Goal: Transaction & Acquisition: Purchase product/service

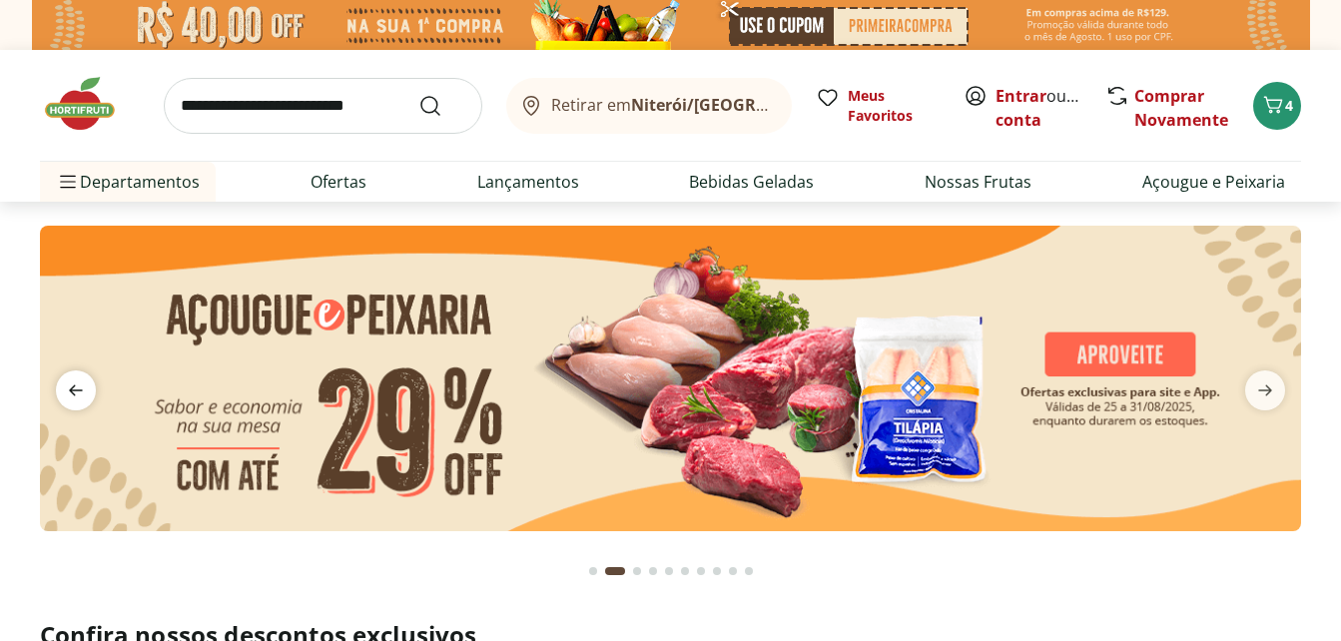
click at [73, 402] on icon "previous" at bounding box center [76, 390] width 24 height 24
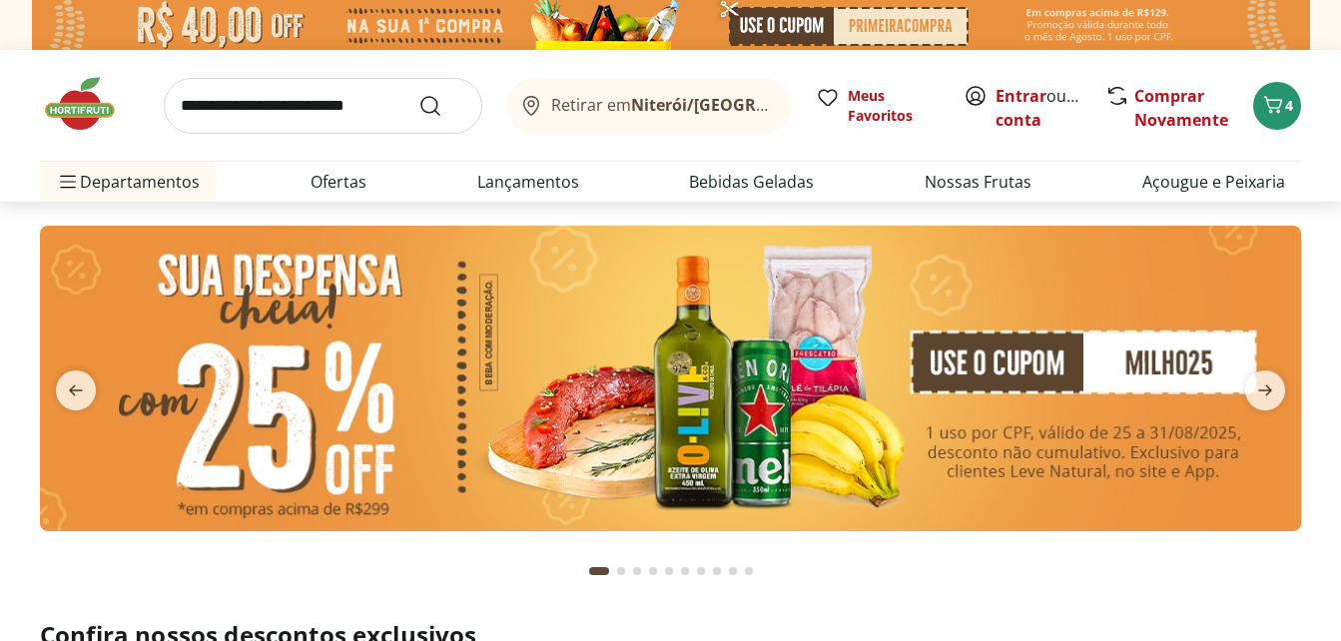
click at [687, 367] on img at bounding box center [670, 378] width 1261 height 305
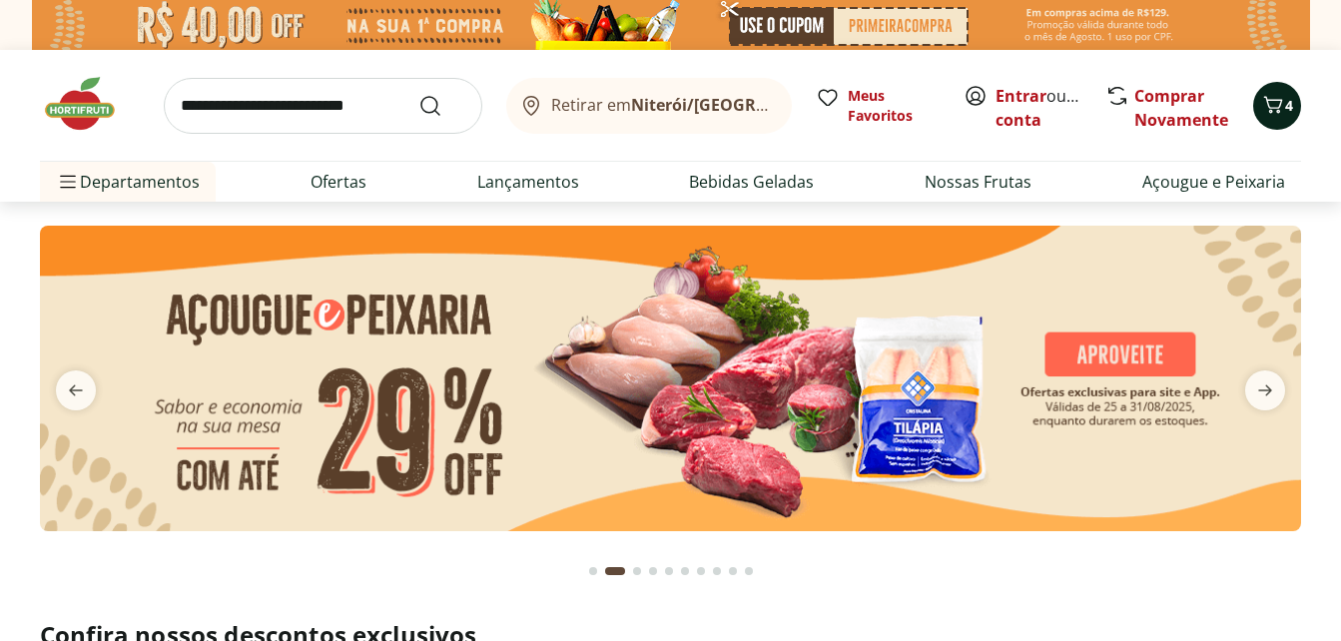
click at [1273, 104] on icon "Carrinho" at bounding box center [1273, 105] width 24 height 24
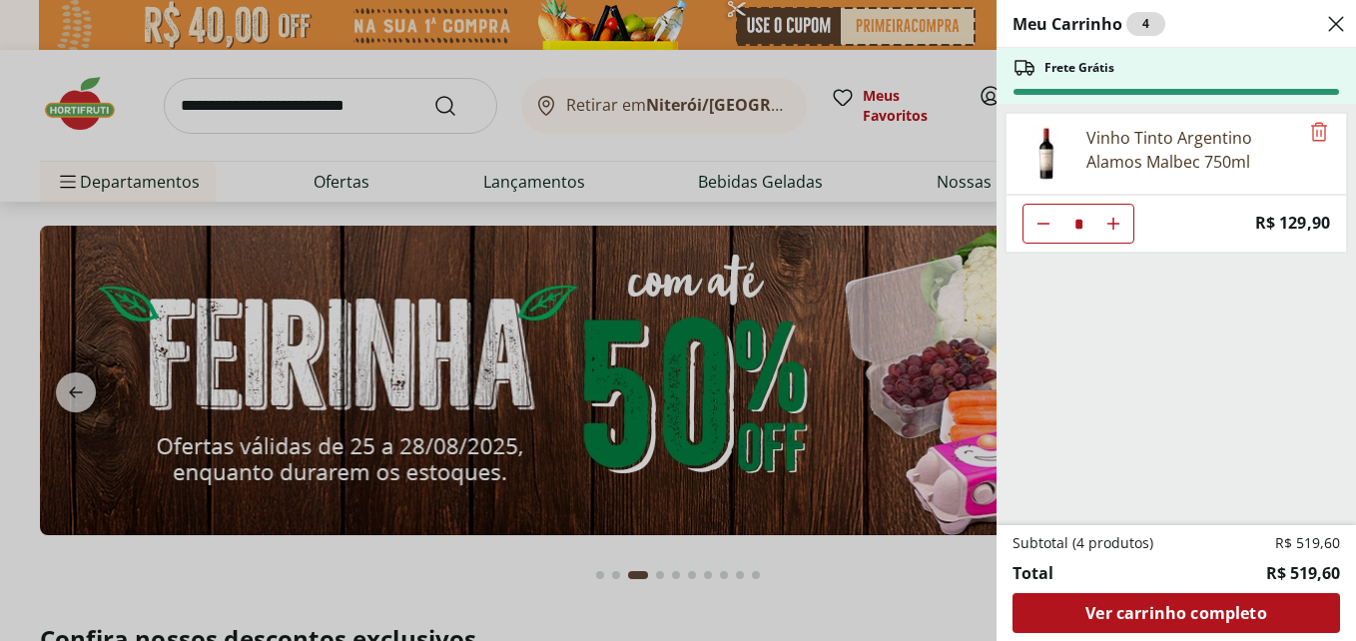
click at [1044, 222] on icon "Diminuir Quantidade" at bounding box center [1043, 224] width 16 height 16
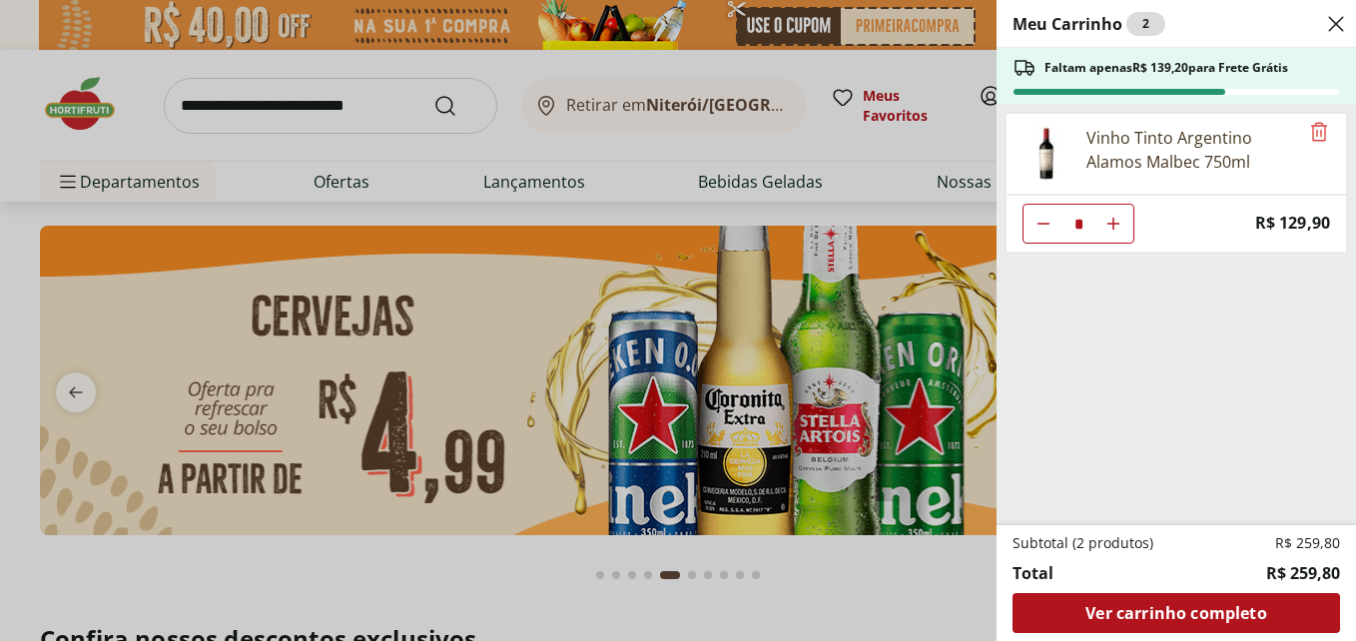
click at [1113, 224] on use "Aumentar Quantidade" at bounding box center [1113, 224] width 16 height 16
type input "*"
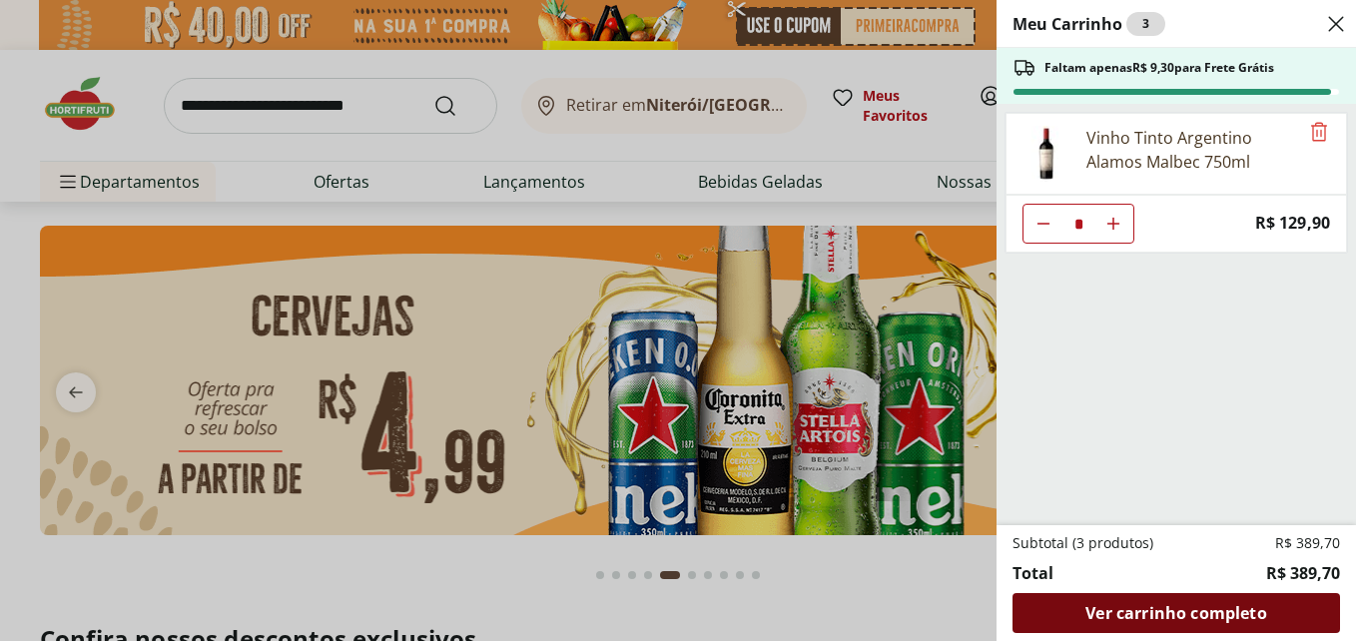
click at [1185, 606] on span "Ver carrinho completo" at bounding box center [1175, 613] width 181 height 16
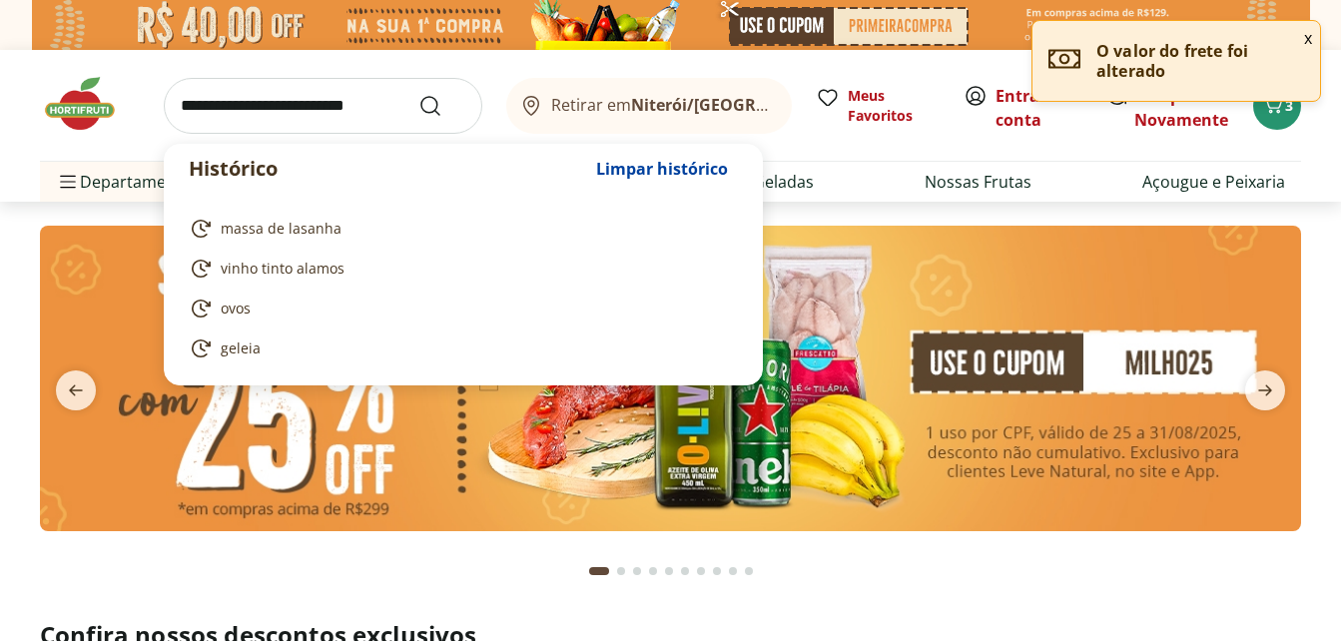
click at [311, 110] on input "search" at bounding box center [323, 106] width 318 height 56
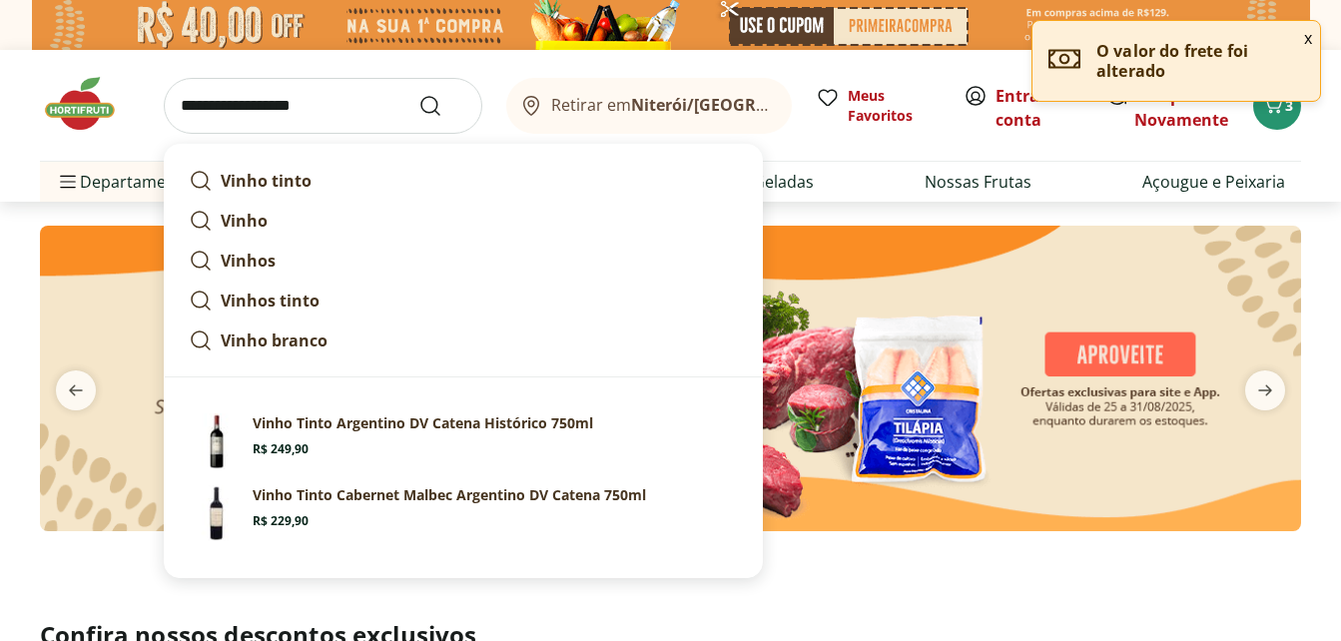
type input "**********"
click at [418, 94] on button "Submit Search" at bounding box center [442, 106] width 48 height 24
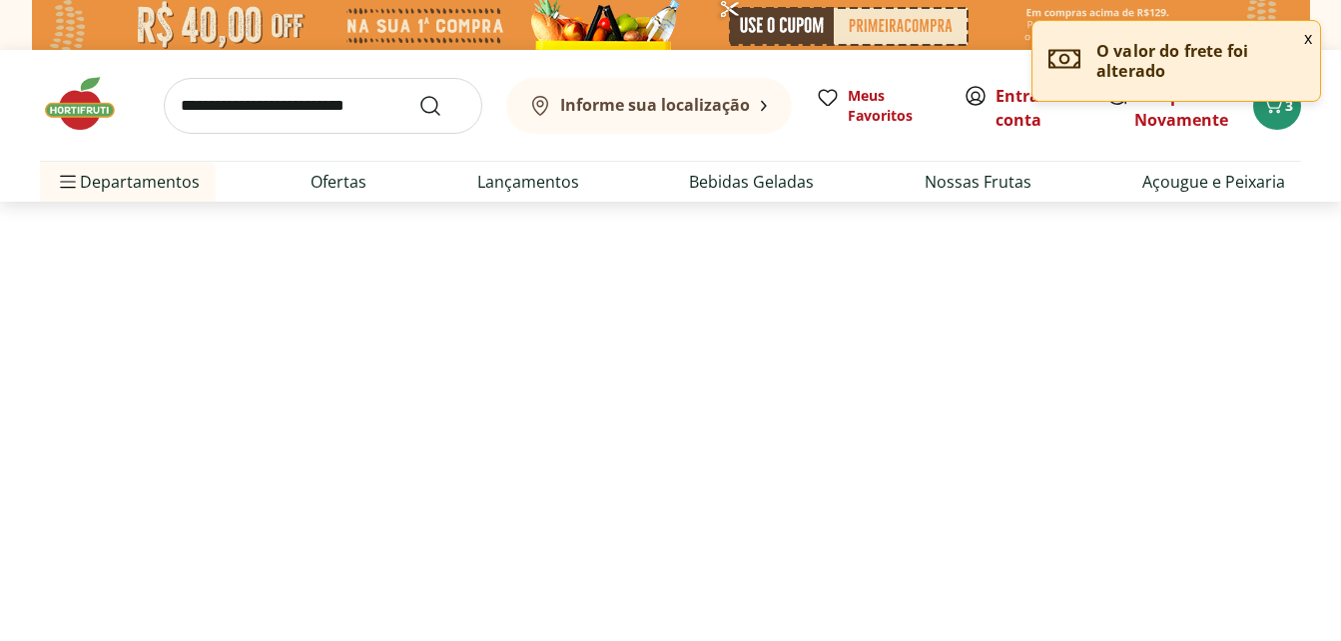
select select "**********"
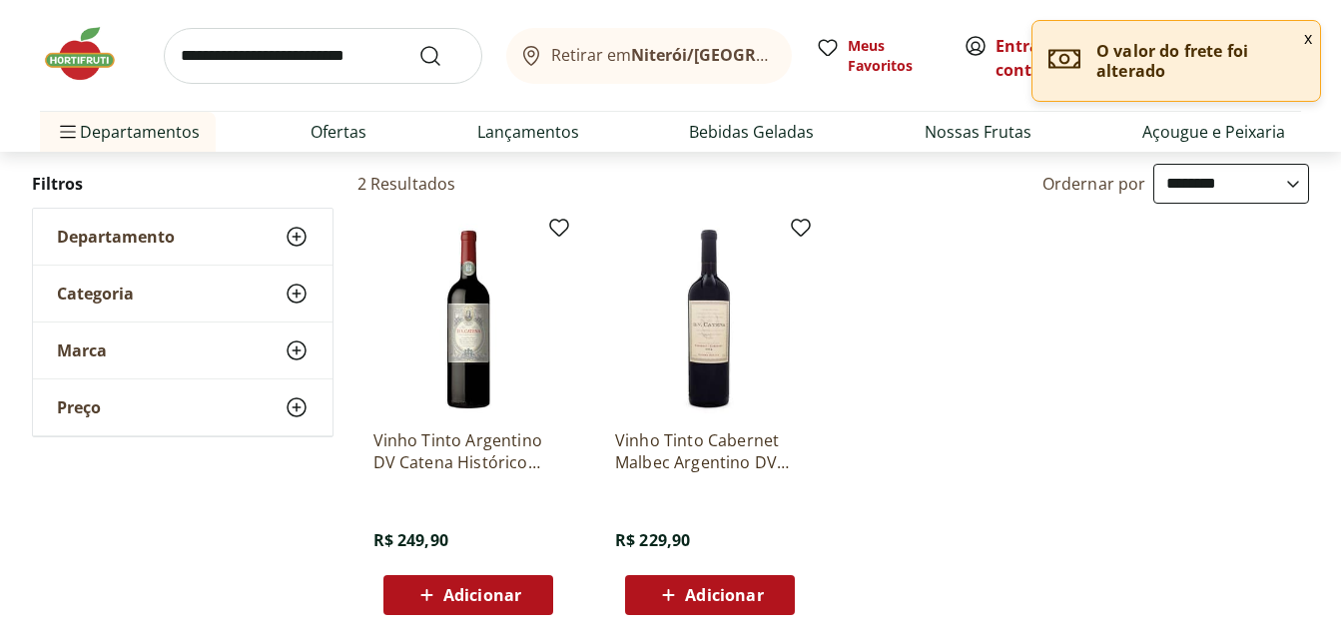
scroll to position [200, 0]
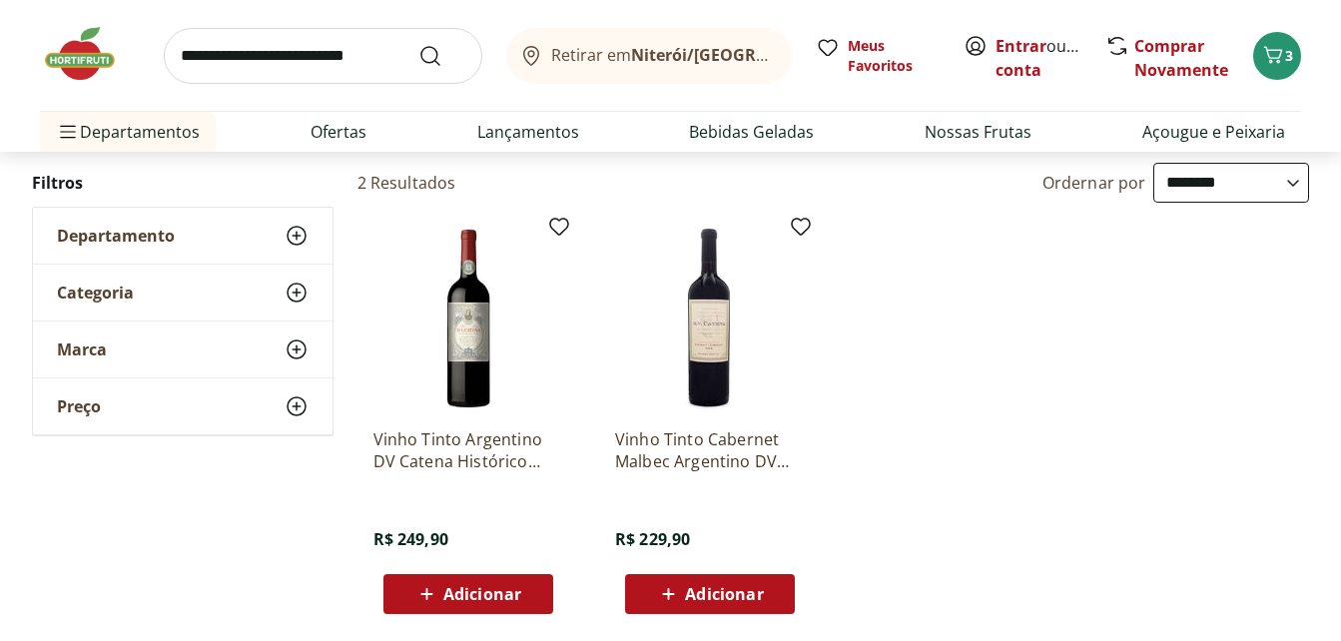
click at [717, 338] on img at bounding box center [710, 318] width 190 height 190
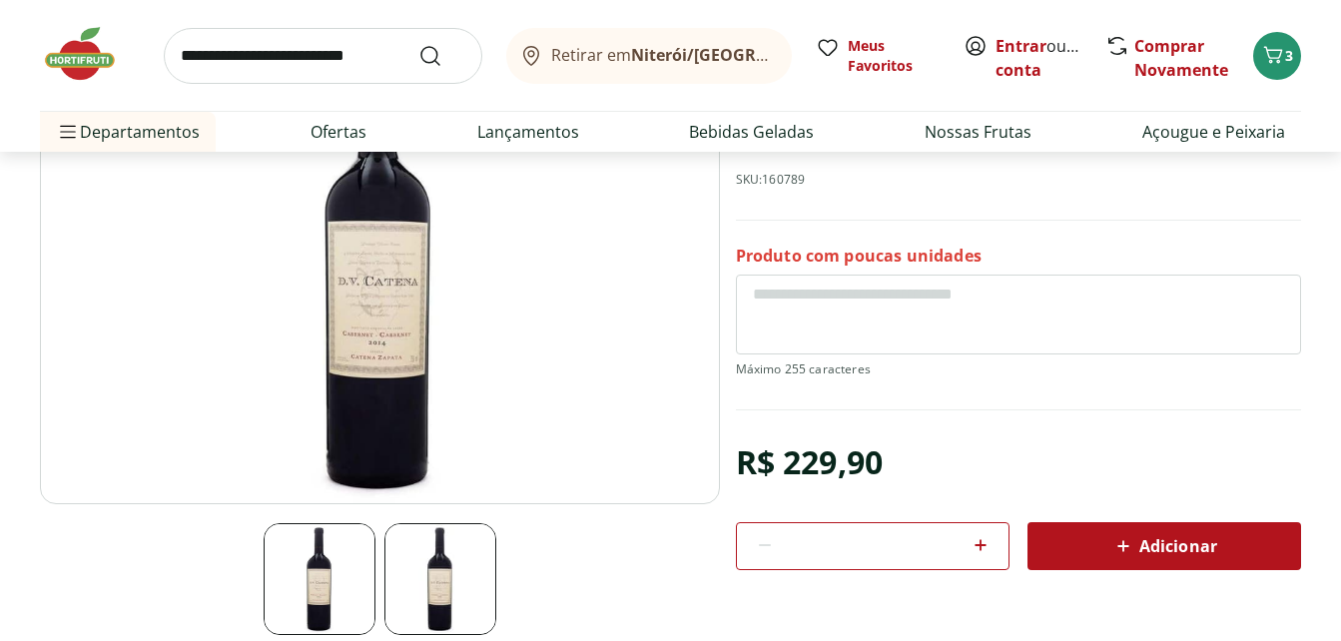
scroll to position [299, 0]
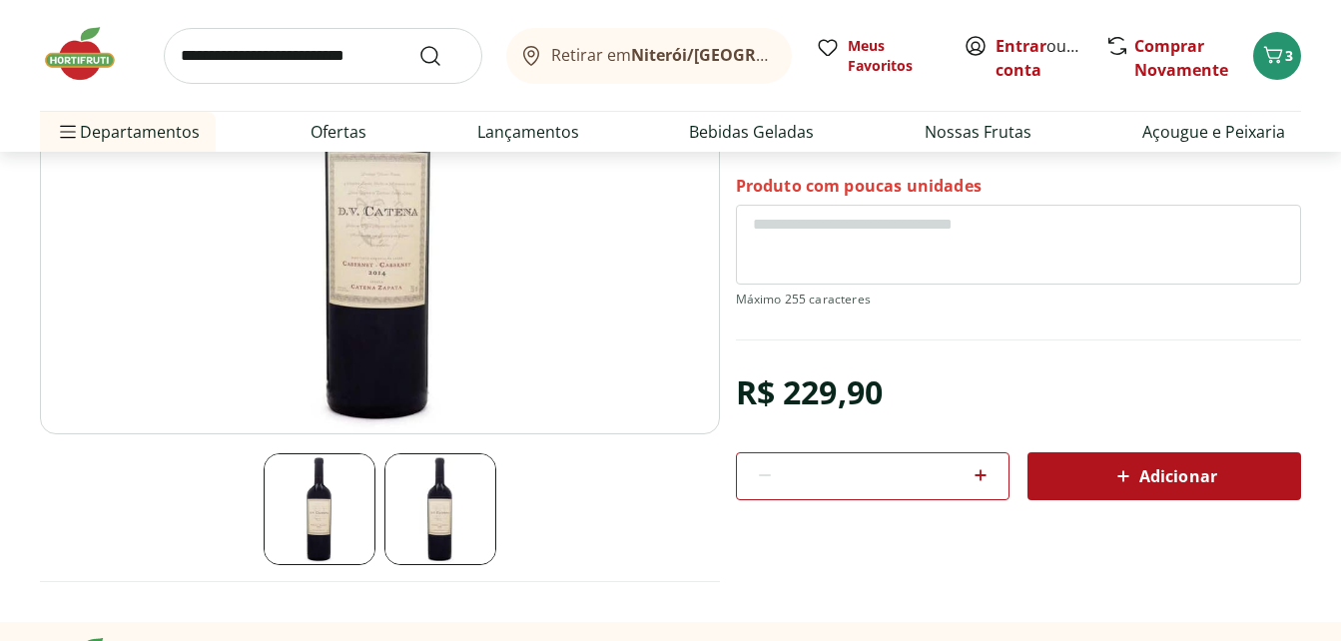
click at [1205, 479] on span "Adicionar" at bounding box center [1164, 476] width 106 height 24
click at [1284, 64] on icon "Carrinho" at bounding box center [1273, 55] width 24 height 24
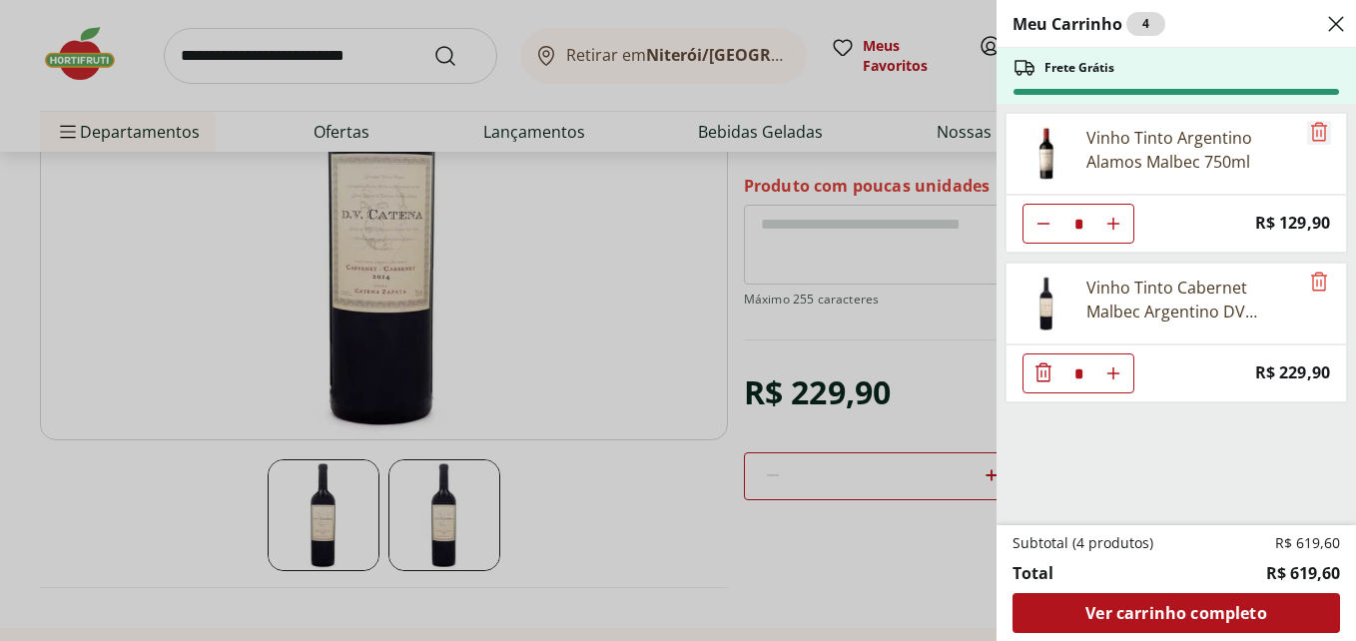
click at [1308, 132] on icon "Remove" at bounding box center [1319, 132] width 24 height 24
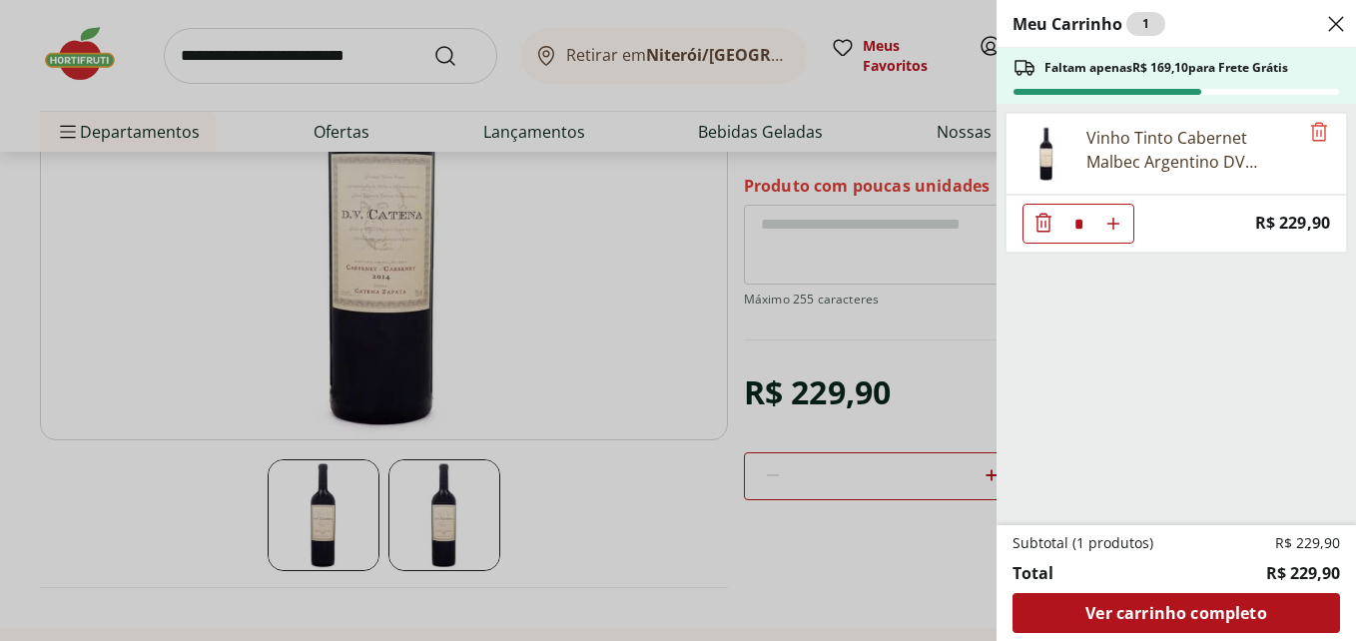
click at [1337, 25] on icon "Close" at bounding box center [1336, 24] width 24 height 24
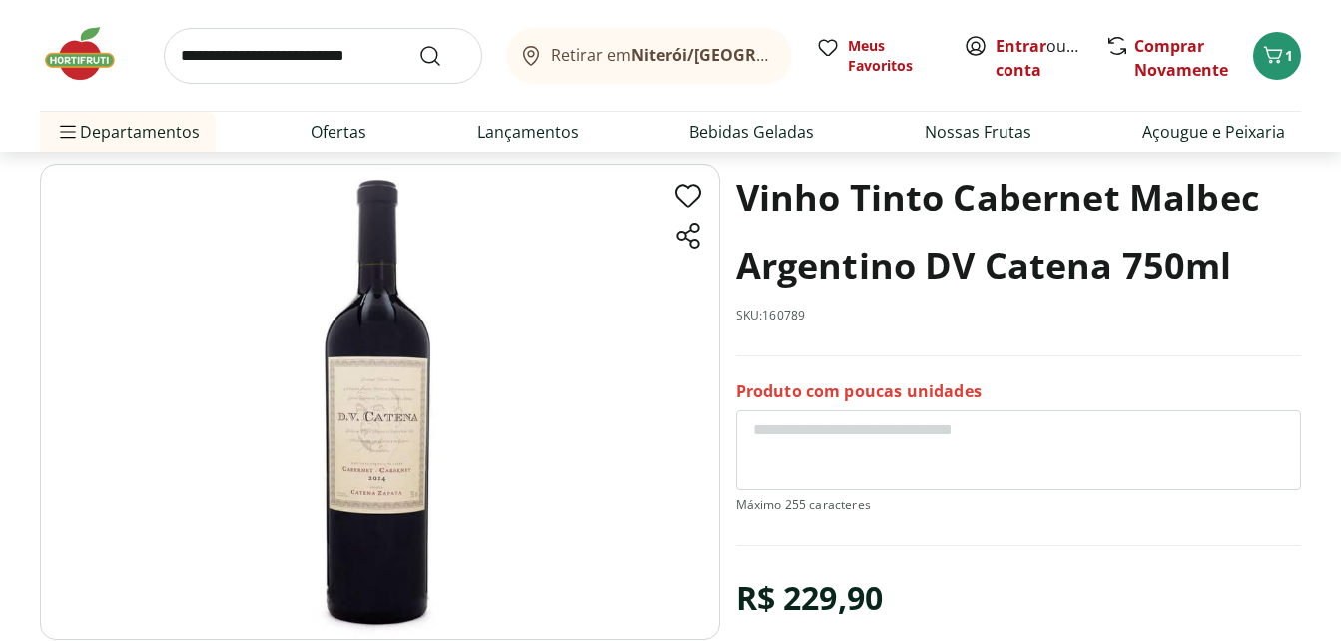
scroll to position [0, 0]
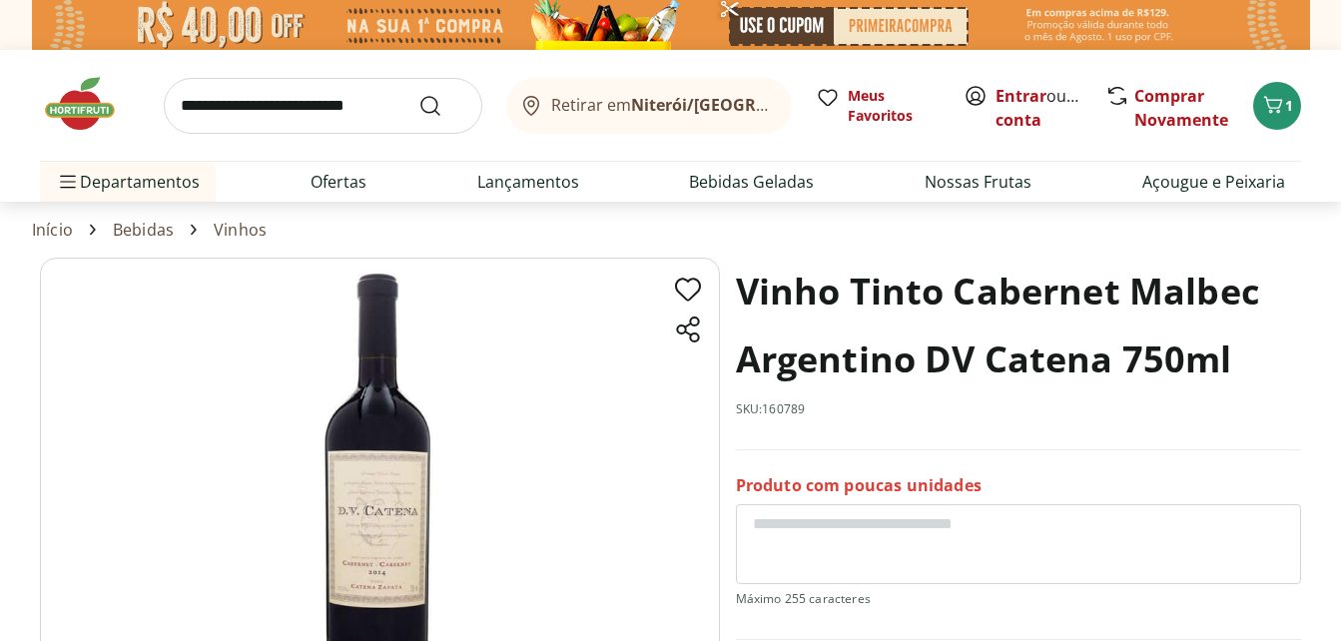
click at [276, 91] on input "search" at bounding box center [323, 106] width 318 height 56
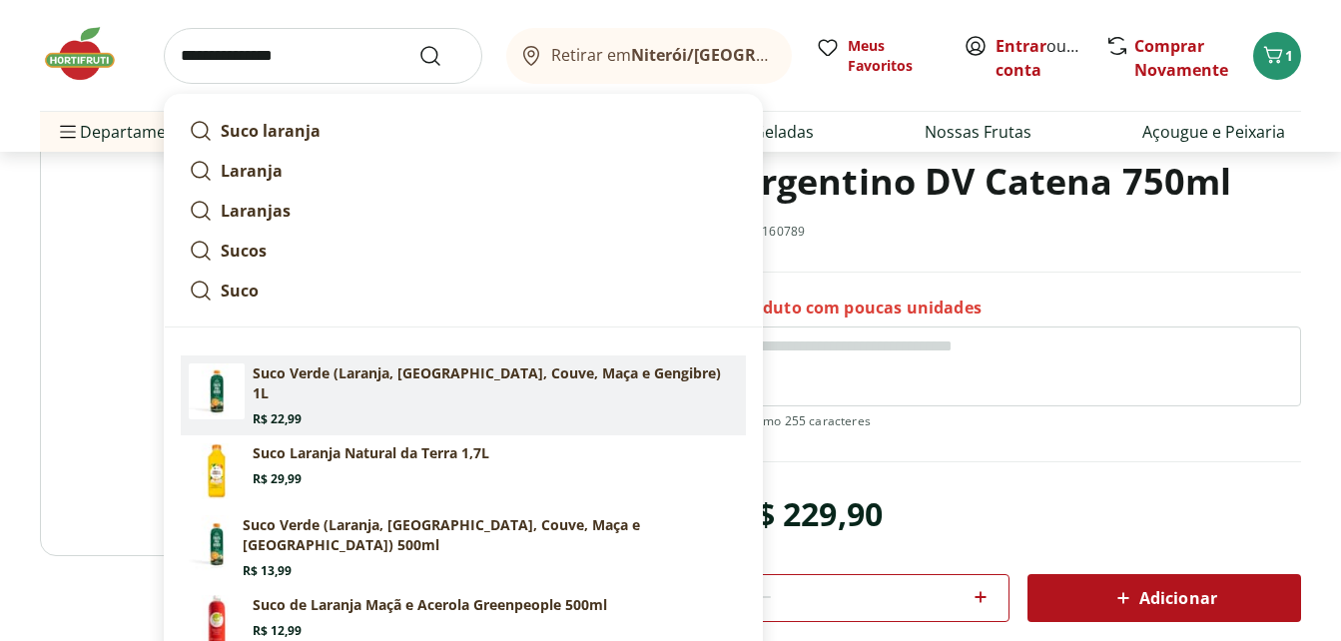
scroll to position [200, 0]
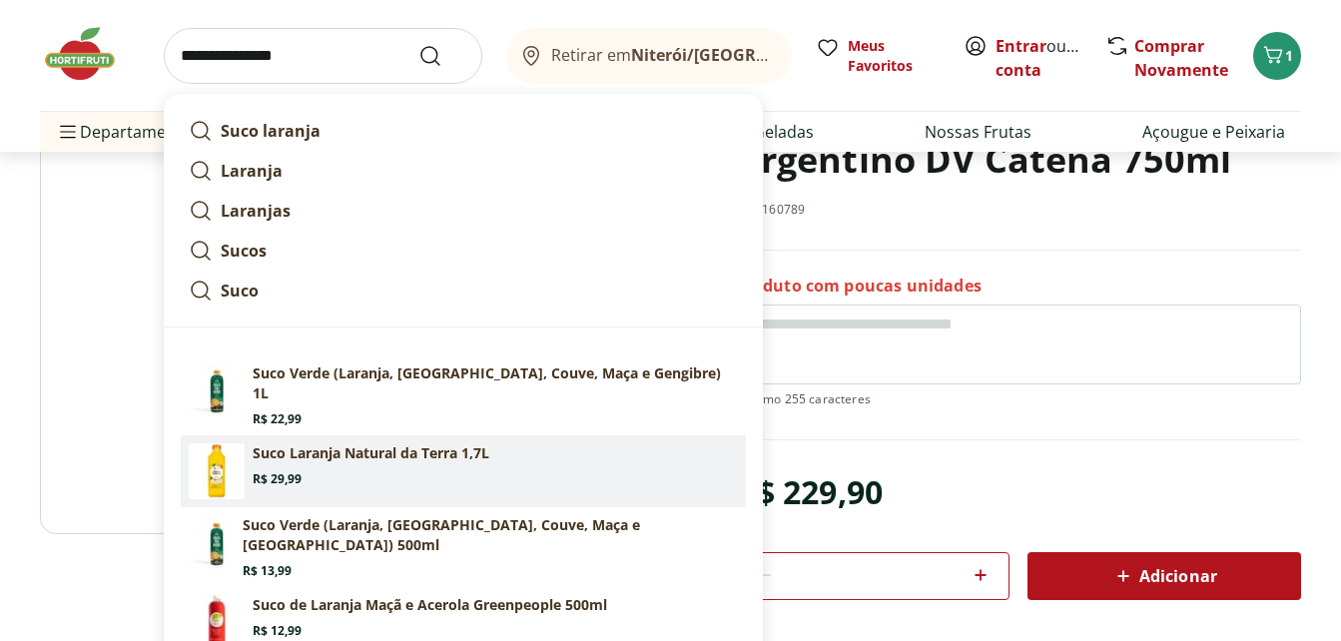
click at [346, 451] on p "Suco Laranja Natural da Terra 1,7L" at bounding box center [371, 453] width 237 height 20
type input "**********"
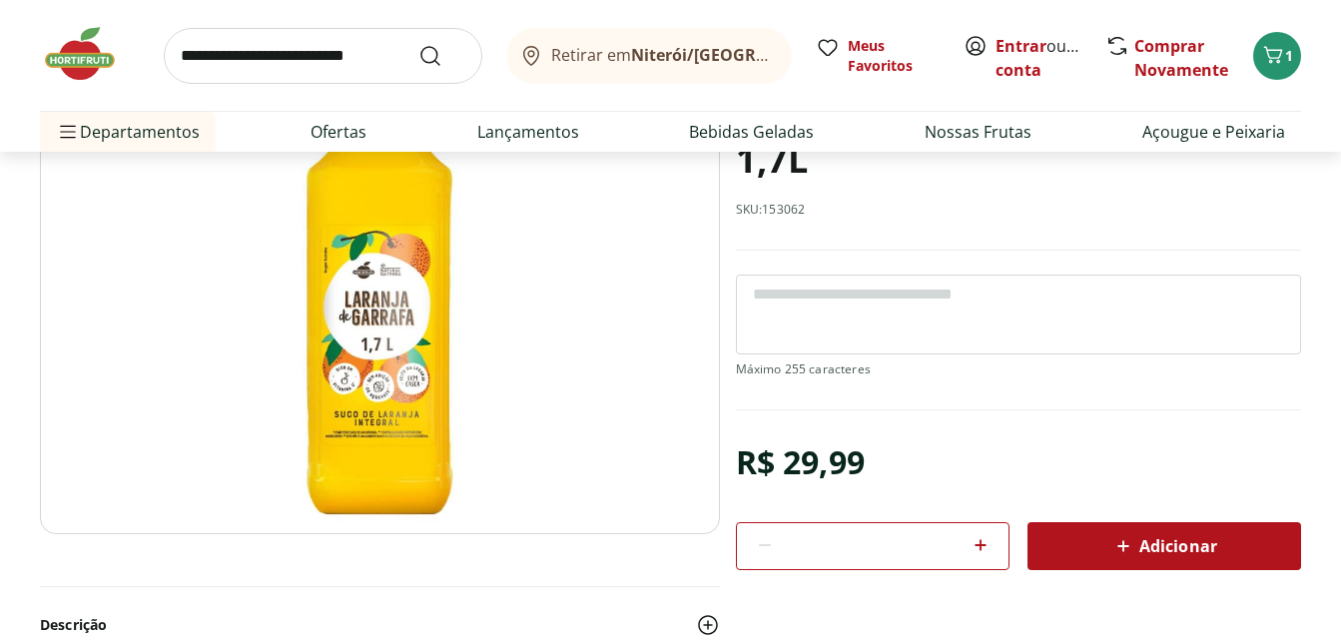
click at [1130, 543] on icon at bounding box center [1123, 546] width 24 height 24
click at [1284, 52] on icon "Carrinho" at bounding box center [1273, 55] width 24 height 24
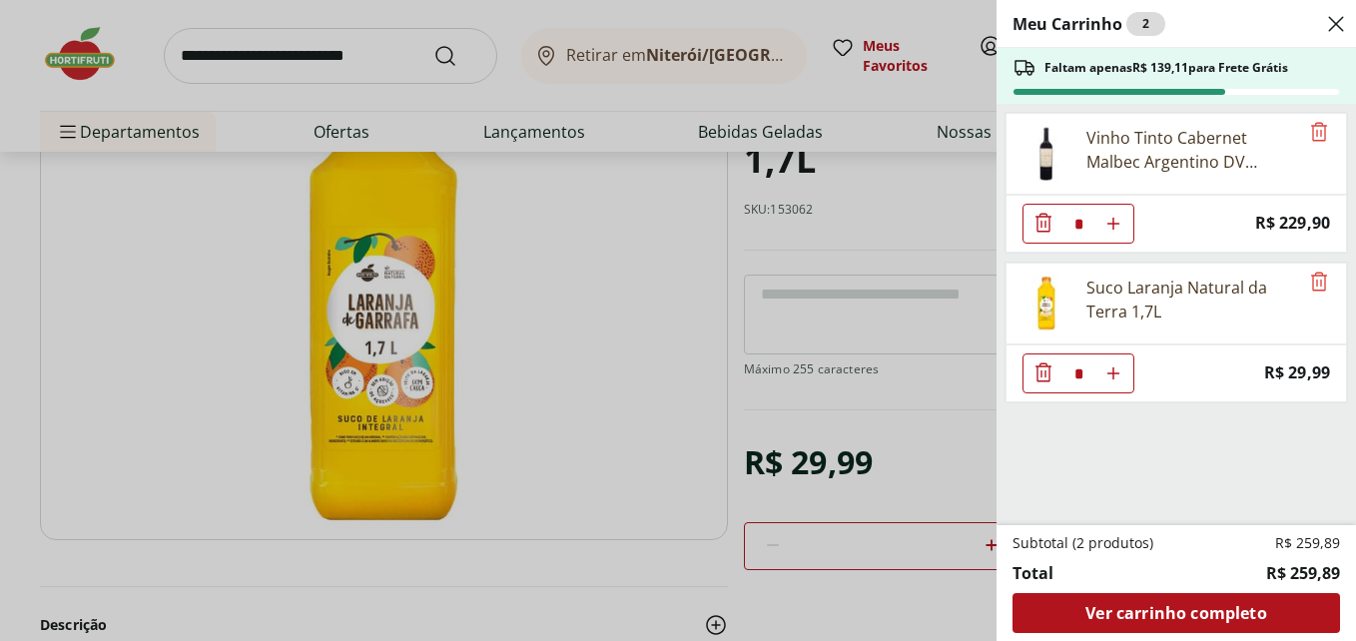
click at [1337, 26] on icon "Close" at bounding box center [1336, 24] width 24 height 24
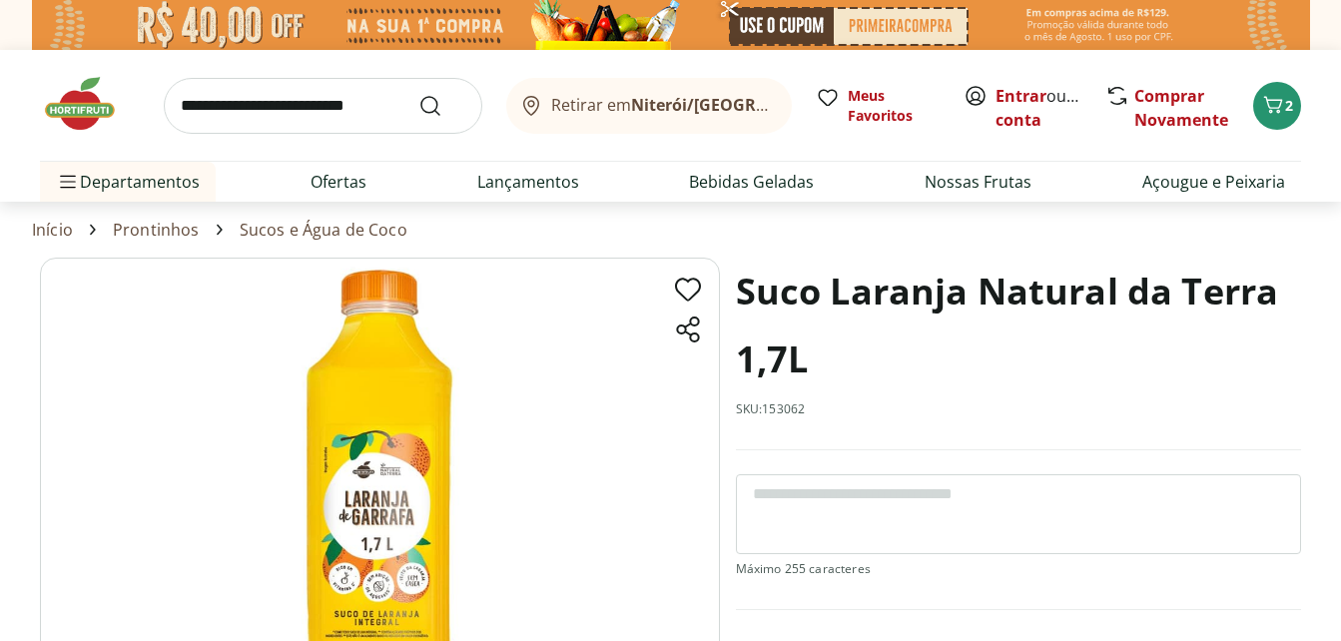
click at [73, 106] on img at bounding box center [90, 104] width 100 height 60
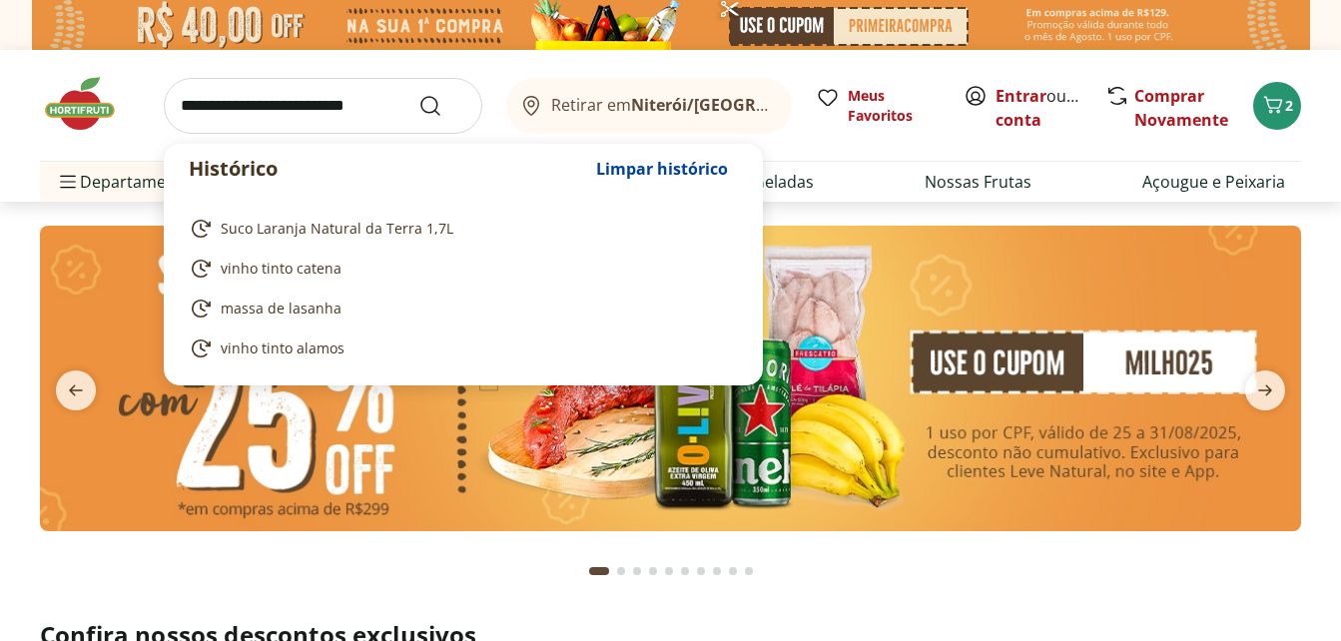
click at [264, 109] on input "search" at bounding box center [323, 106] width 318 height 56
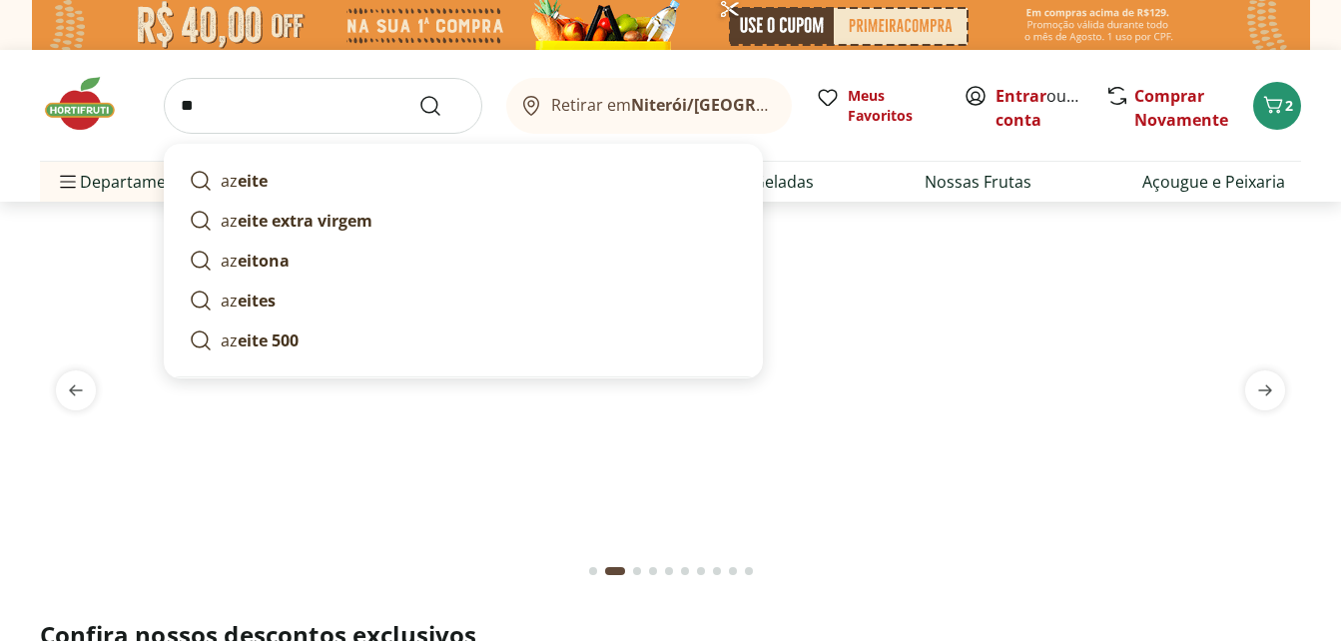
type input "*"
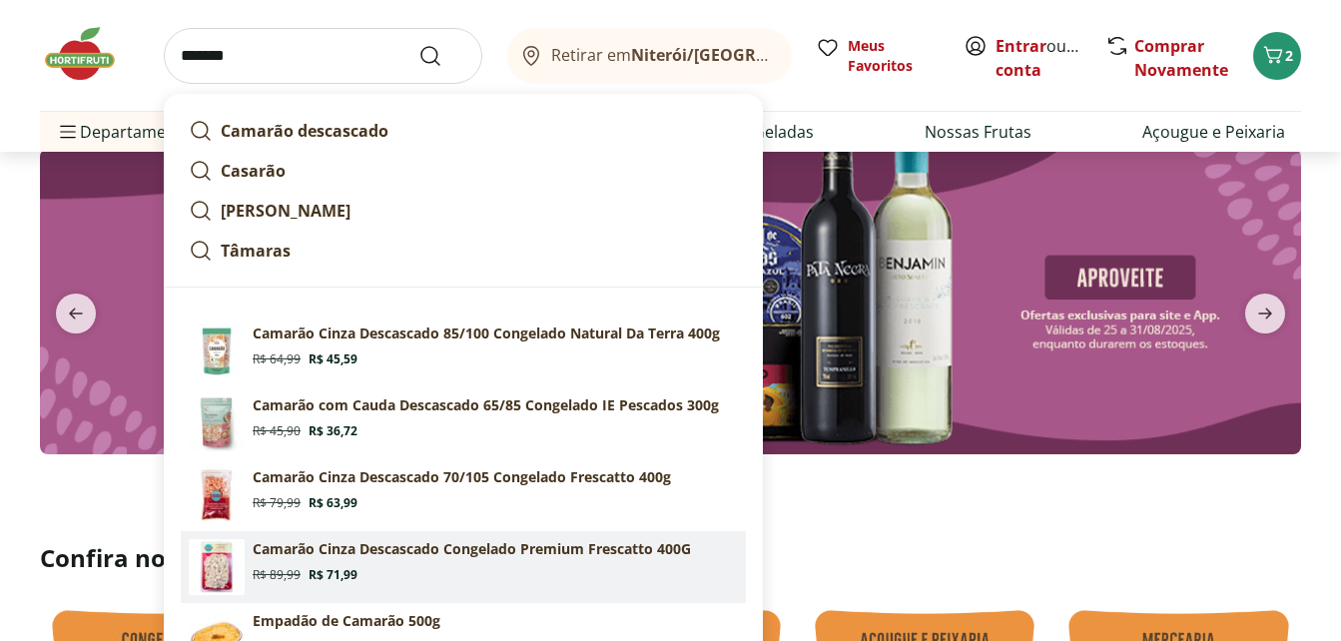
scroll to position [100, 0]
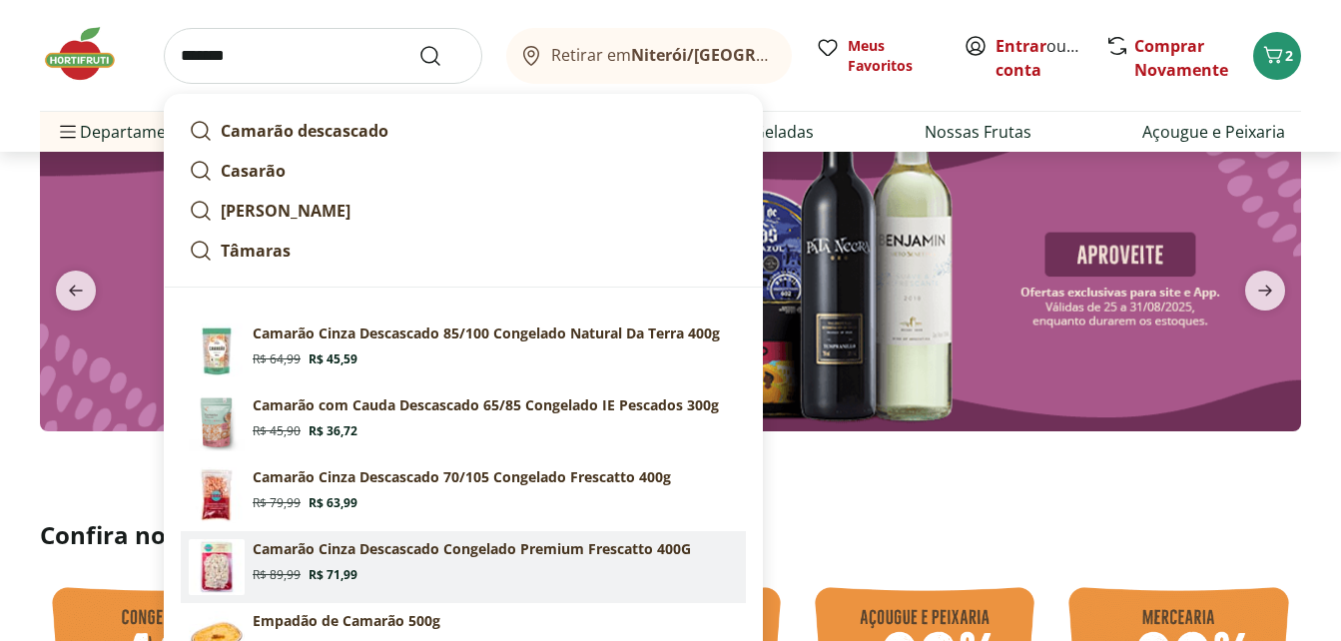
click at [369, 551] on p "Camarão Cinza Descascado Congelado Premium Frescatto 400G" at bounding box center [472, 549] width 438 height 20
type input "**********"
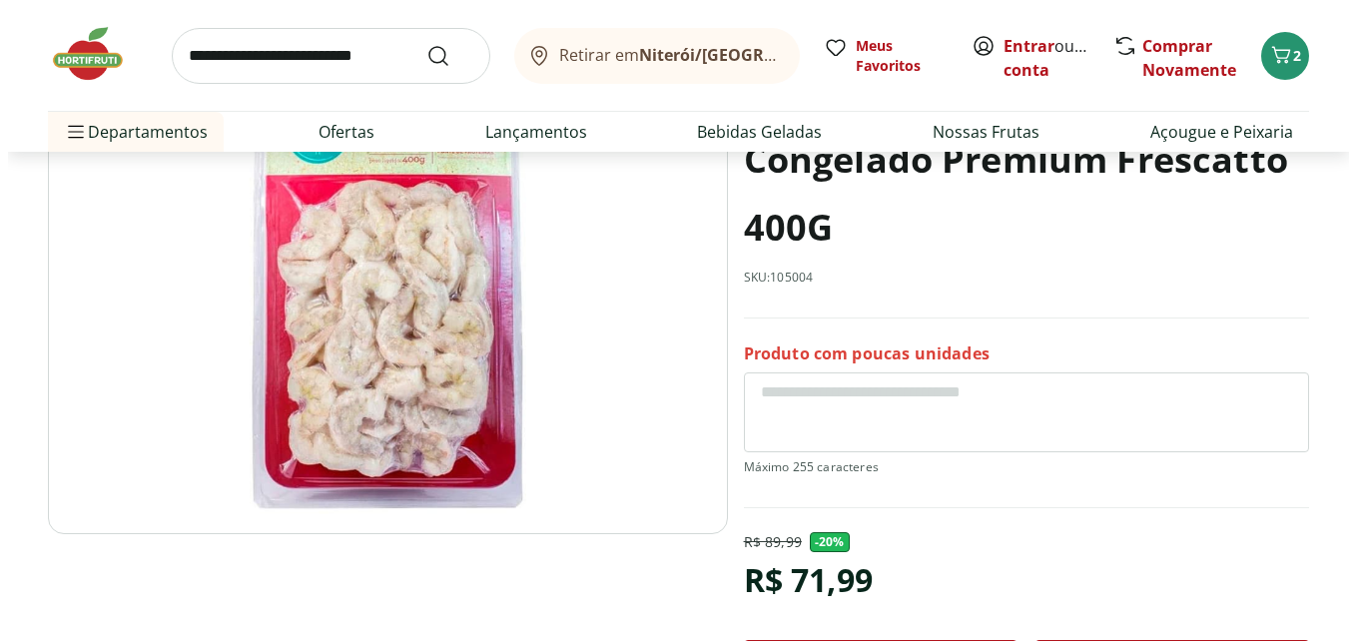
scroll to position [399, 0]
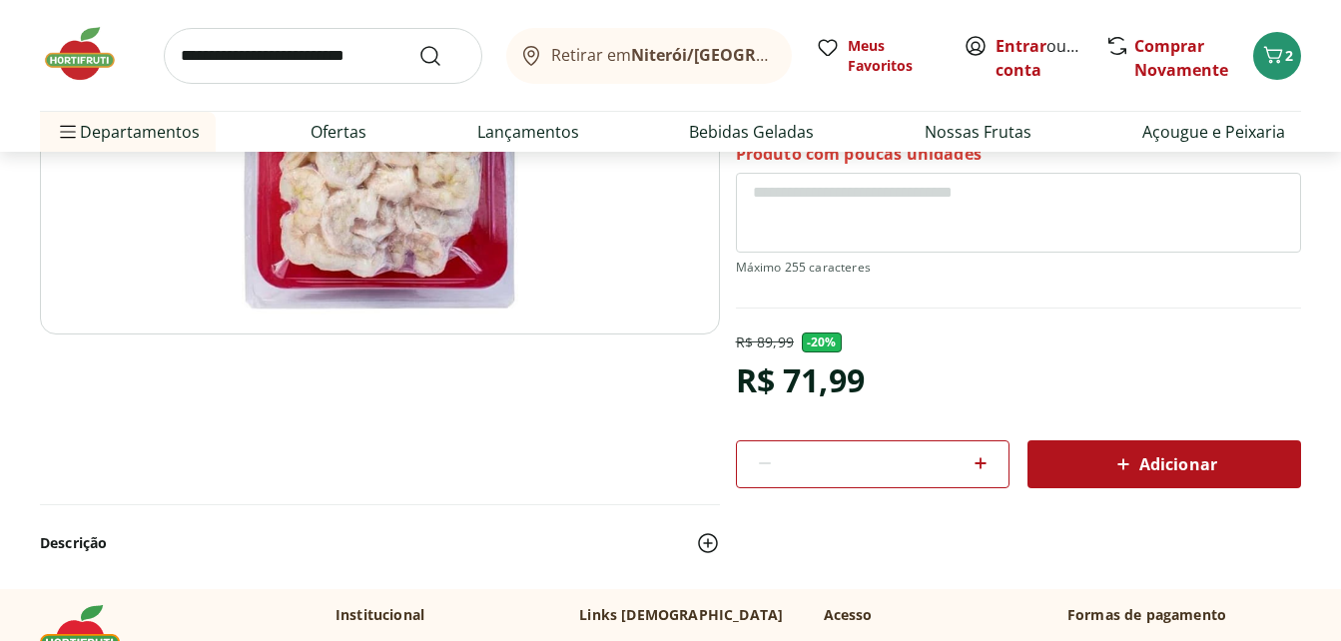
click at [1161, 453] on span "Adicionar" at bounding box center [1164, 464] width 106 height 24
click at [1274, 59] on icon "Carrinho" at bounding box center [1273, 55] width 24 height 24
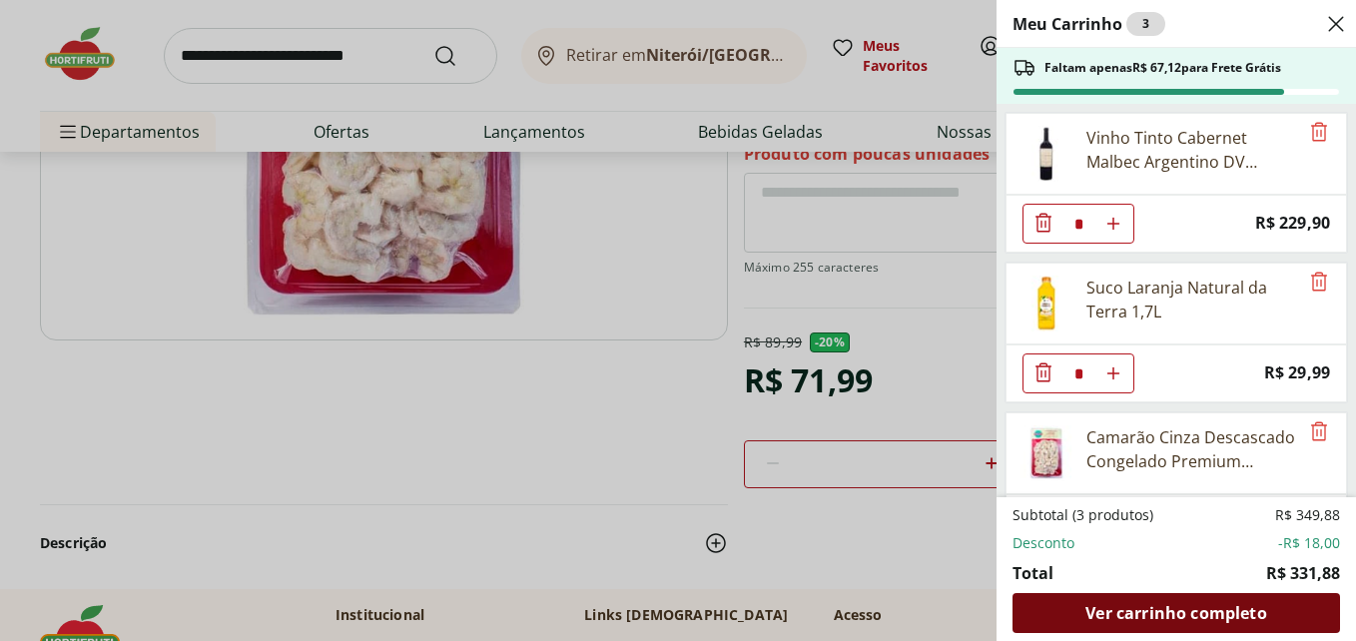
click at [1160, 608] on span "Ver carrinho completo" at bounding box center [1175, 613] width 181 height 16
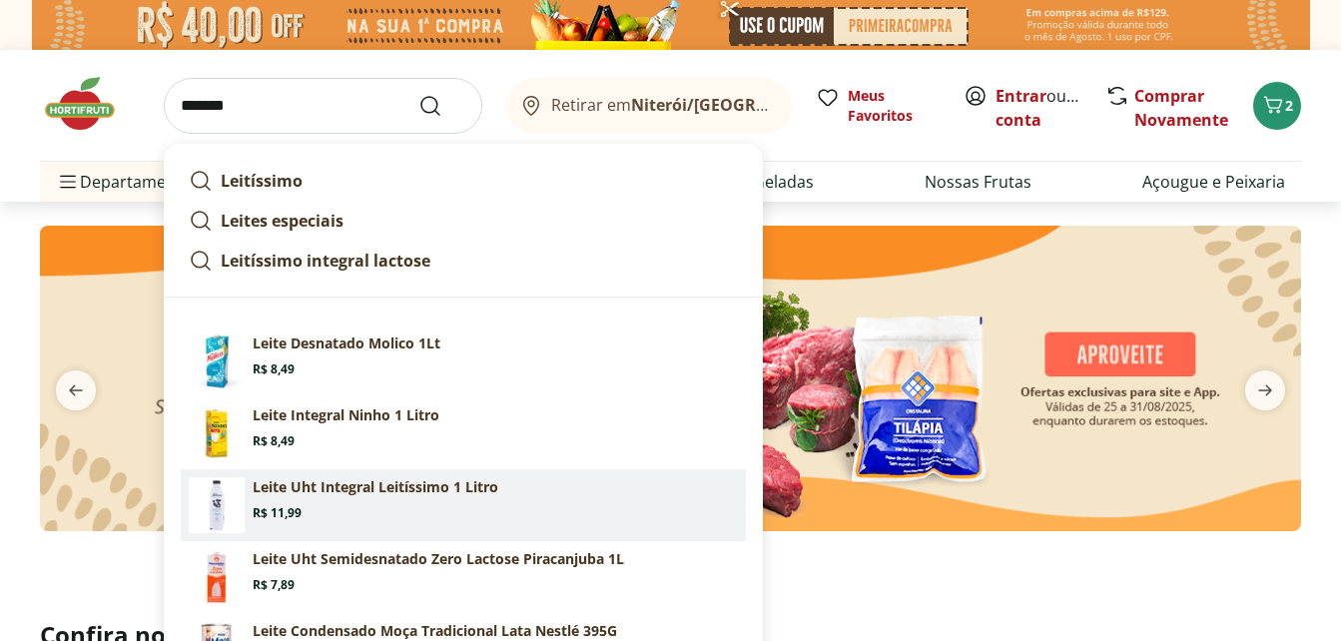
click at [298, 483] on p "Leite Uht Integral Leitíssimo 1 Litro" at bounding box center [376, 487] width 246 height 20
type input "**********"
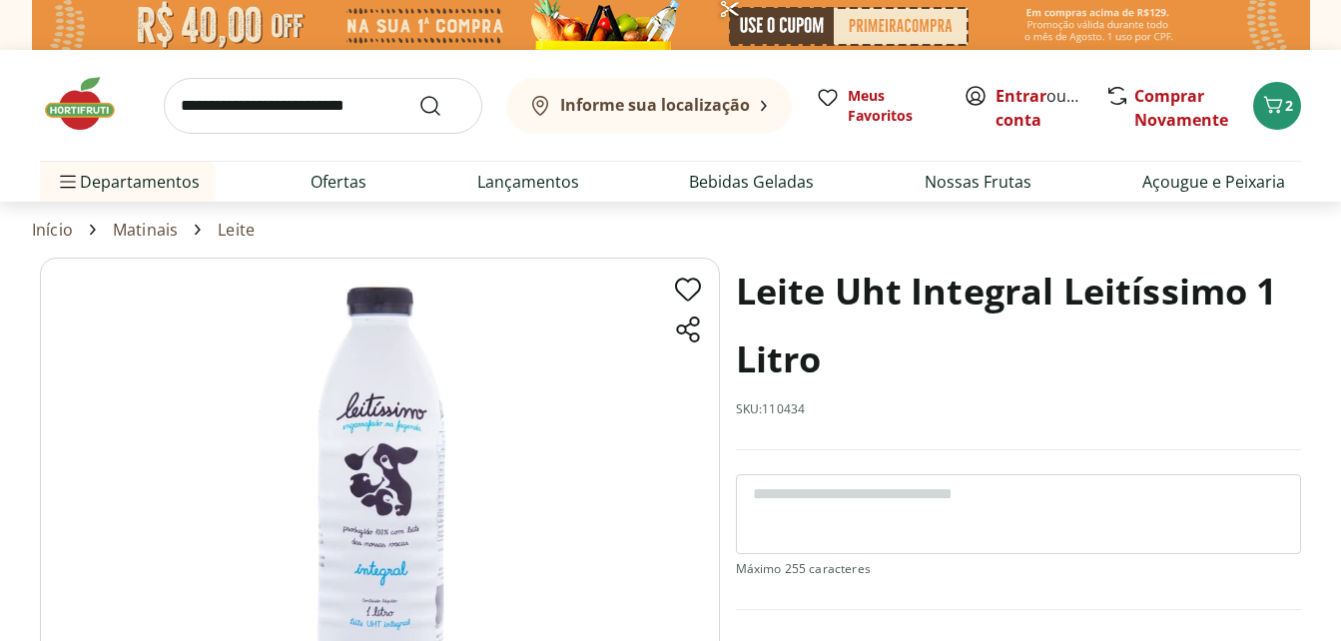
click at [294, 113] on input "search" at bounding box center [323, 106] width 318 height 56
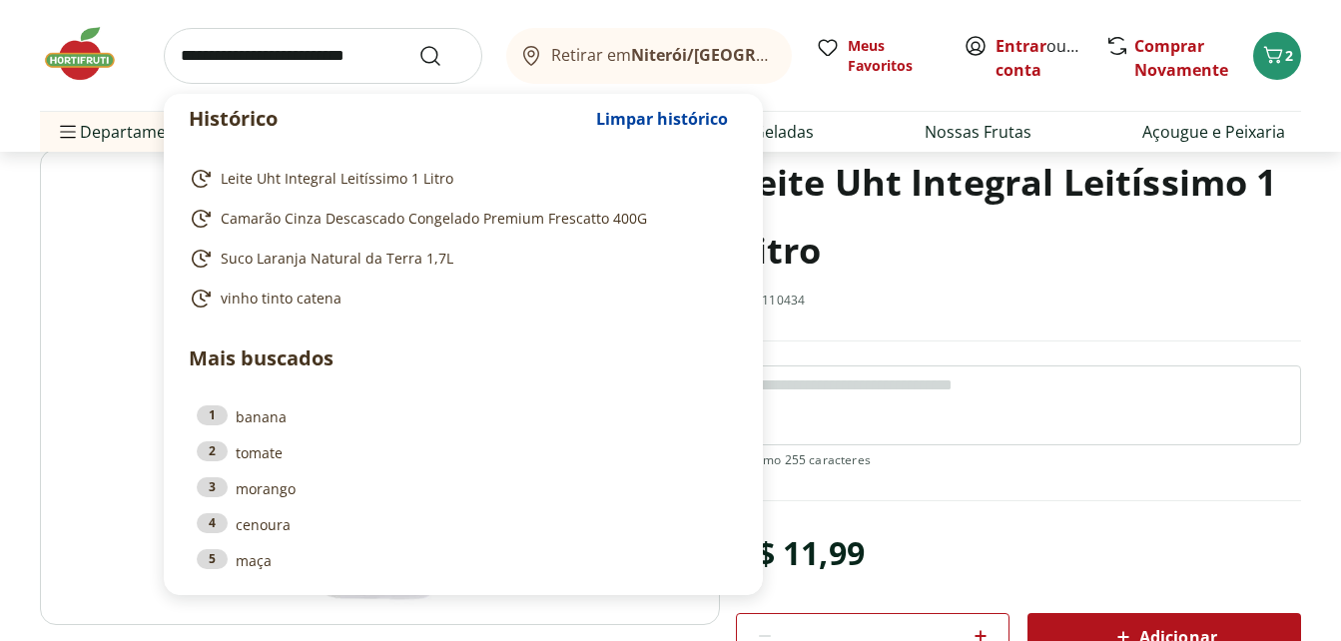
scroll to position [200, 0]
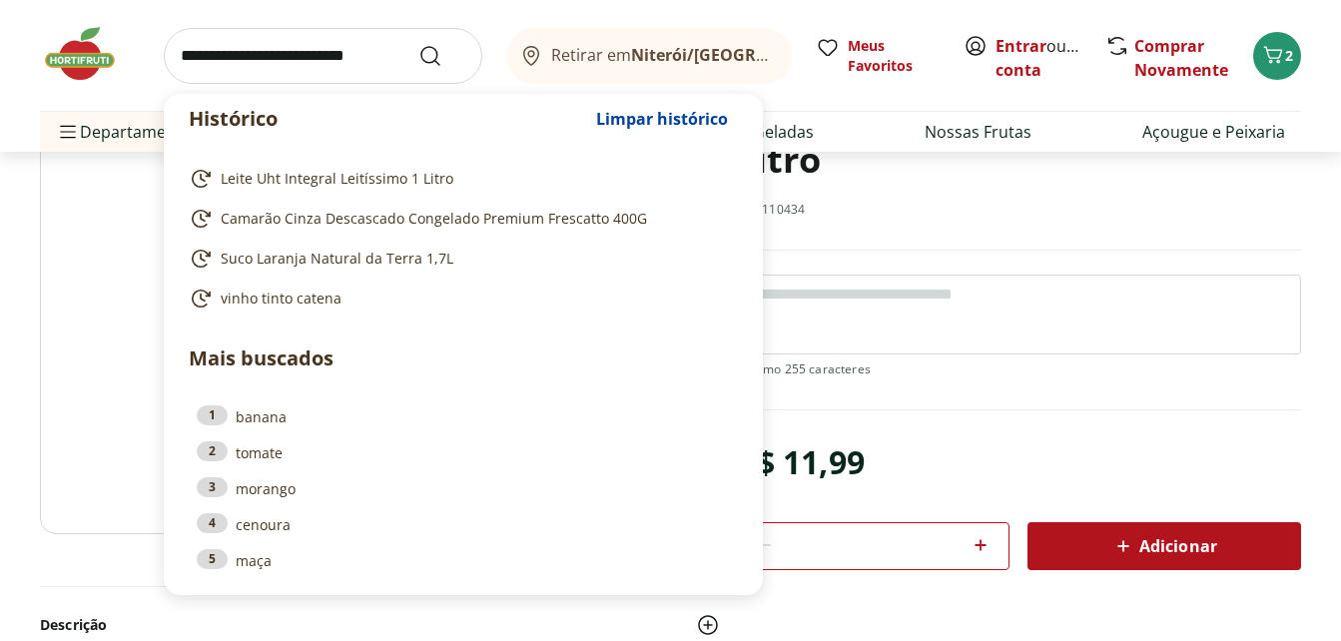
click at [1156, 537] on span "Adicionar" at bounding box center [1164, 546] width 106 height 24
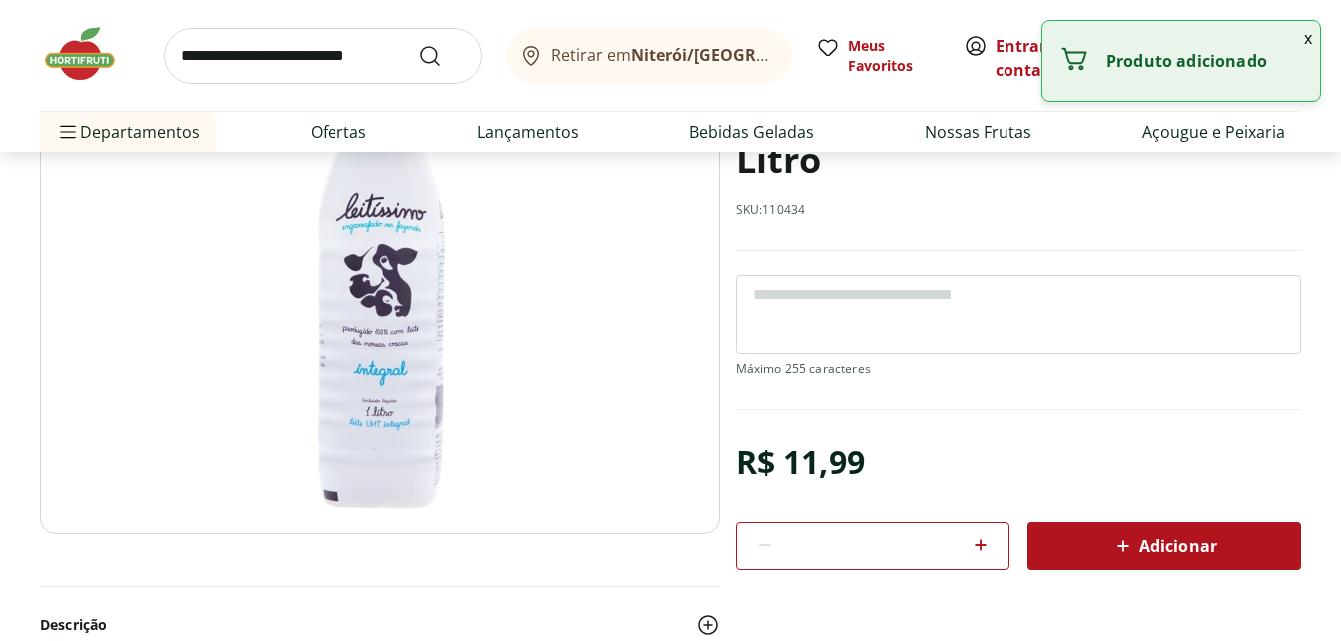
click at [265, 52] on input "search" at bounding box center [323, 56] width 318 height 56
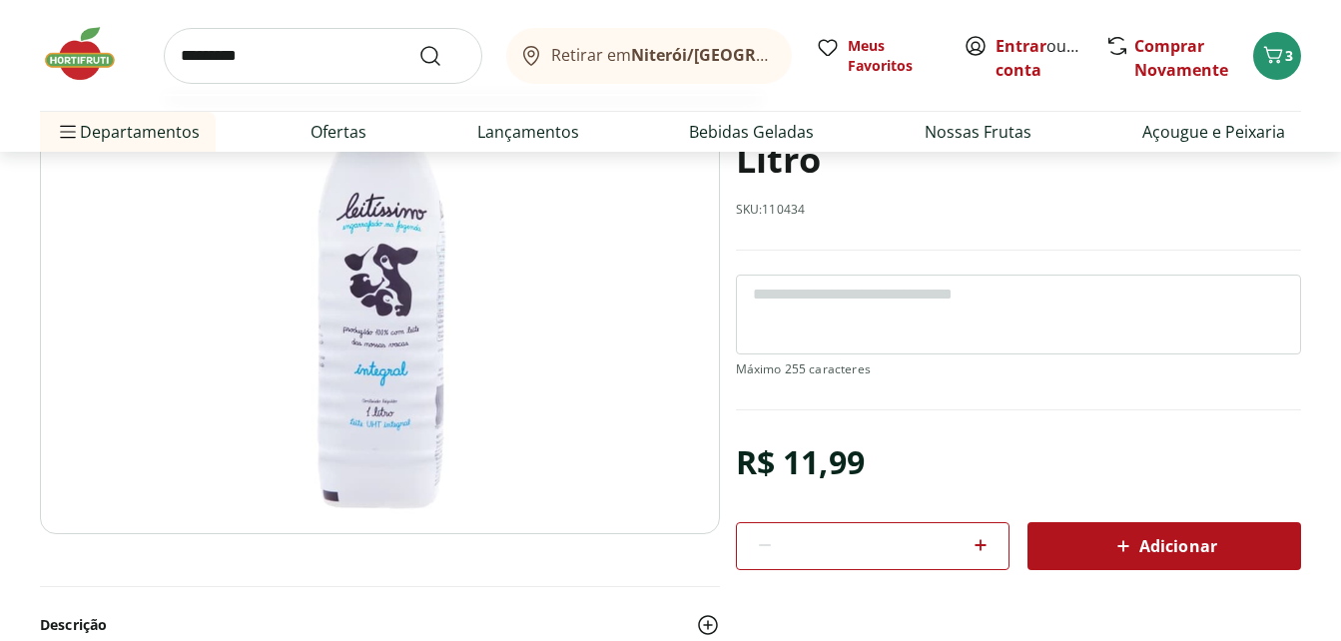
type input "*********"
click at [418, 44] on button "Submit Search" at bounding box center [442, 56] width 48 height 24
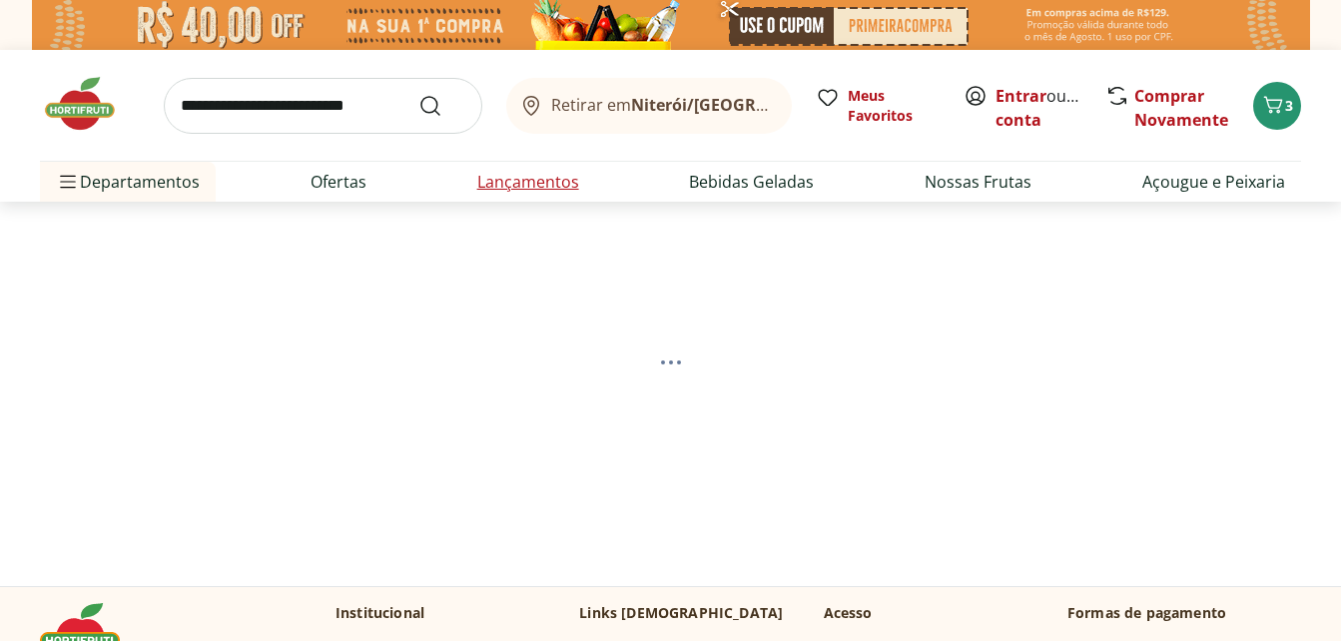
select select "**********"
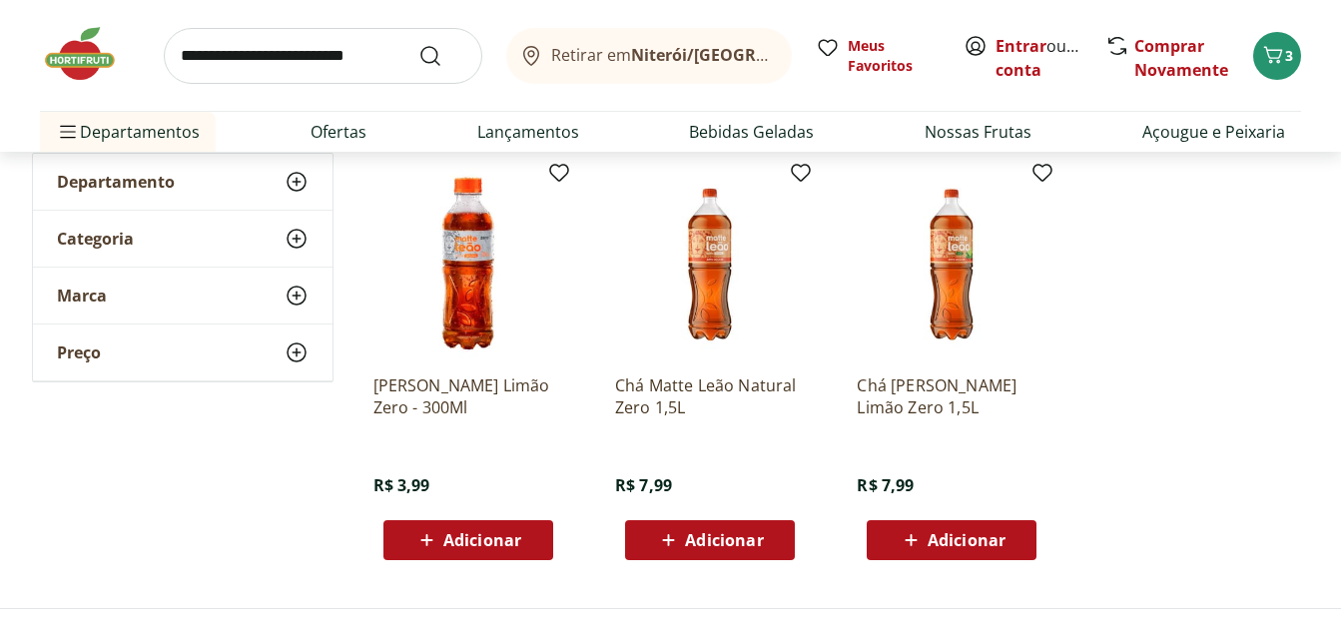
scroll to position [299, 0]
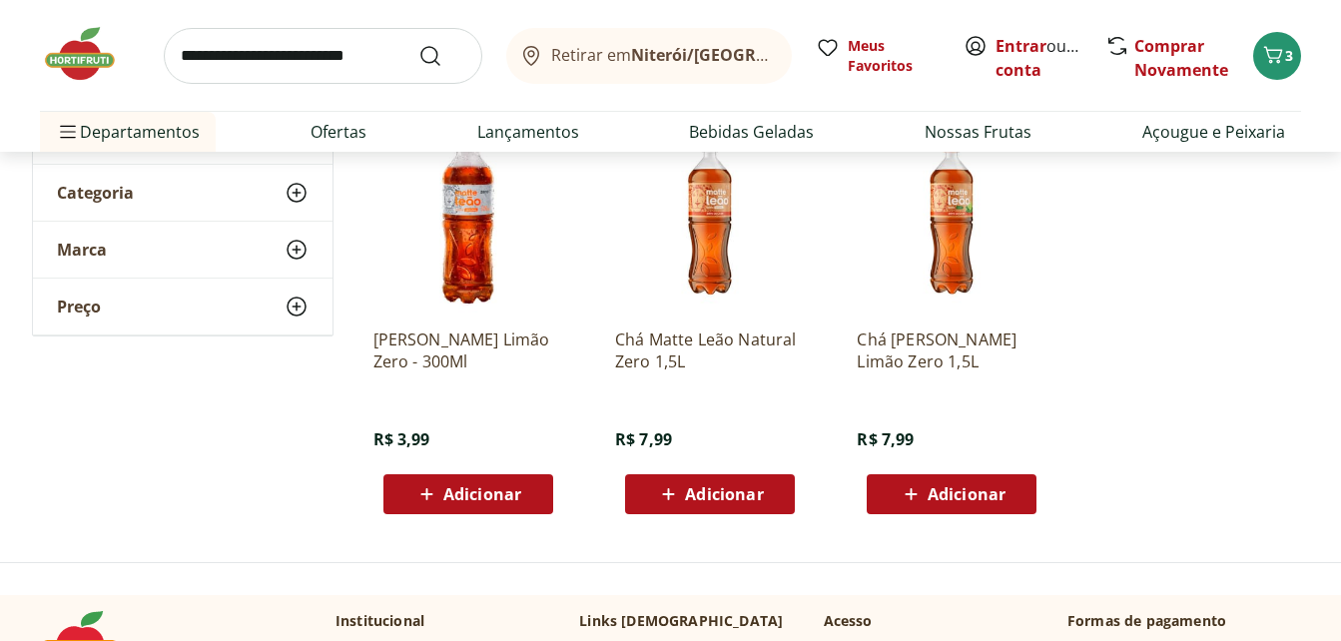
click at [720, 488] on span "Adicionar" at bounding box center [724, 494] width 78 height 16
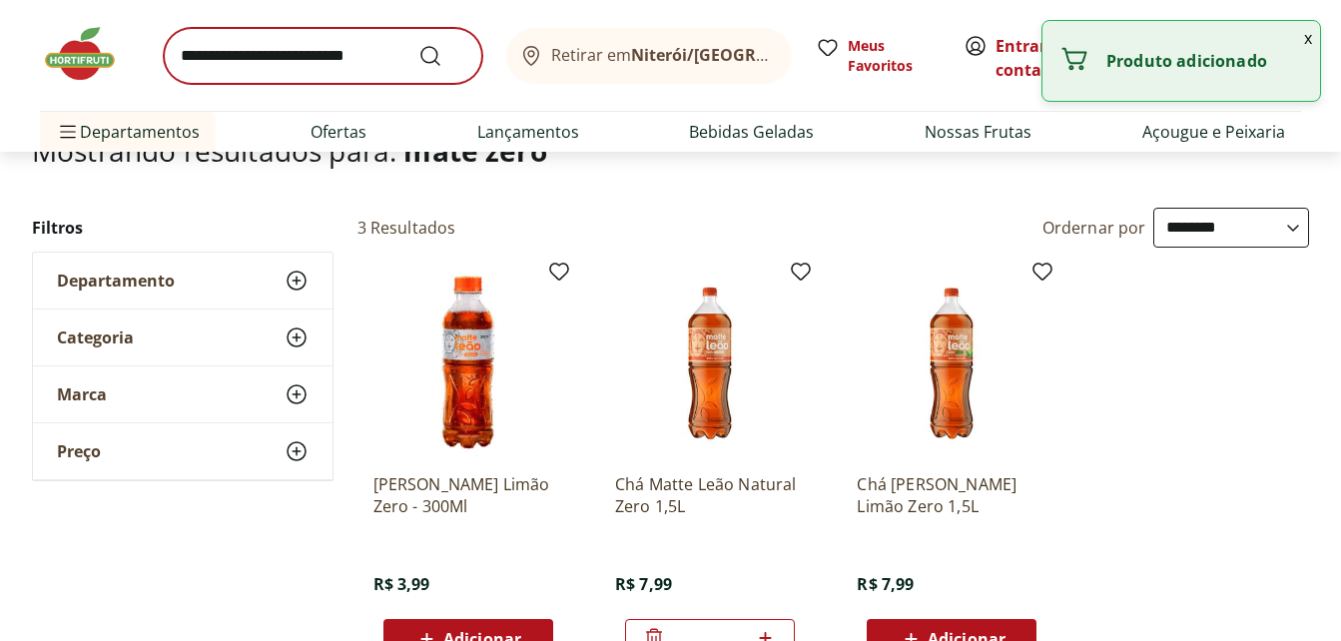
scroll to position [0, 0]
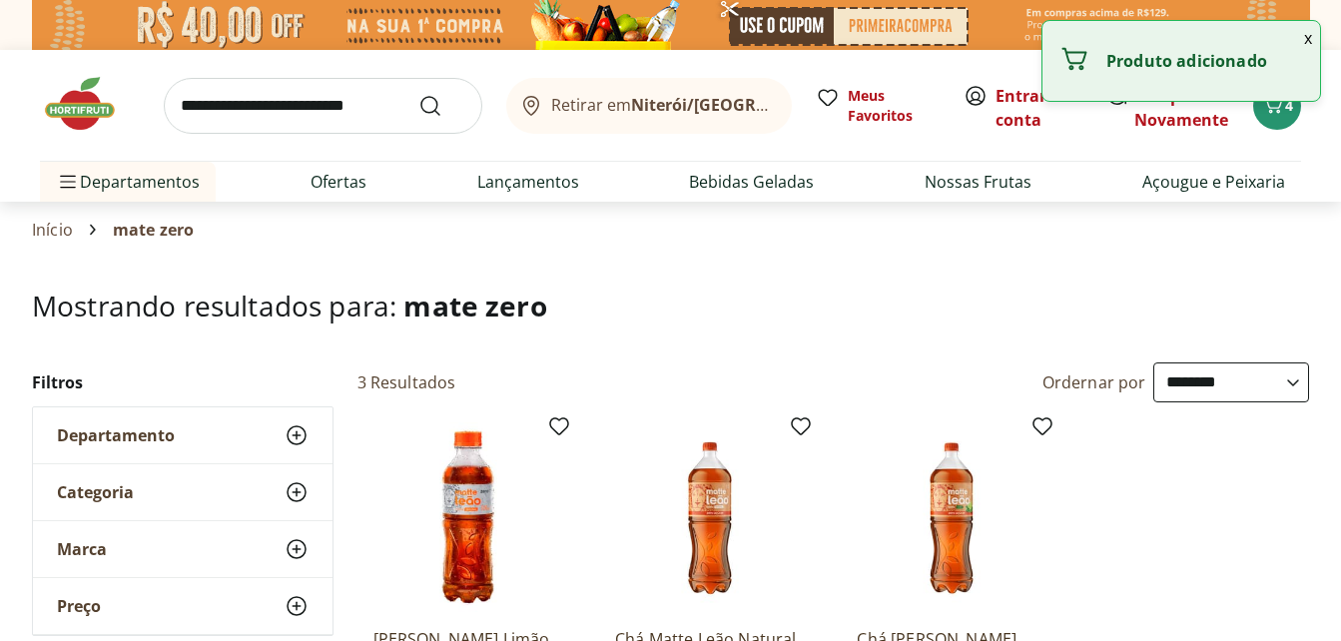
click at [287, 96] on input "search" at bounding box center [323, 106] width 318 height 56
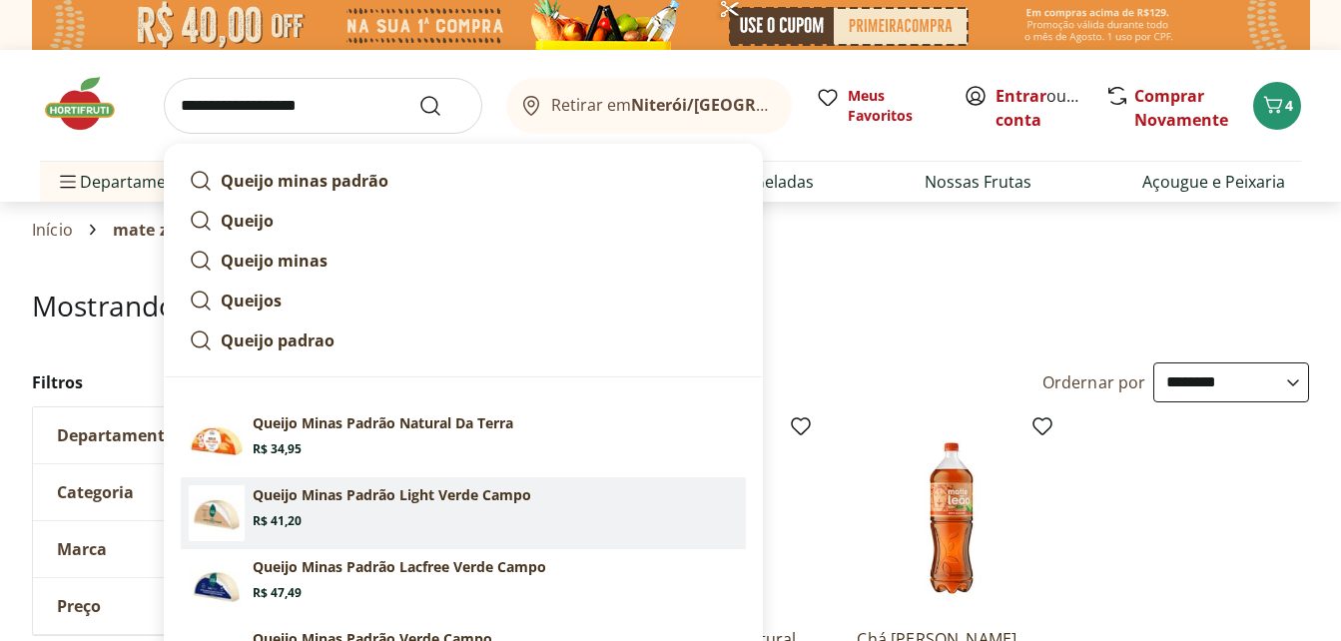
click at [322, 500] on p "Queijo Minas Padrão Light Verde Campo" at bounding box center [392, 495] width 279 height 20
type input "**********"
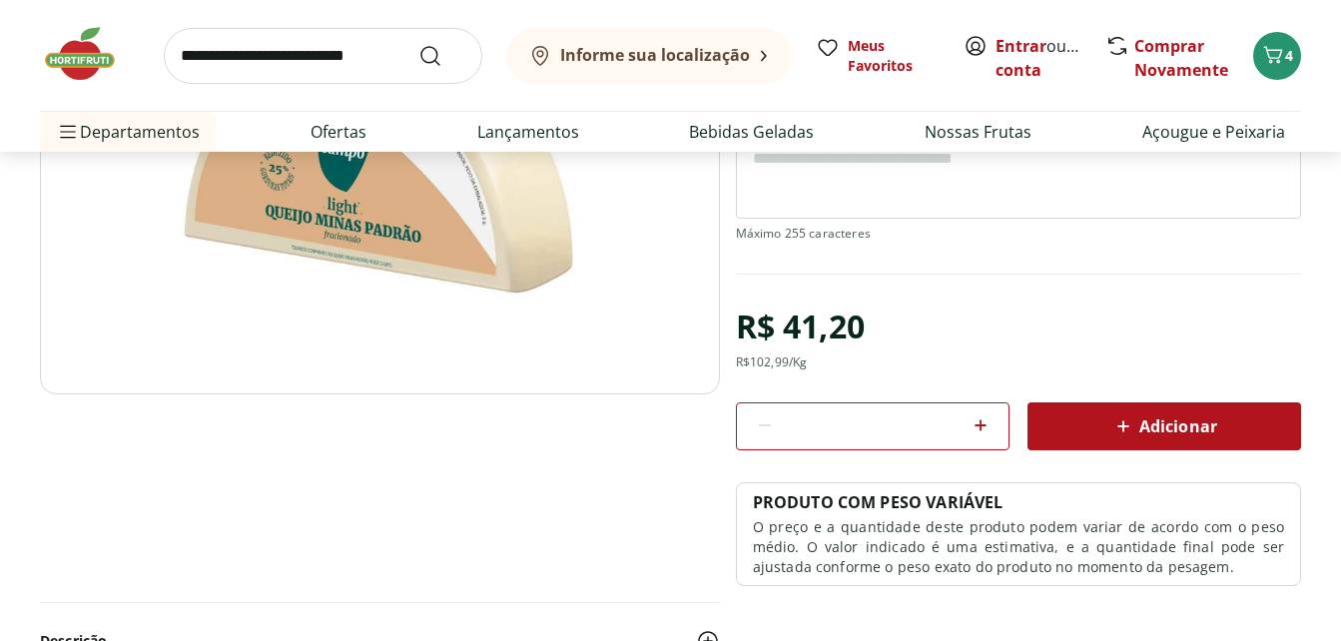
scroll to position [399, 0]
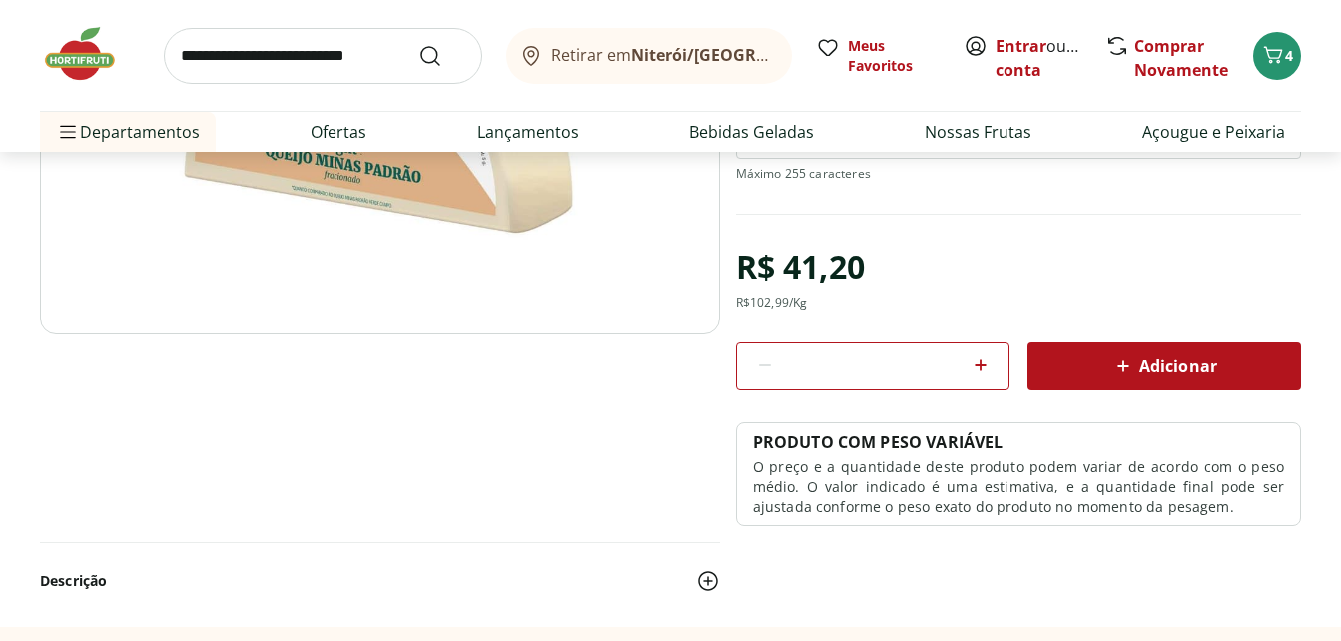
click at [1184, 366] on span "Adicionar" at bounding box center [1164, 366] width 106 height 24
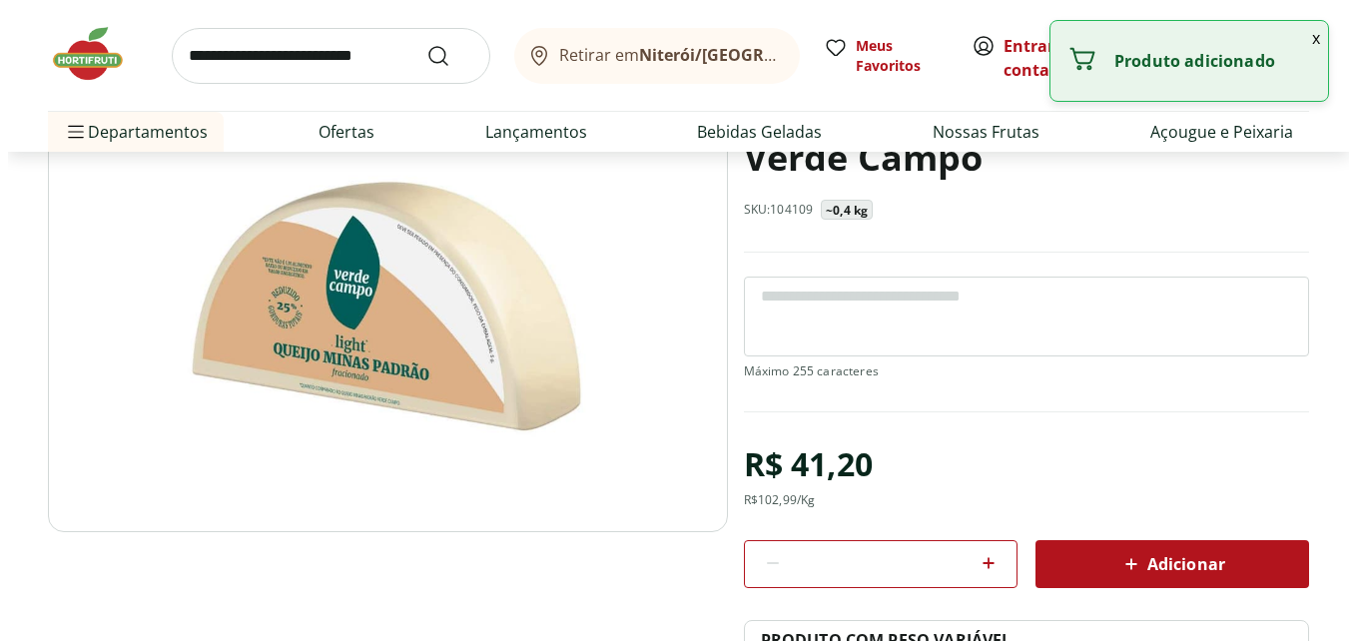
scroll to position [0, 0]
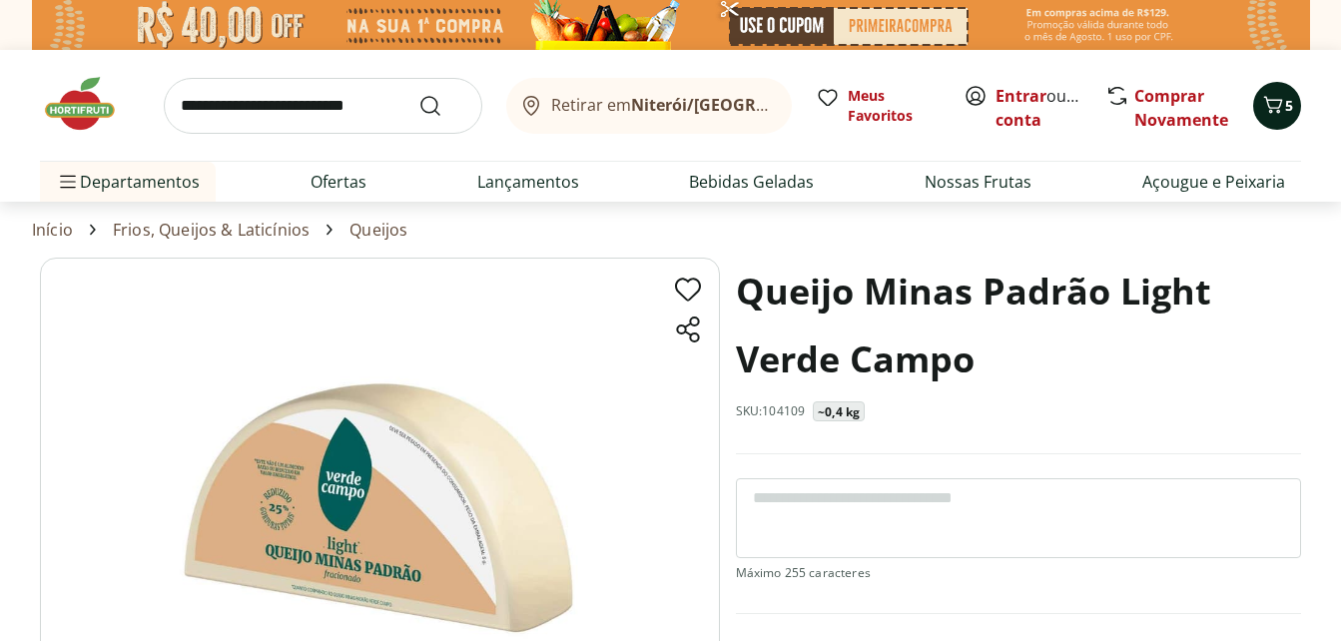
click at [1289, 112] on span "5" at bounding box center [1289, 105] width 8 height 19
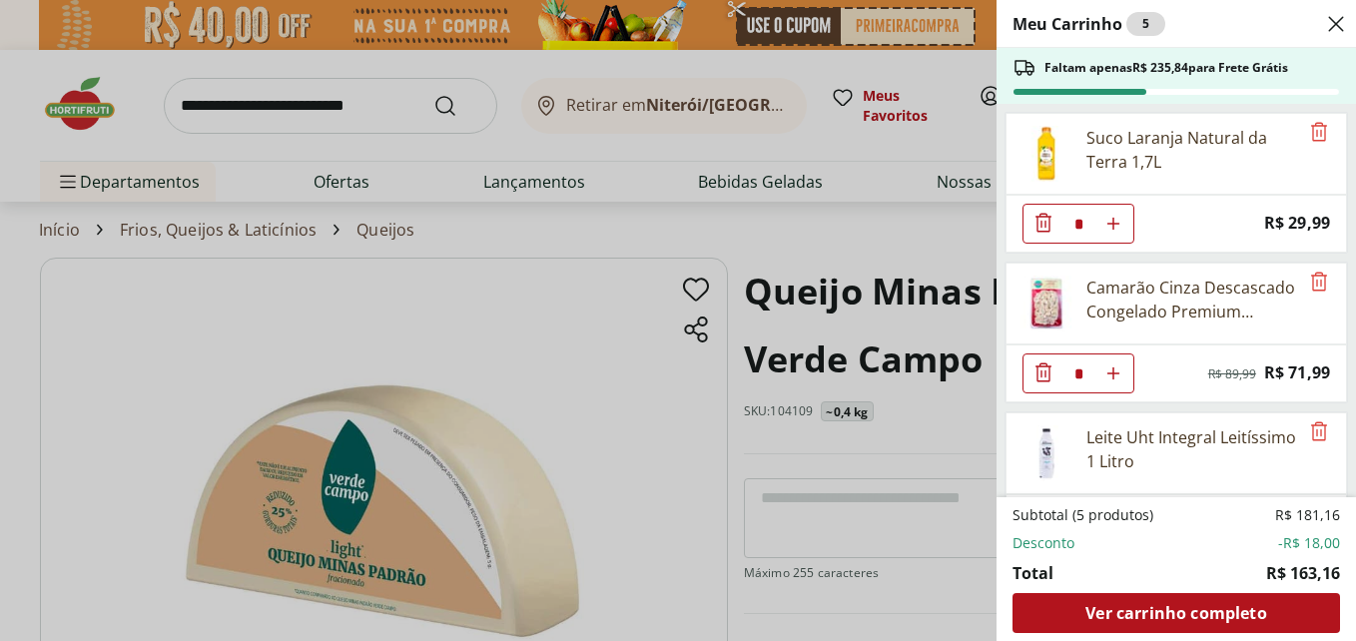
click at [1114, 219] on icon "Aumentar Quantidade" at bounding box center [1113, 224] width 16 height 16
type input "*"
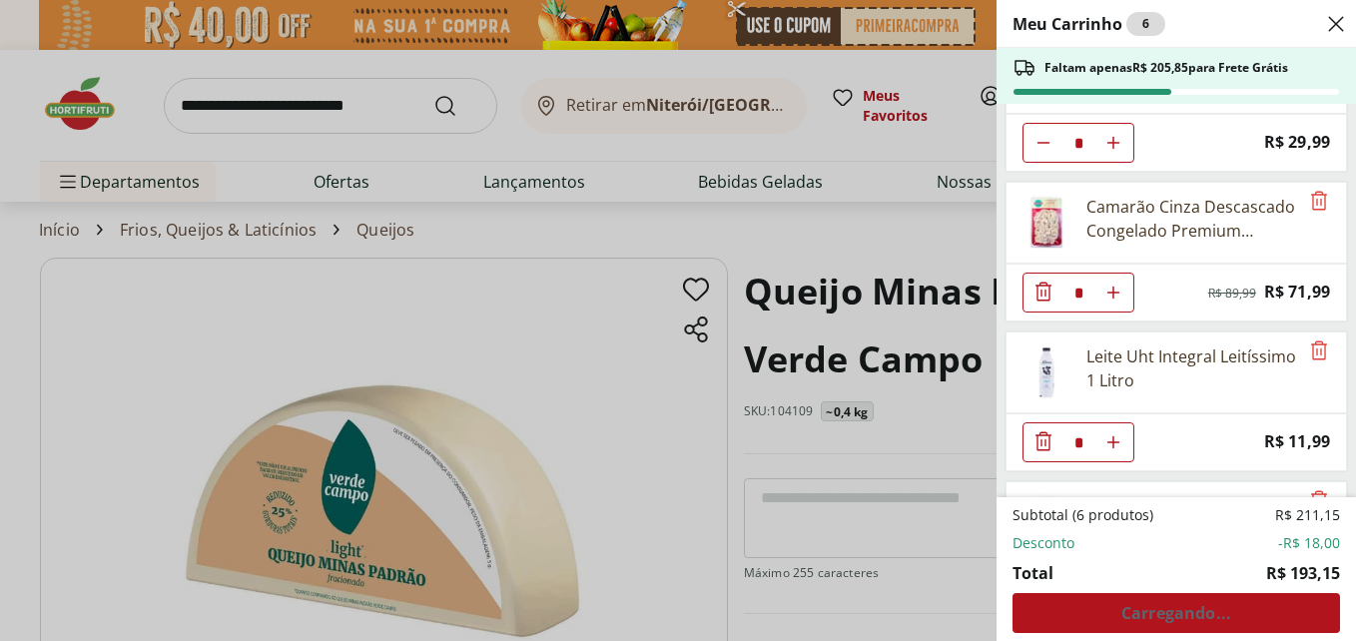
scroll to position [200, 0]
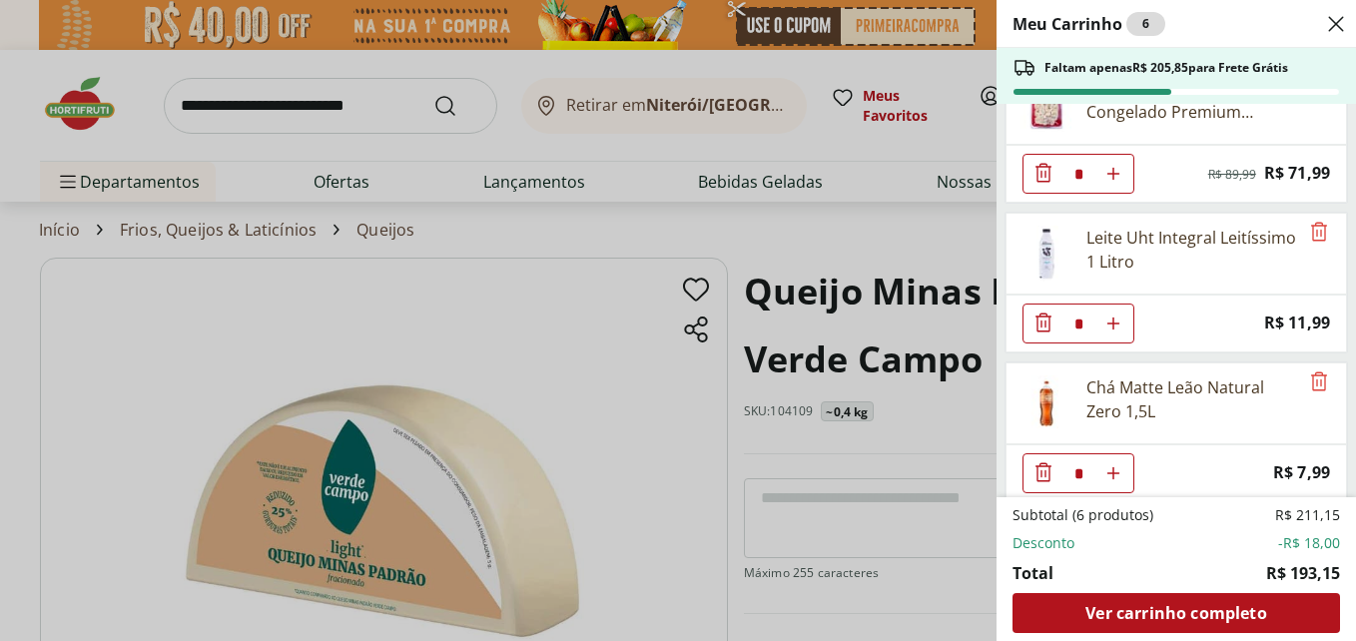
click at [1114, 32] on icon "Aumentar Quantidade" at bounding box center [1113, 24] width 16 height 16
type input "*"
click at [1110, 32] on icon "Aumentar Quantidade" at bounding box center [1113, 24] width 16 height 16
type input "*"
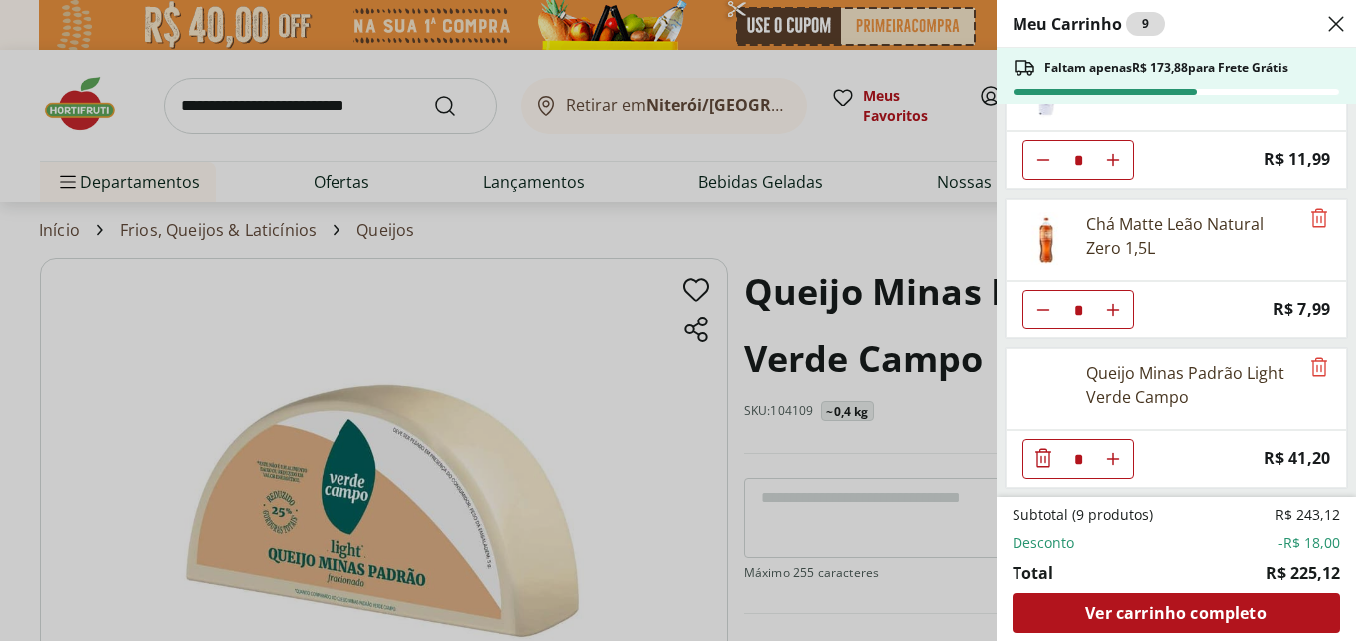
scroll to position [0, 0]
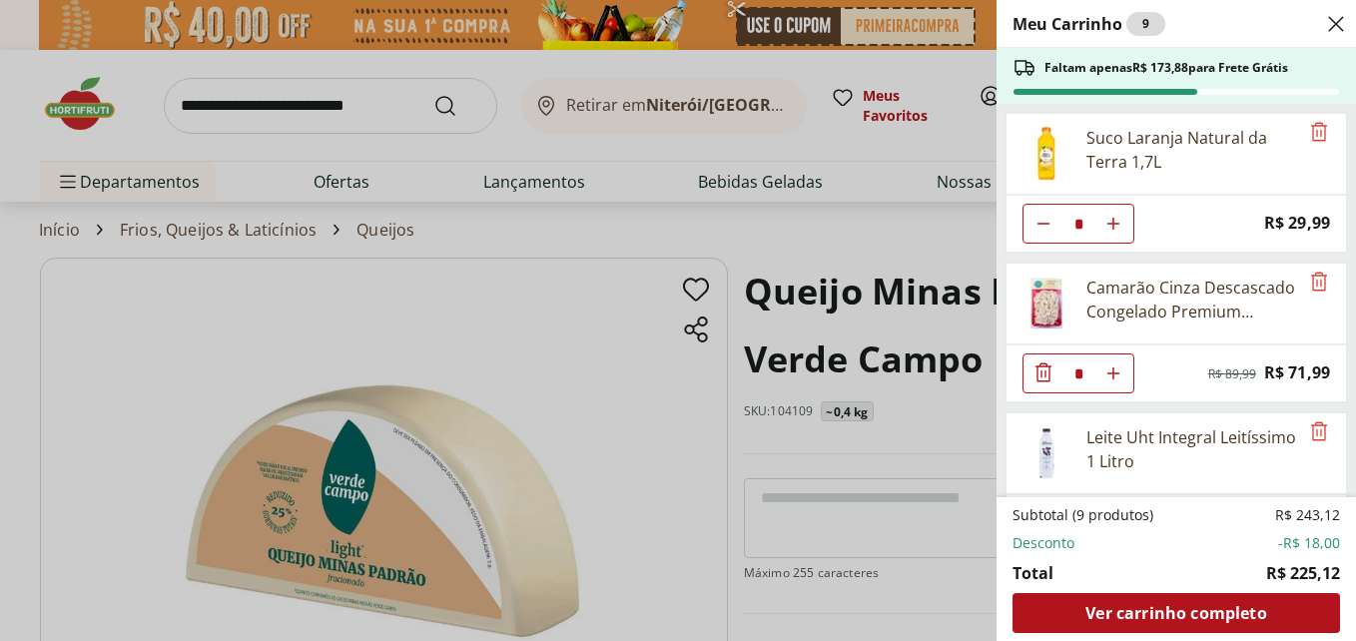
drag, startPoint x: 1179, startPoint y: 611, endPoint x: 1084, endPoint y: 584, distance: 98.6
click at [1179, 611] on span "Ver carrinho completo" at bounding box center [1175, 613] width 181 height 16
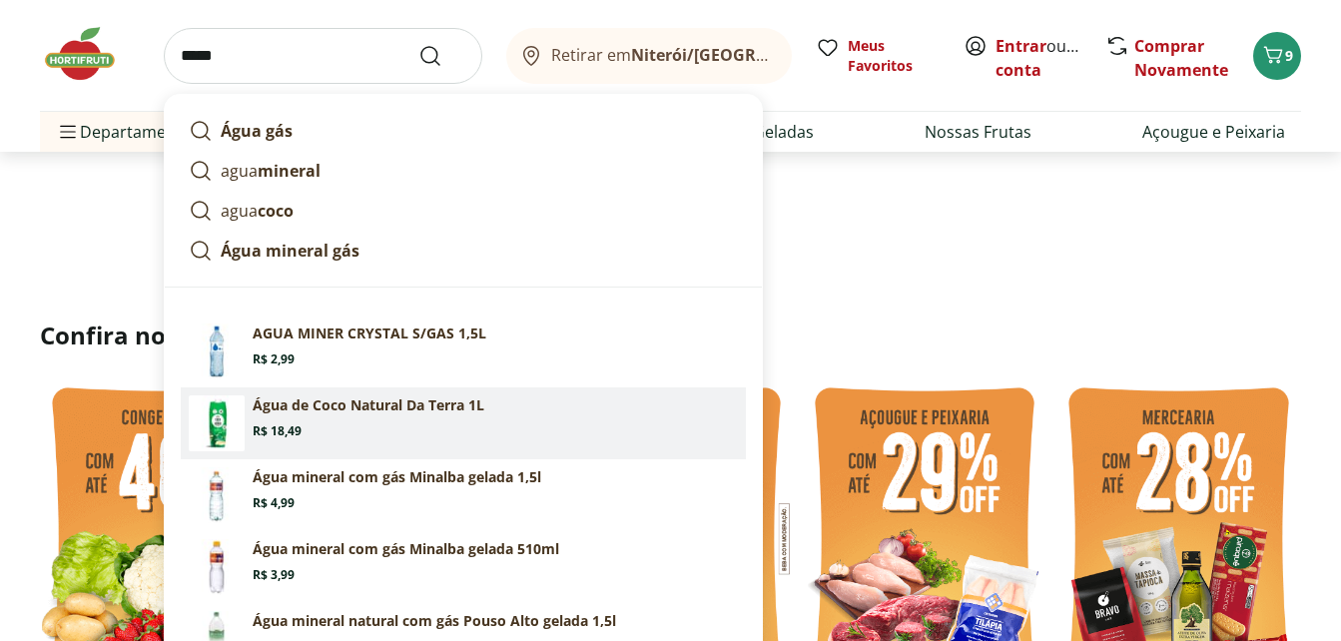
scroll to position [399, 0]
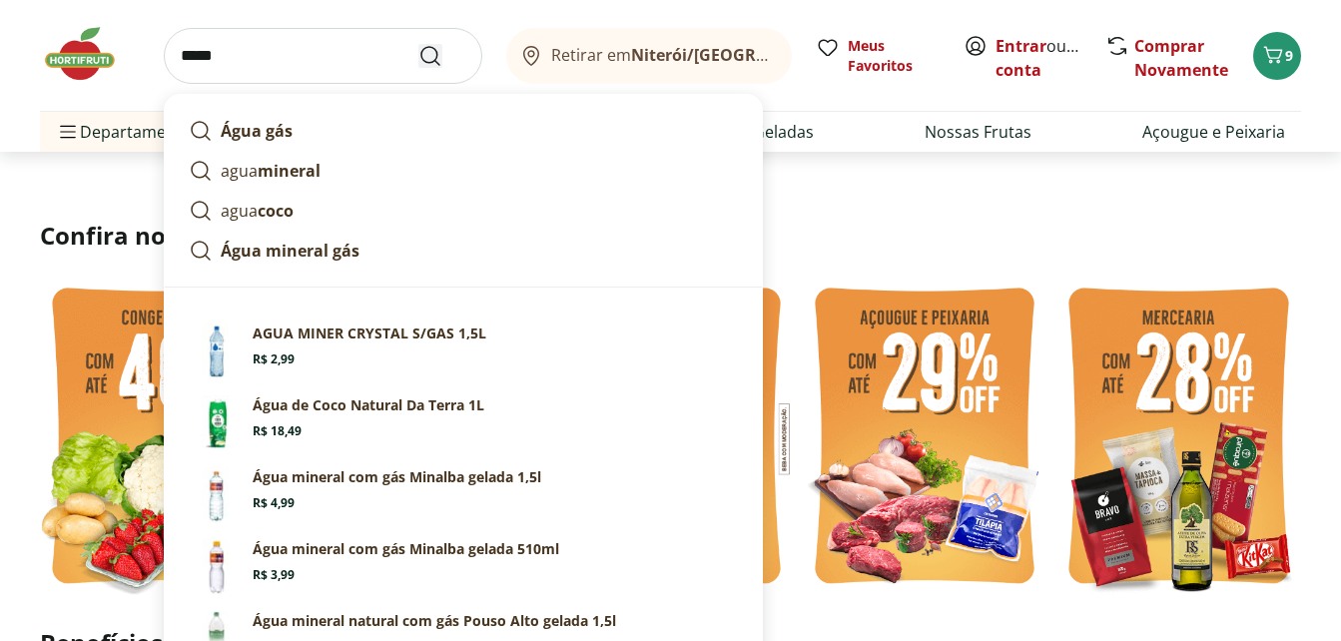
type input "****"
click at [426, 63] on icon "Submit Search" at bounding box center [430, 56] width 24 height 24
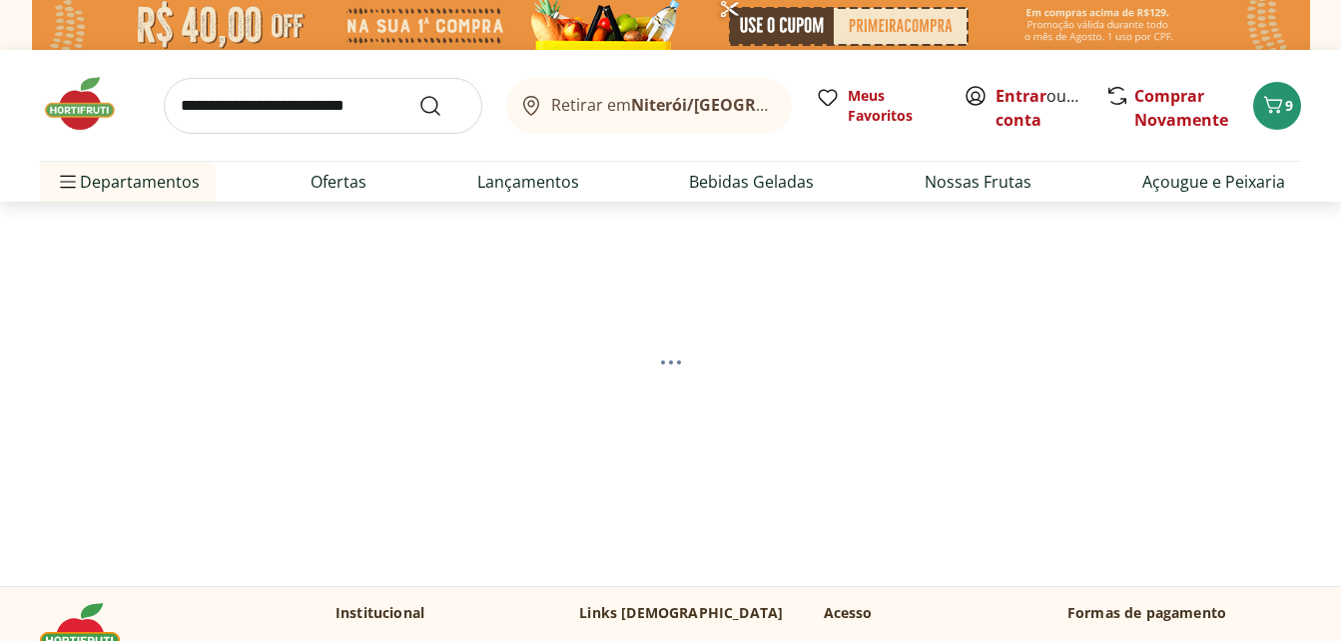
select select "**********"
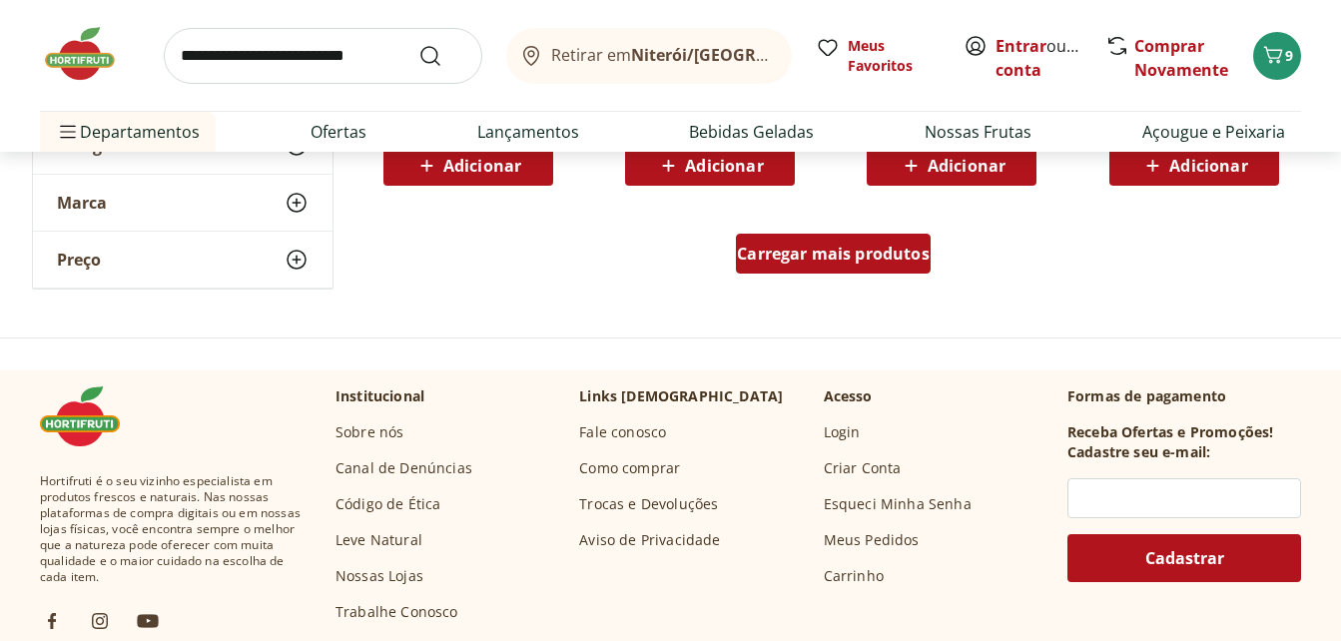
scroll to position [1398, 0]
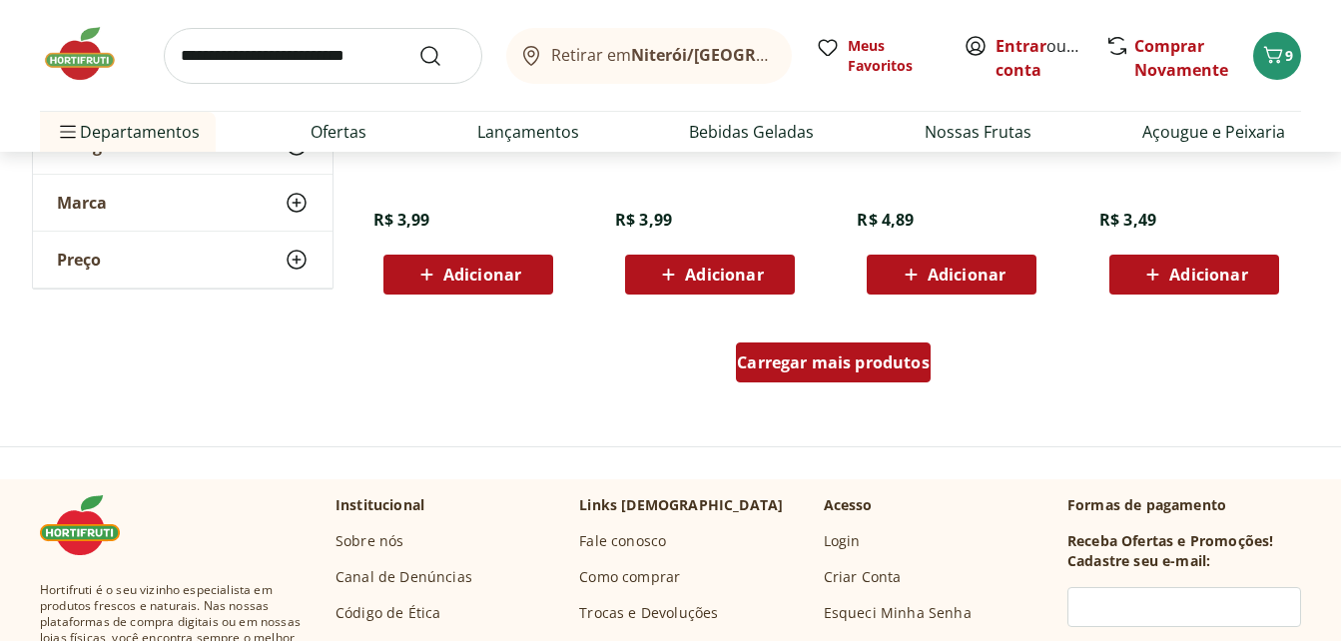
click at [804, 354] on span "Carregar mais produtos" at bounding box center [833, 362] width 193 height 16
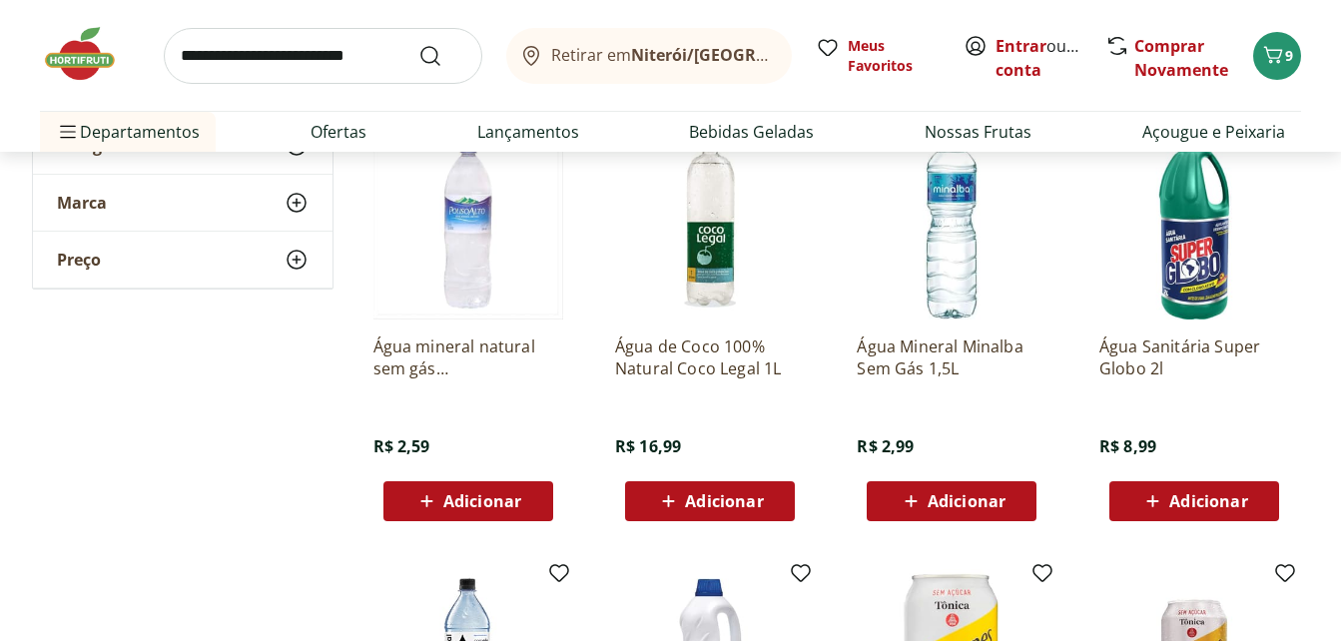
scroll to position [1597, 0]
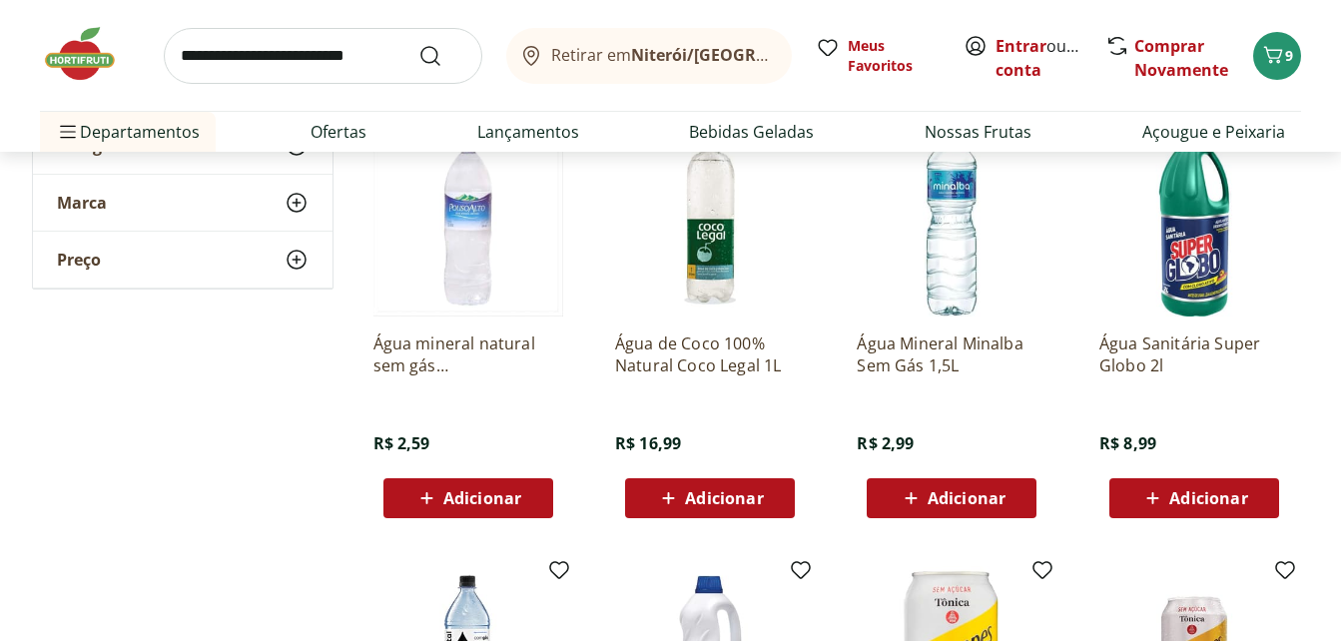
click at [473, 490] on span "Adicionar" at bounding box center [482, 498] width 78 height 16
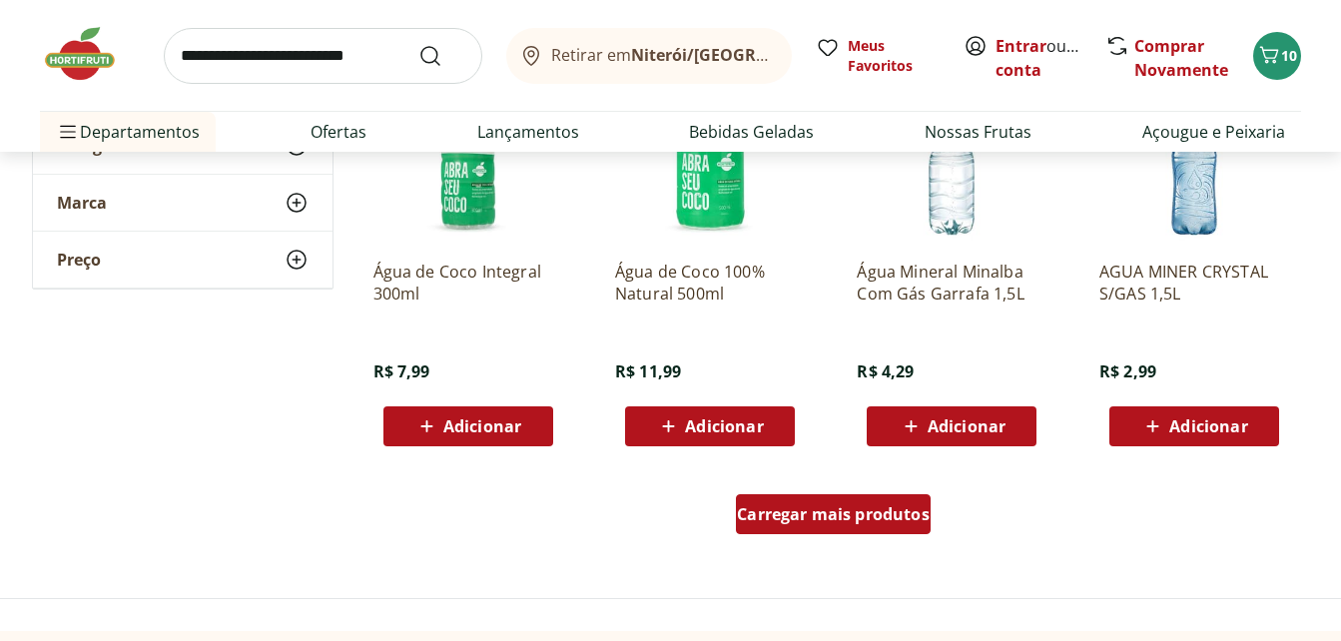
scroll to position [2596, 0]
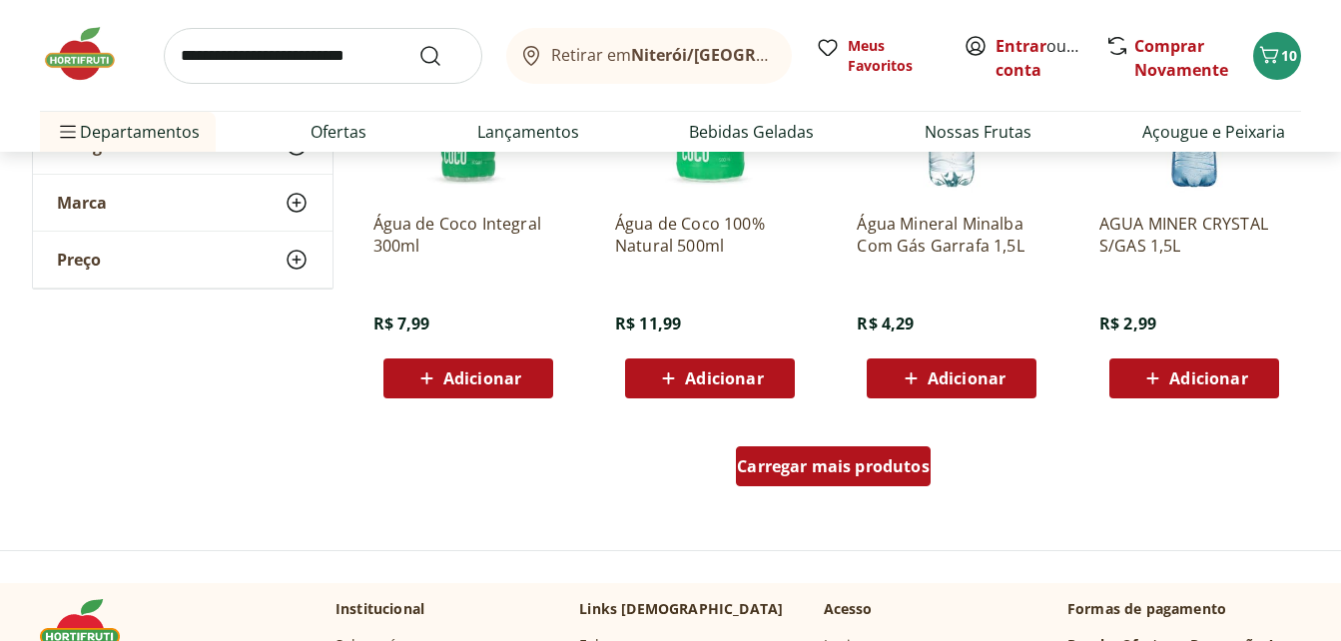
click at [802, 468] on span "Carregar mais produtos" at bounding box center [833, 466] width 193 height 16
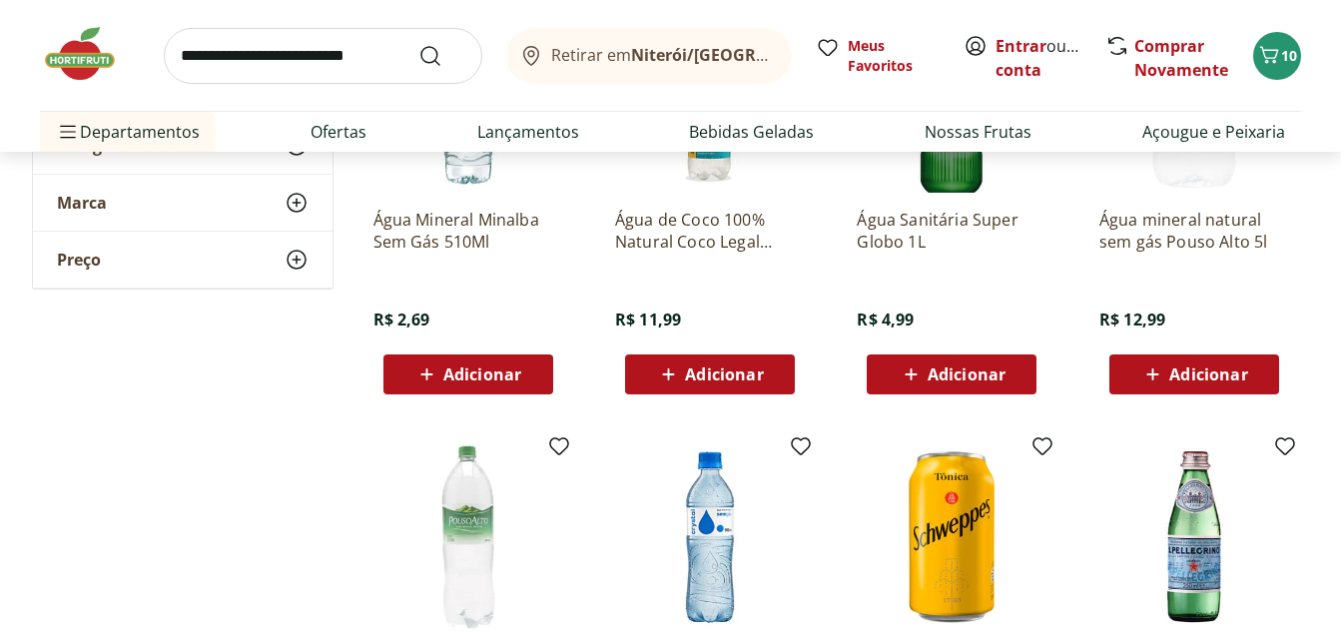
scroll to position [3494, 0]
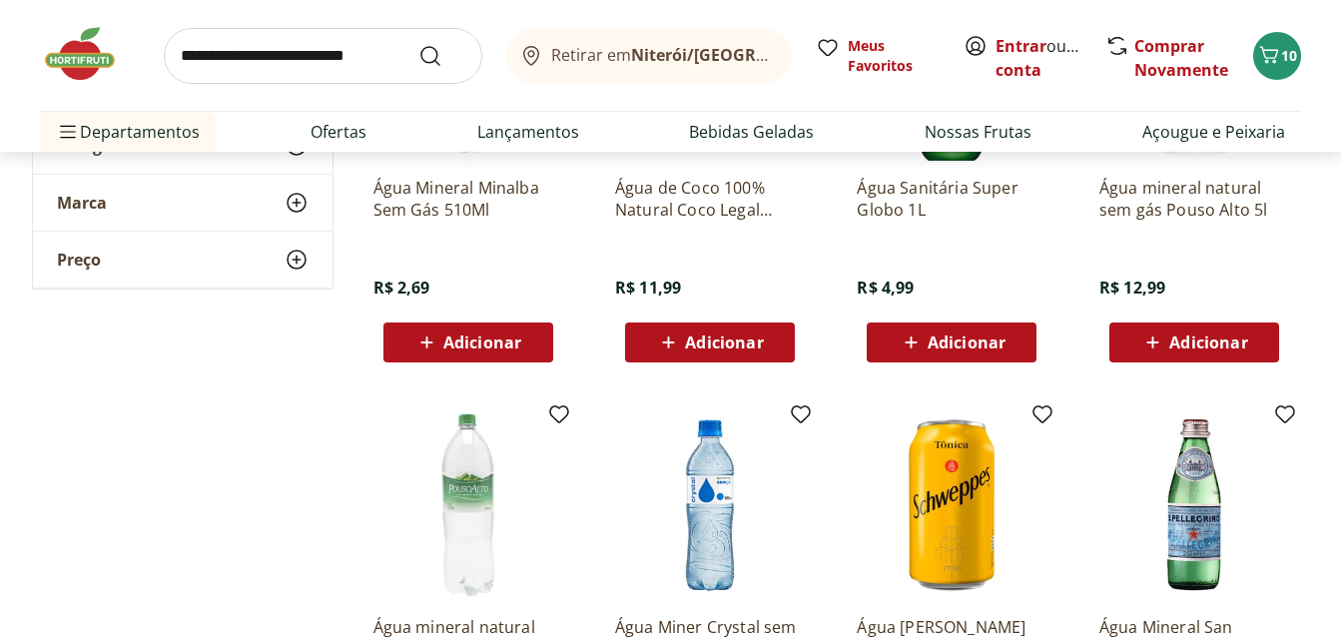
click at [463, 342] on span "Adicionar" at bounding box center [482, 342] width 78 height 16
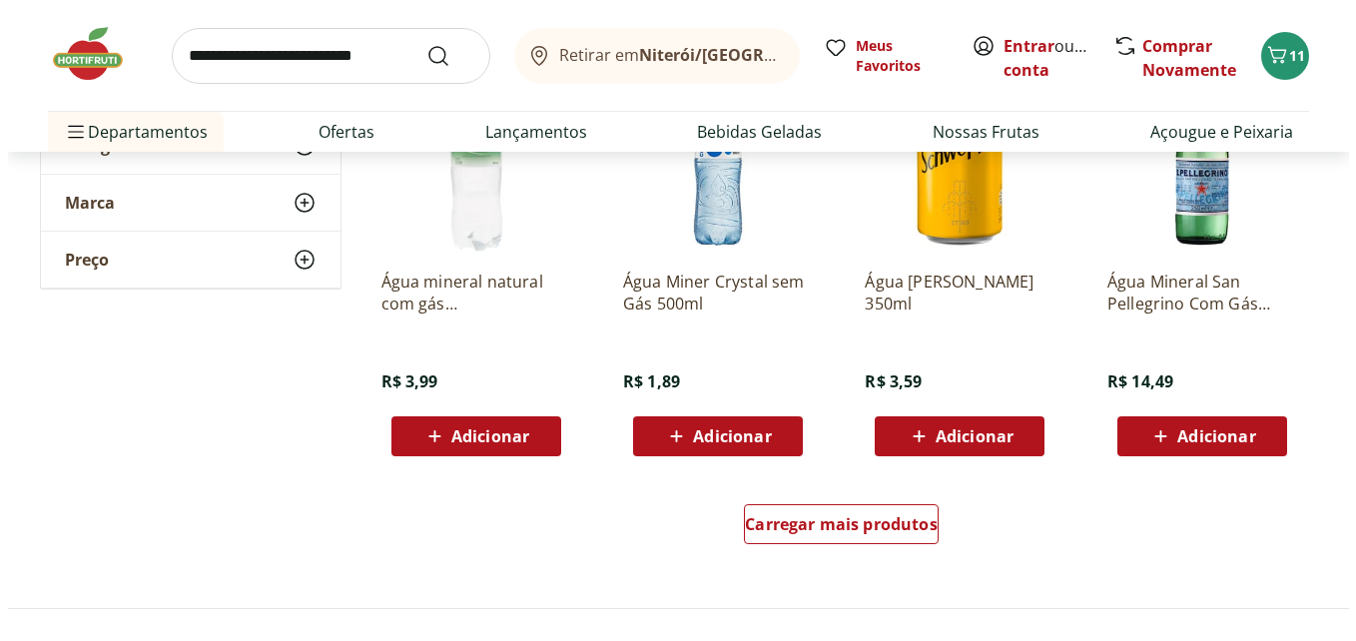
scroll to position [3594, 0]
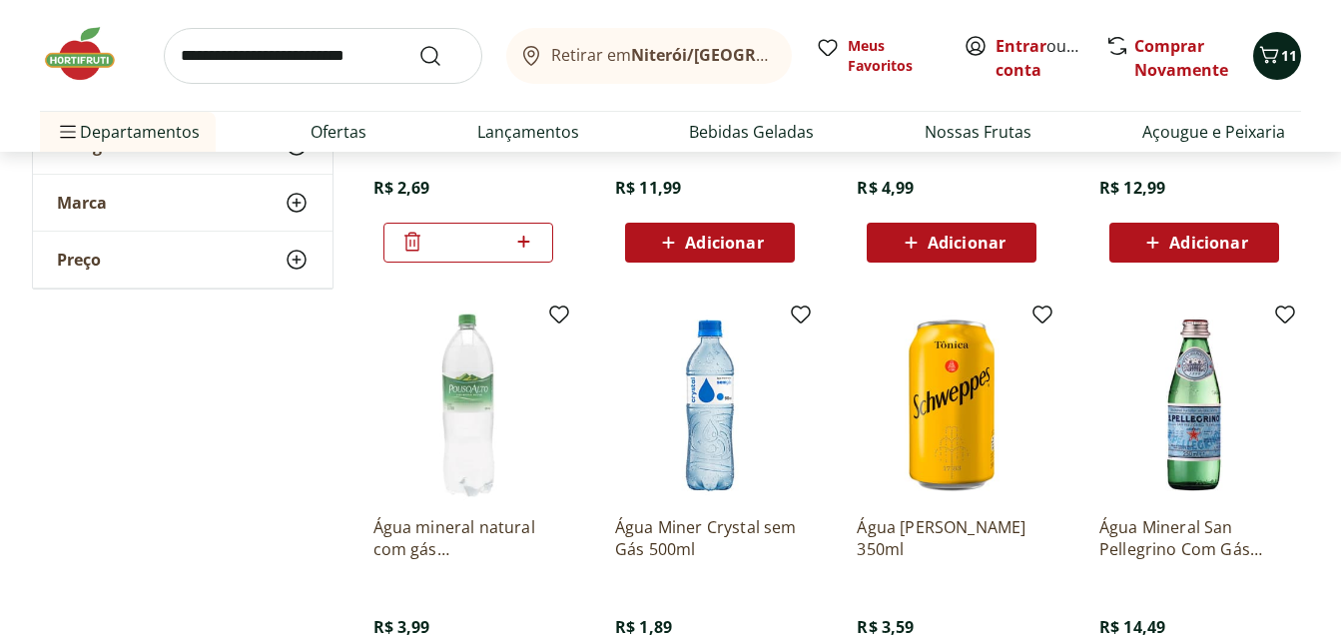
click at [1284, 56] on span "11" at bounding box center [1289, 55] width 16 height 19
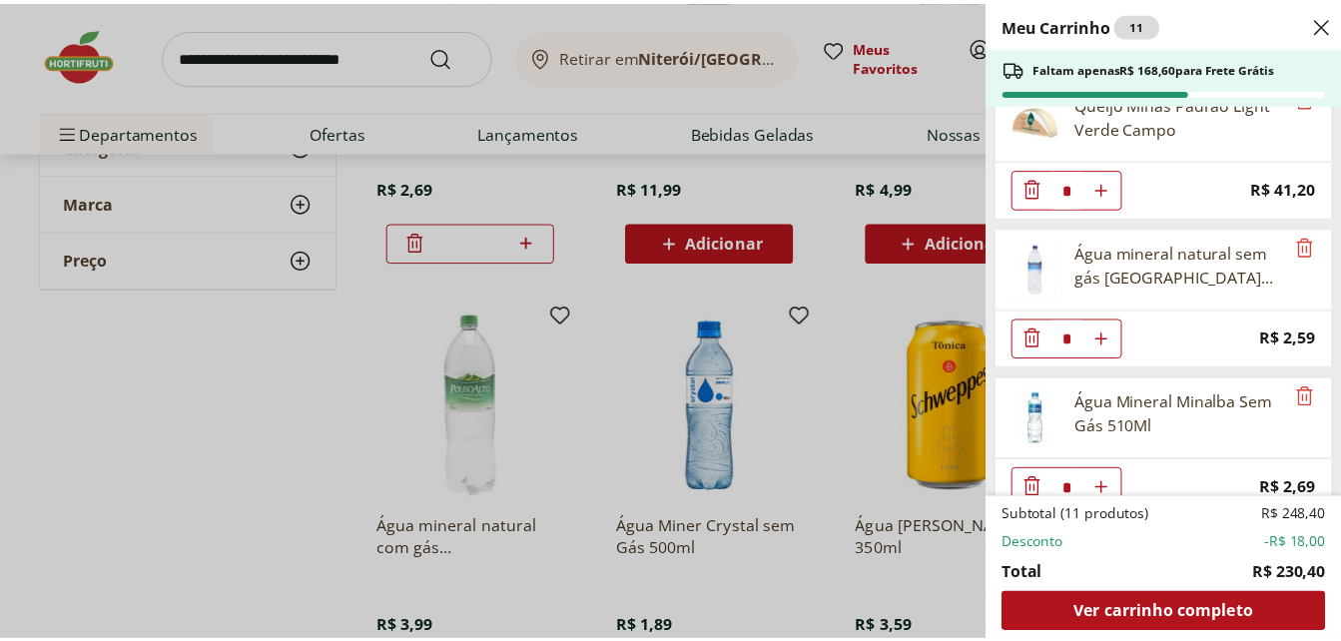
scroll to position [663, 0]
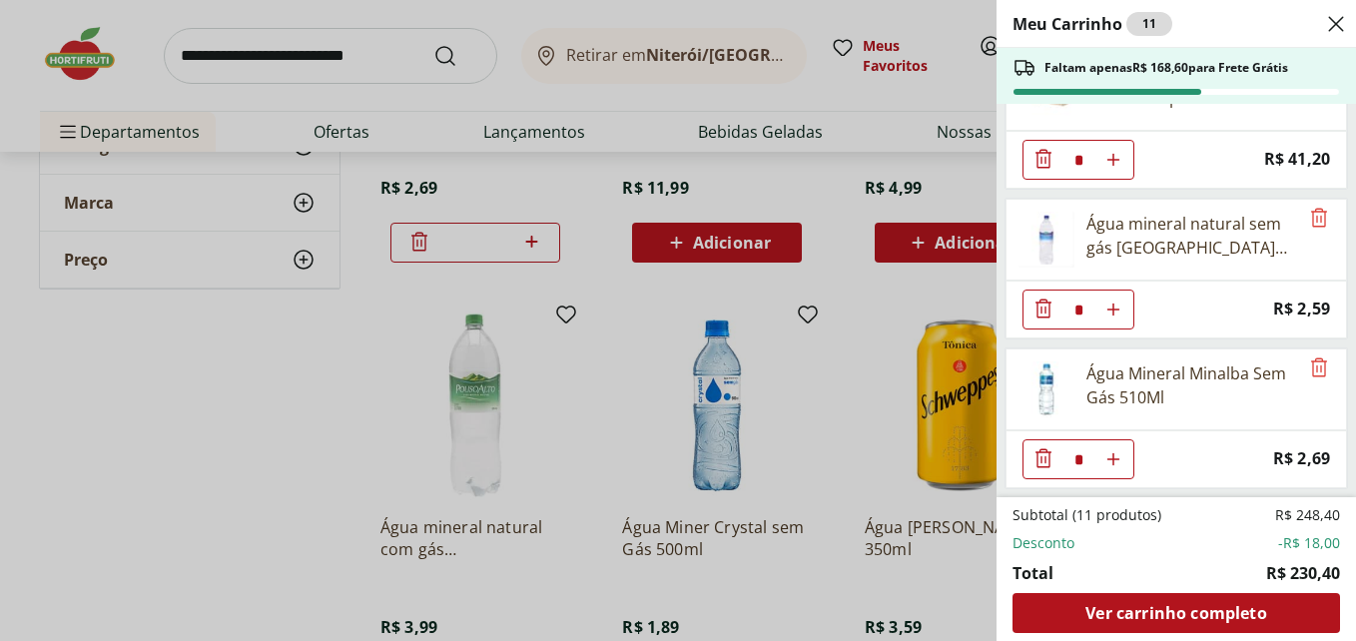
type input "*"
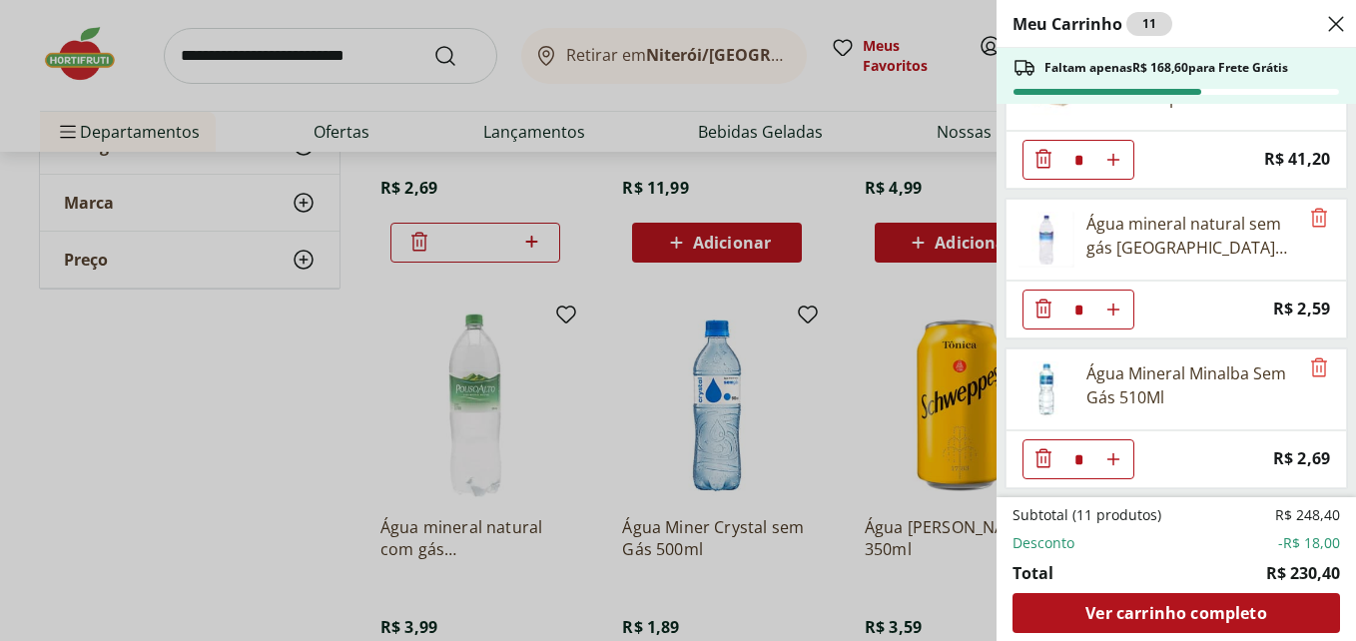
type input "*"
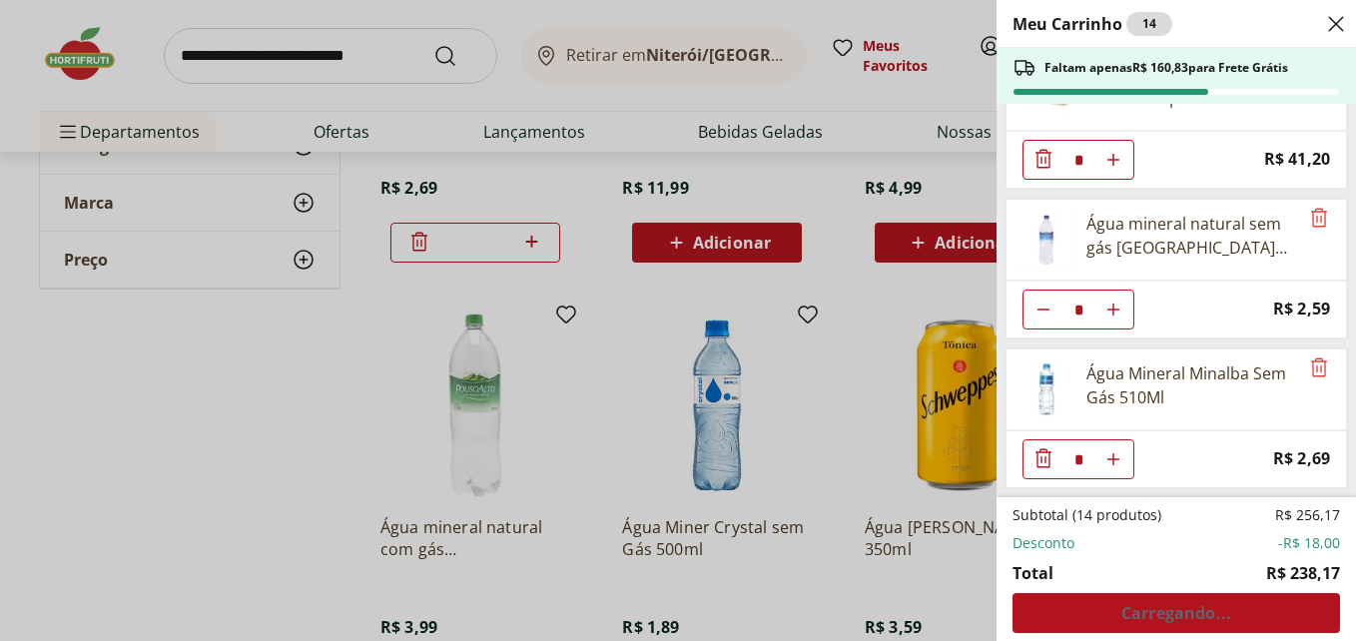
type input "*"
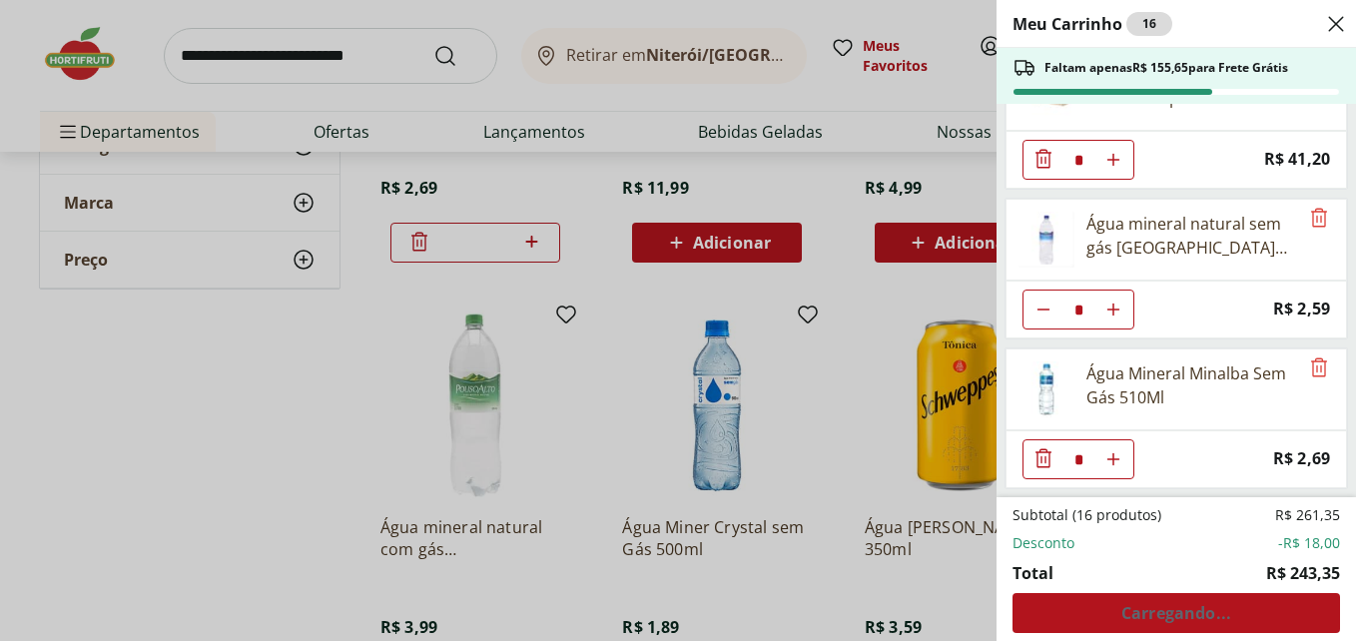
type input "*"
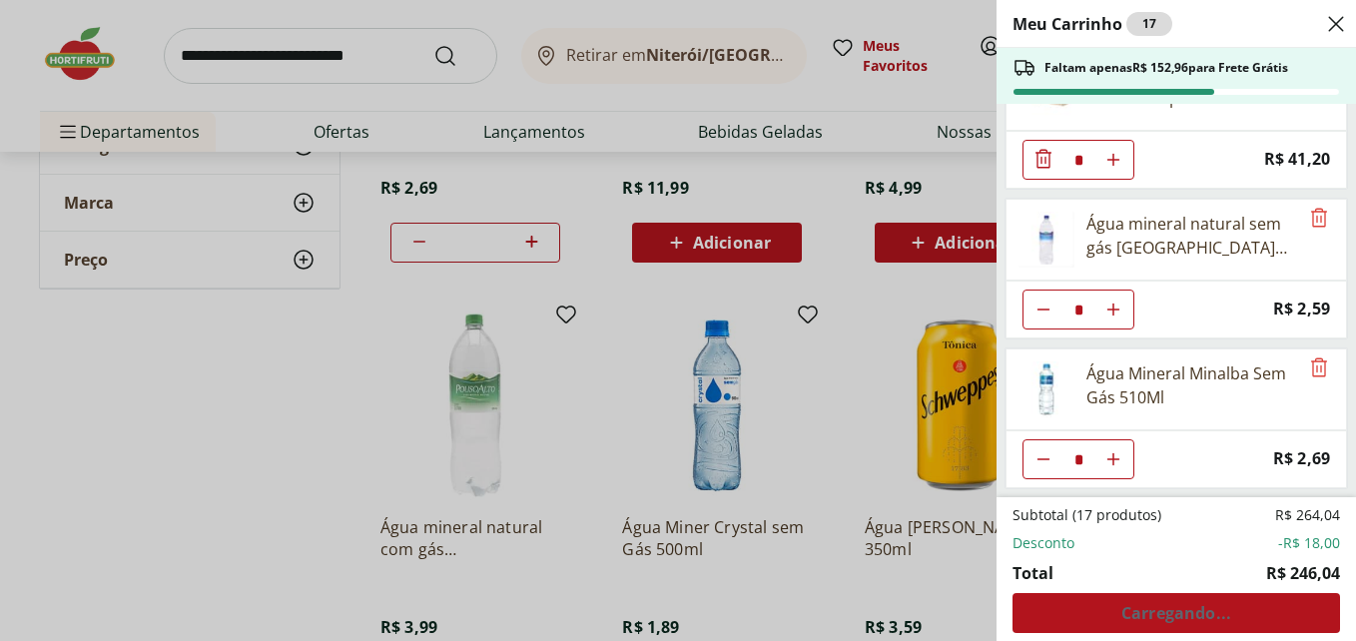
type input "*"
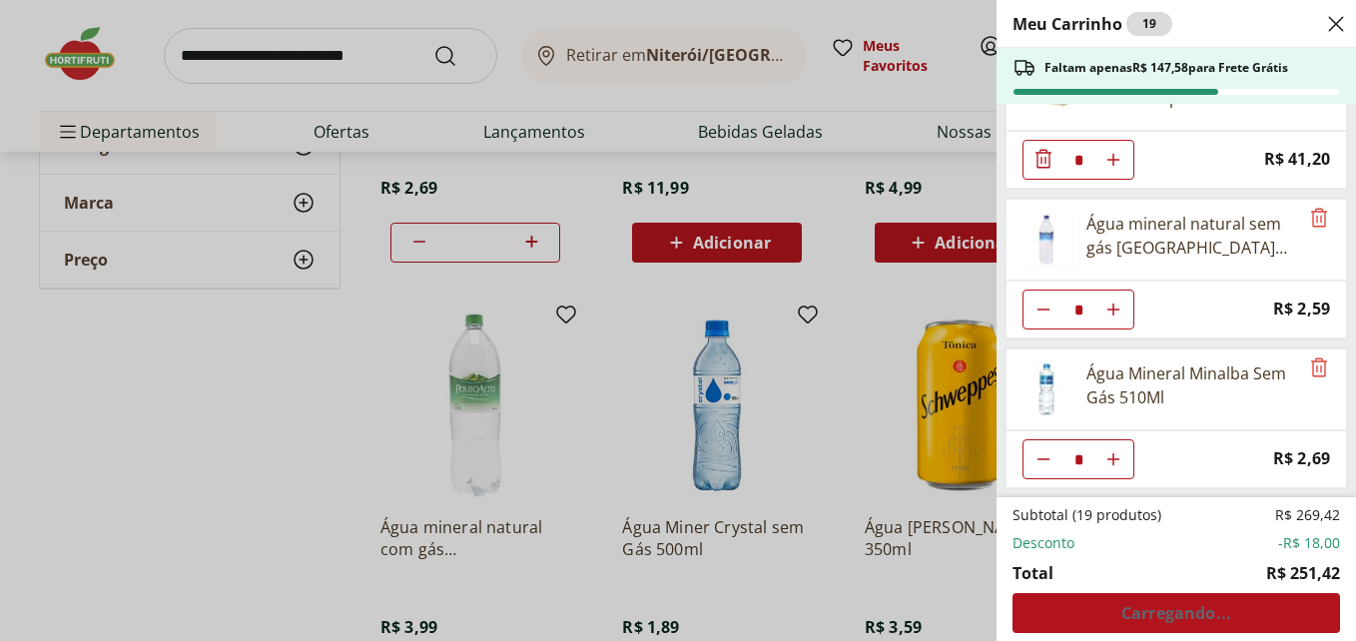
type input "*"
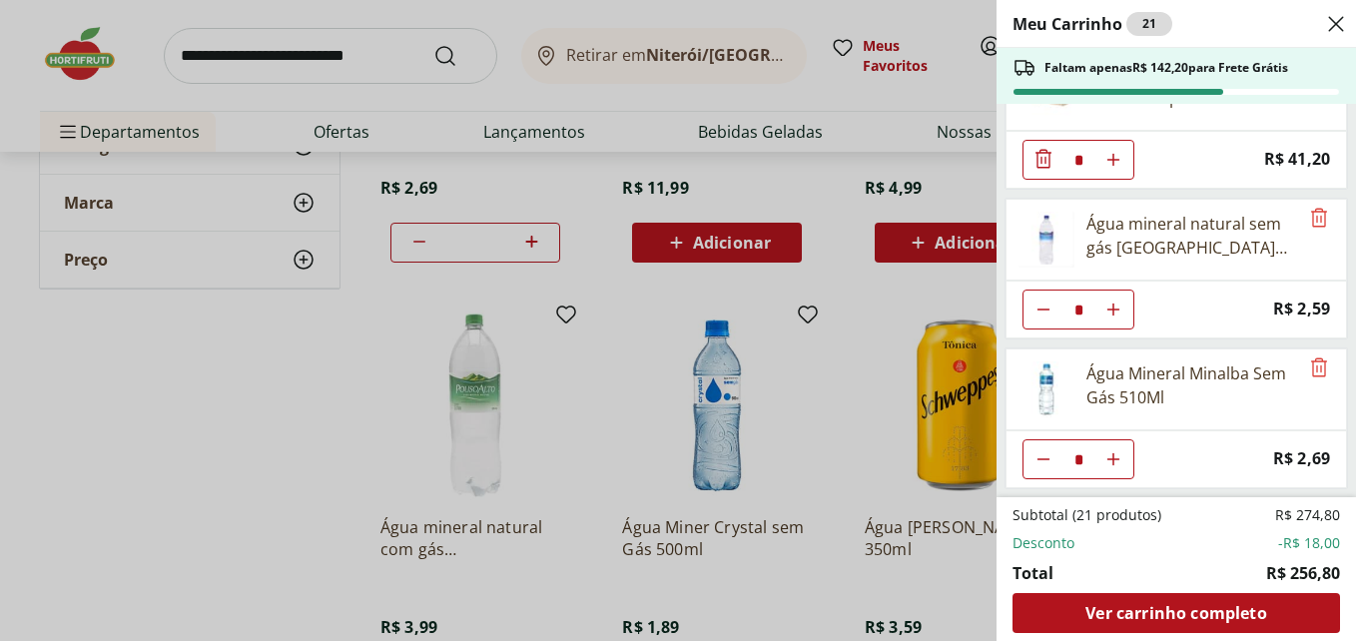
click at [1340, 20] on use "Close" at bounding box center [1336, 24] width 24 height 24
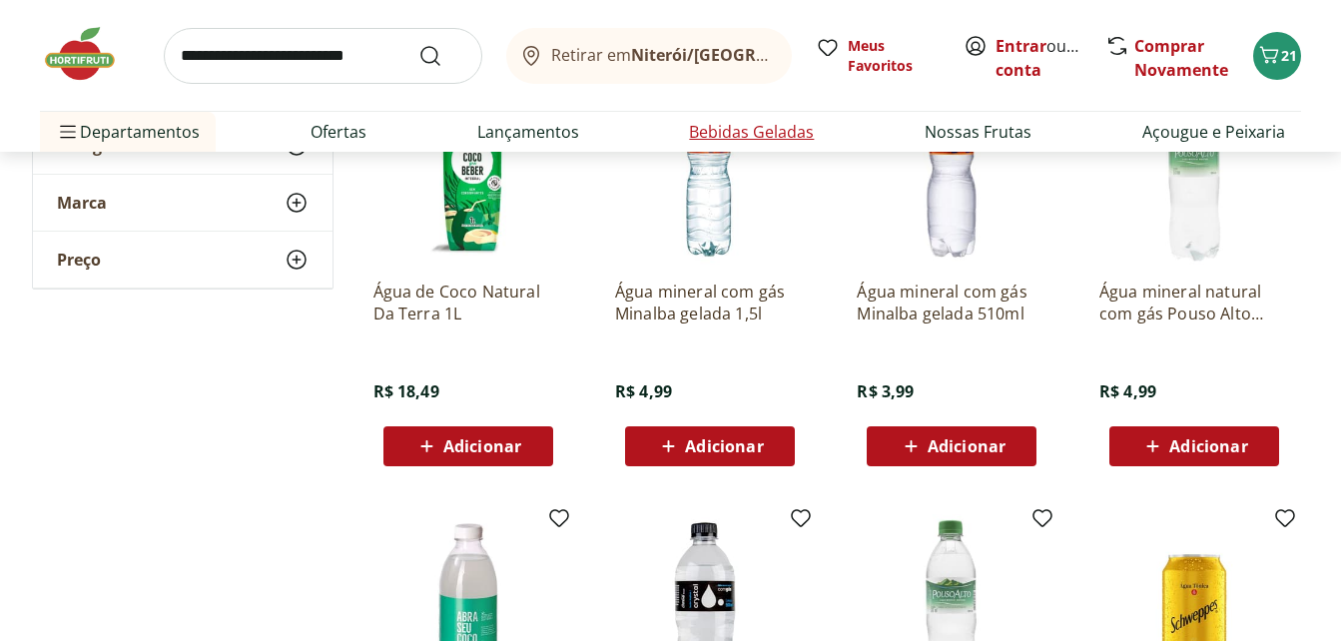
scroll to position [0, 0]
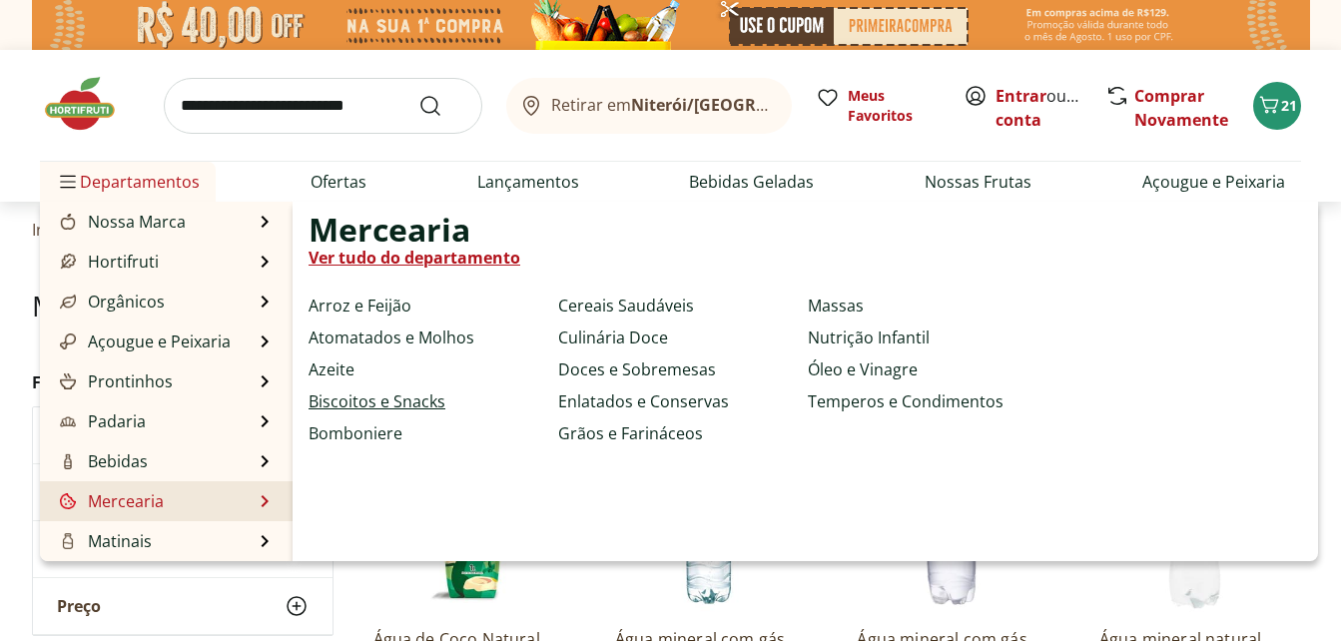
click at [390, 398] on link "Biscoitos e Snacks" at bounding box center [376, 401] width 137 height 24
select select "**********"
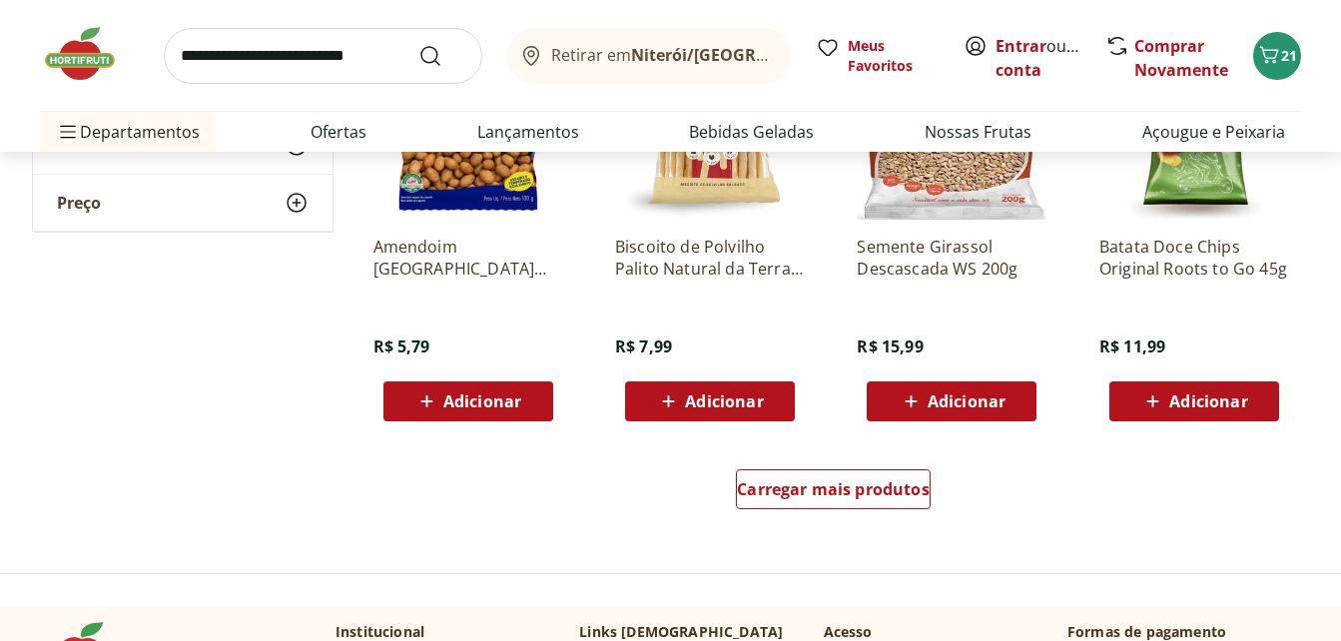
scroll to position [799, 0]
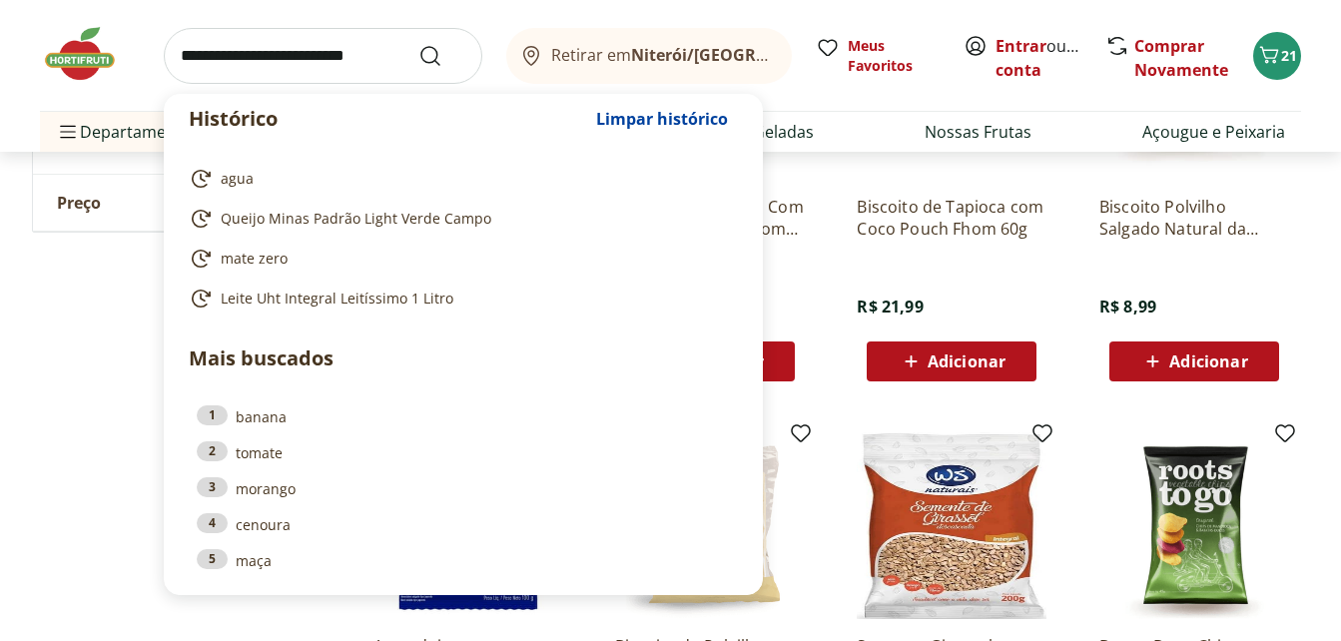
click at [301, 66] on input "search" at bounding box center [323, 56] width 318 height 56
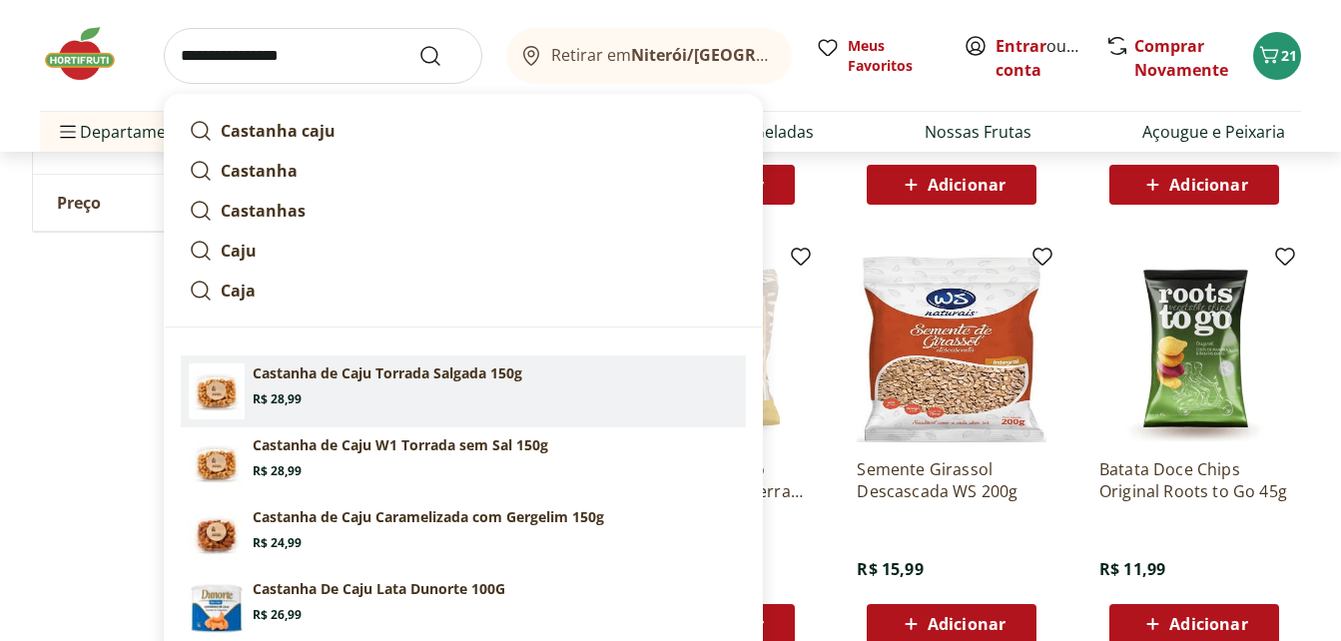
scroll to position [998, 0]
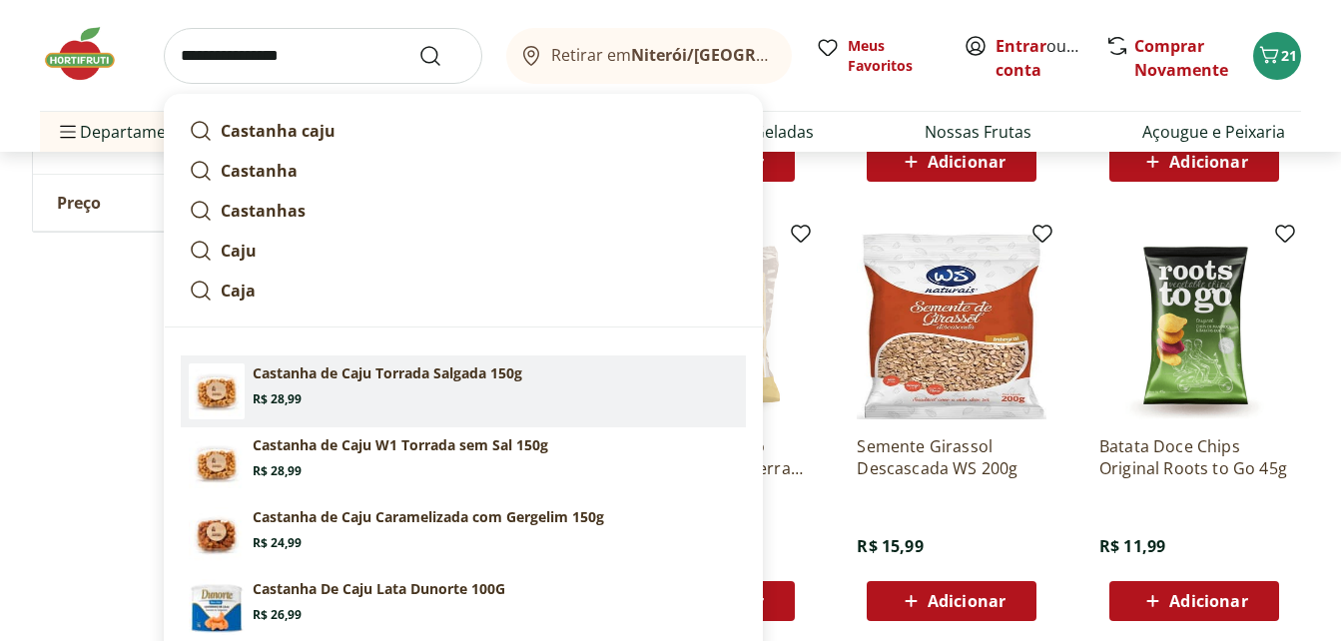
click at [306, 373] on p "Castanha de Caju Torrada Salgada 150g" at bounding box center [388, 373] width 270 height 20
type input "**********"
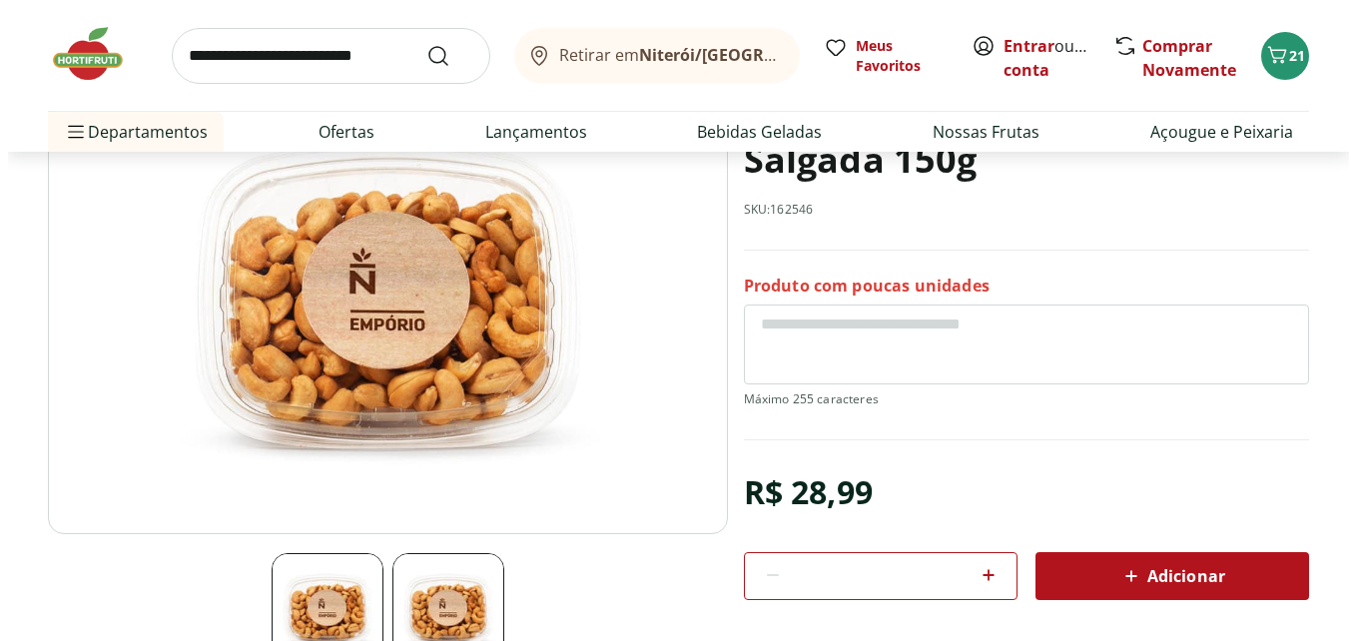
scroll to position [399, 0]
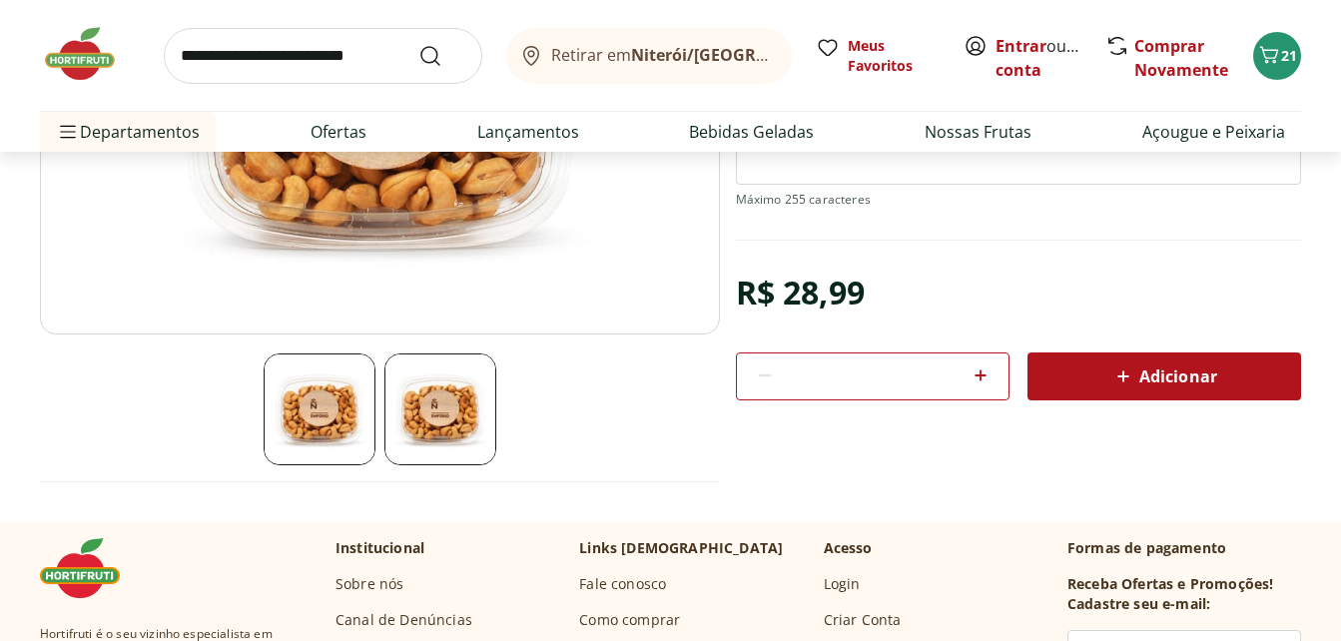
click at [1152, 380] on span "Adicionar" at bounding box center [1164, 376] width 106 height 24
click at [1286, 64] on span "22" at bounding box center [1289, 55] width 16 height 19
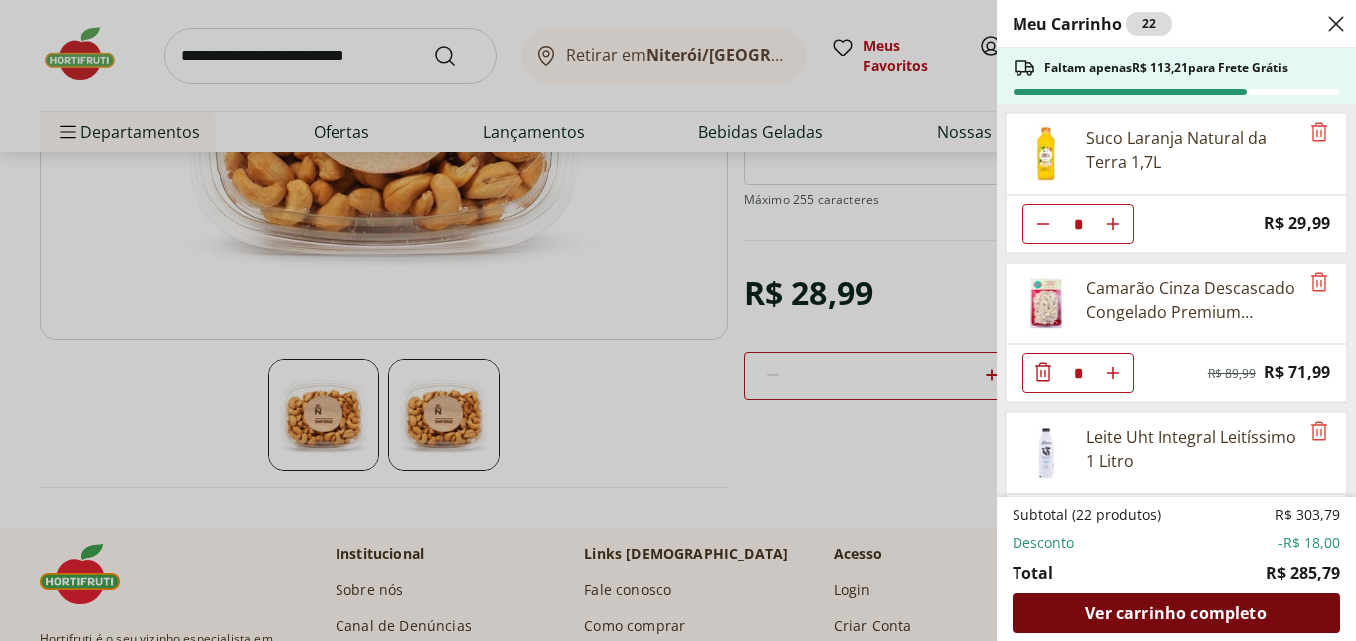
click at [1198, 612] on span "Ver carrinho completo" at bounding box center [1175, 613] width 181 height 16
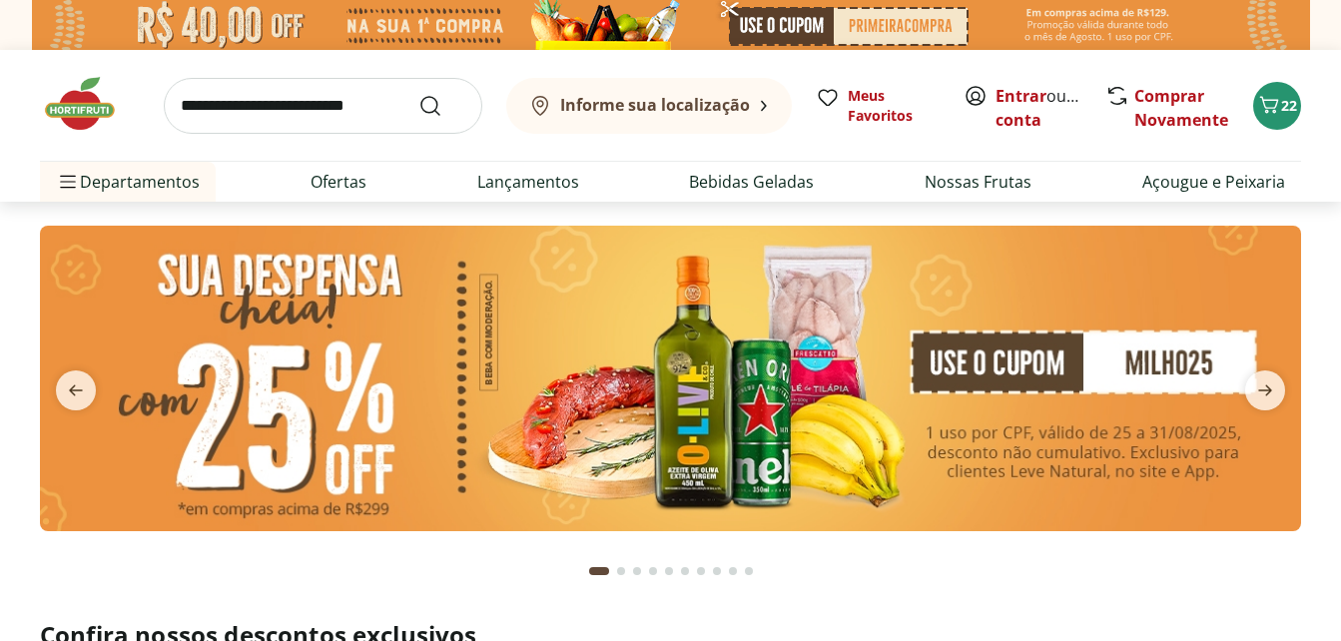
click at [284, 117] on input "search" at bounding box center [323, 106] width 318 height 56
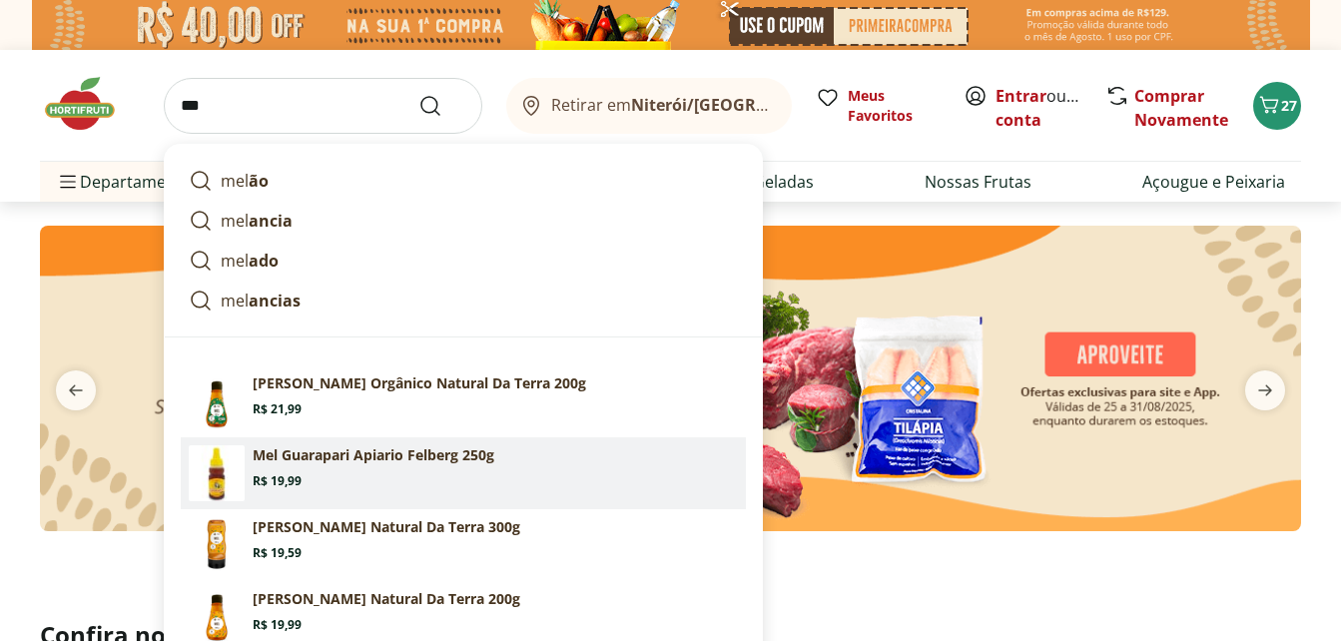
scroll to position [100, 0]
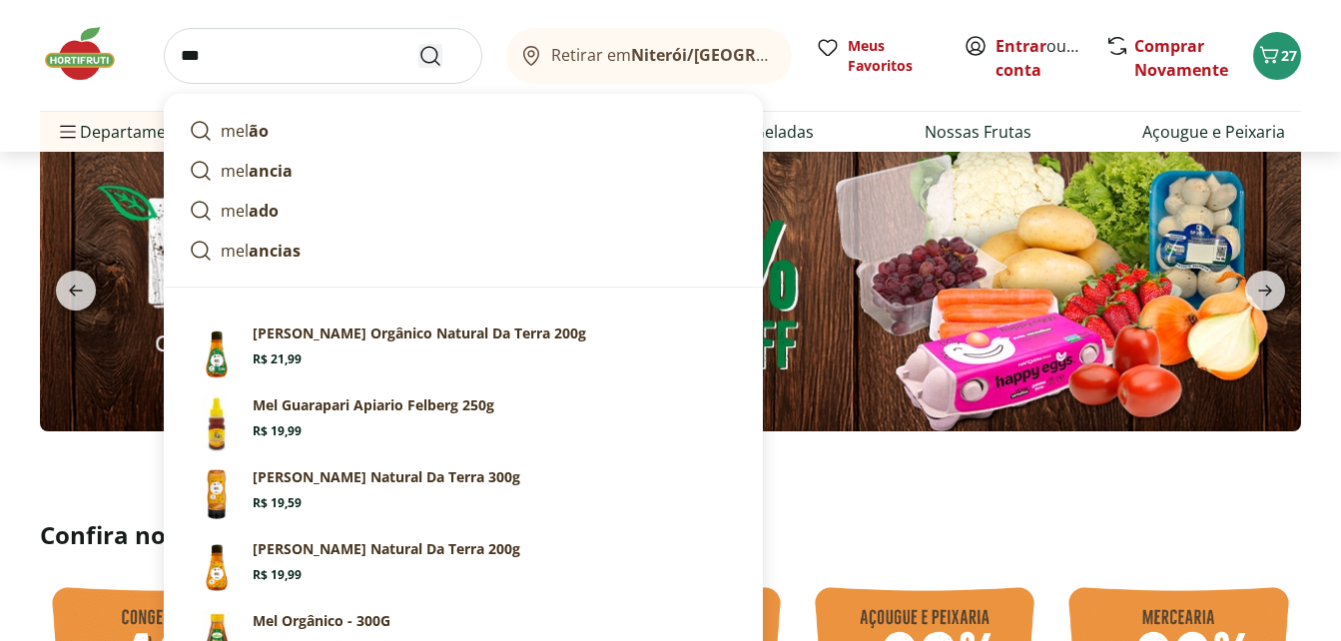
type input "***"
drag, startPoint x: 433, startPoint y: 54, endPoint x: 474, endPoint y: 120, distance: 77.6
click at [433, 54] on icon "Submit Search" at bounding box center [430, 56] width 24 height 24
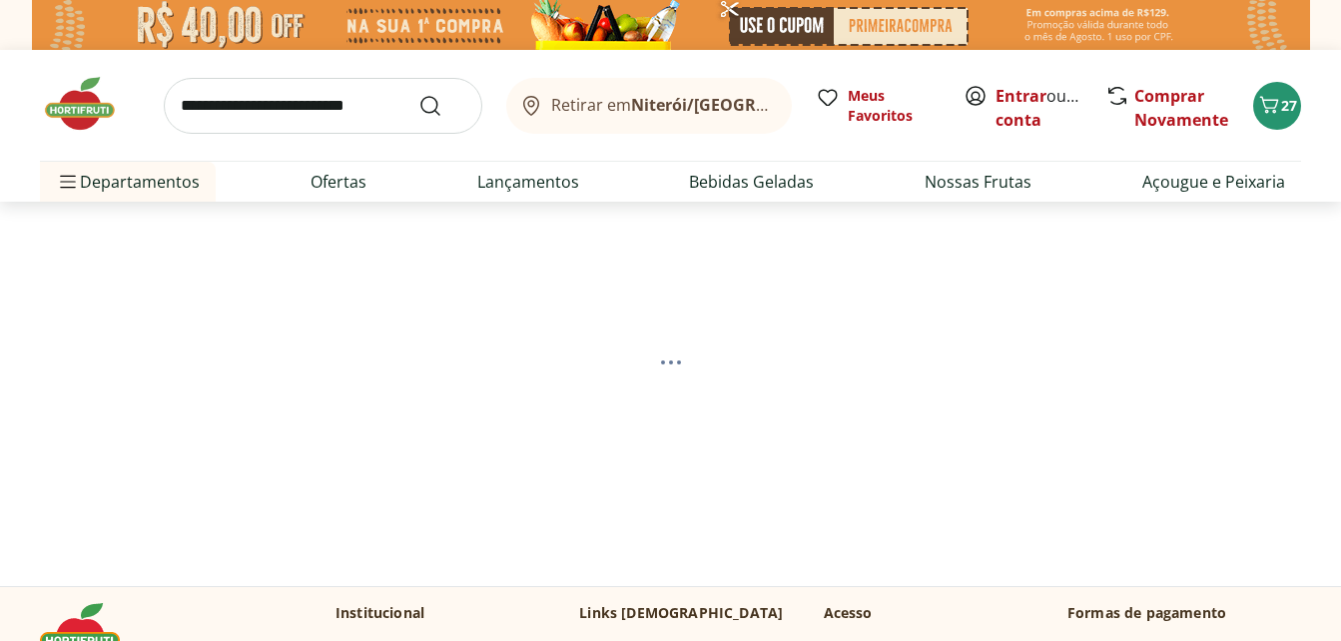
select select "**********"
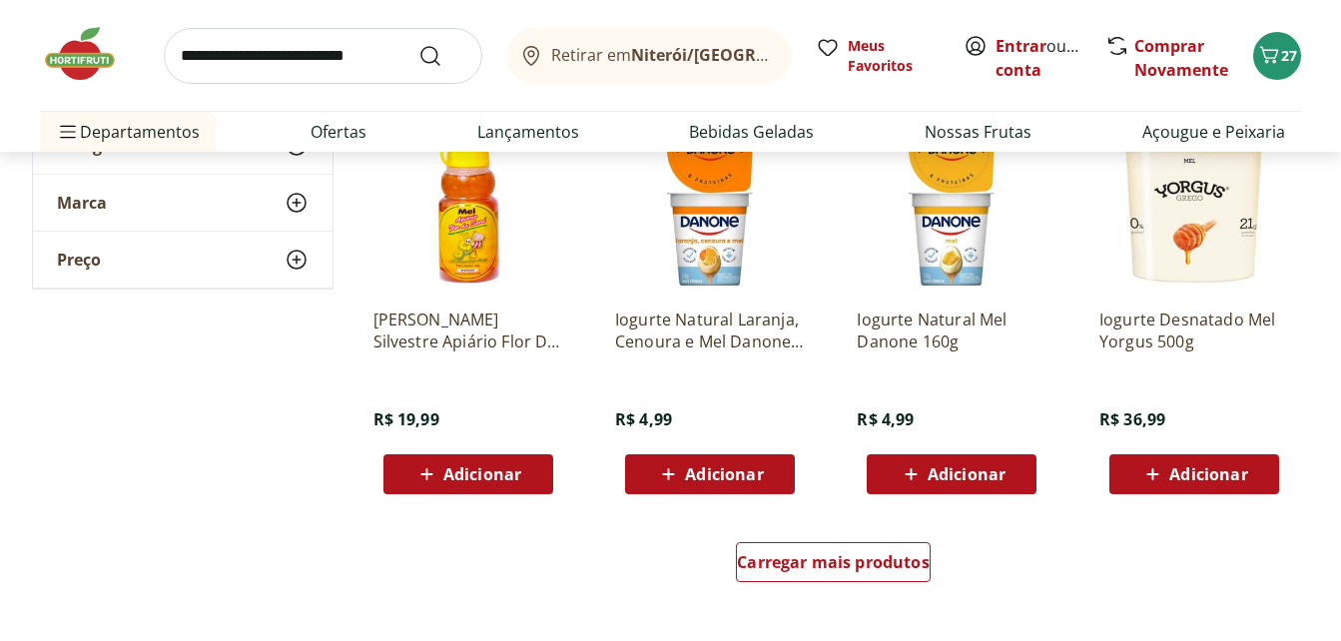
scroll to position [1298, 0]
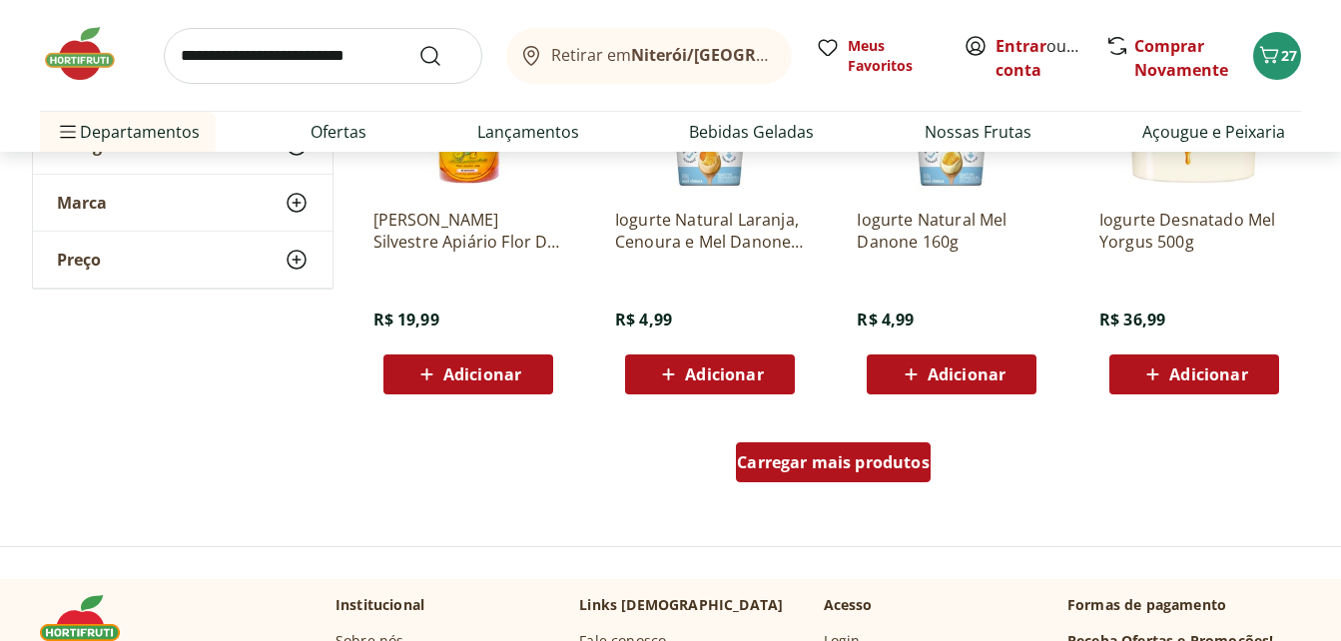
click at [805, 454] on span "Carregar mais produtos" at bounding box center [833, 462] width 193 height 16
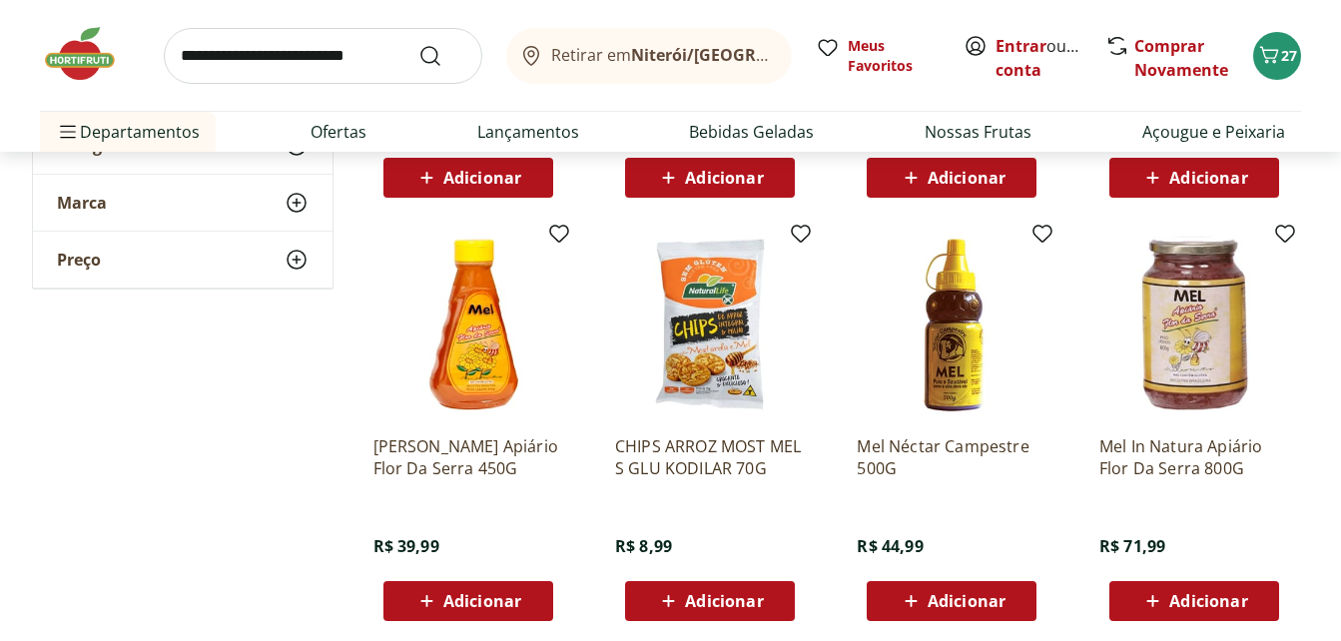
scroll to position [1497, 0]
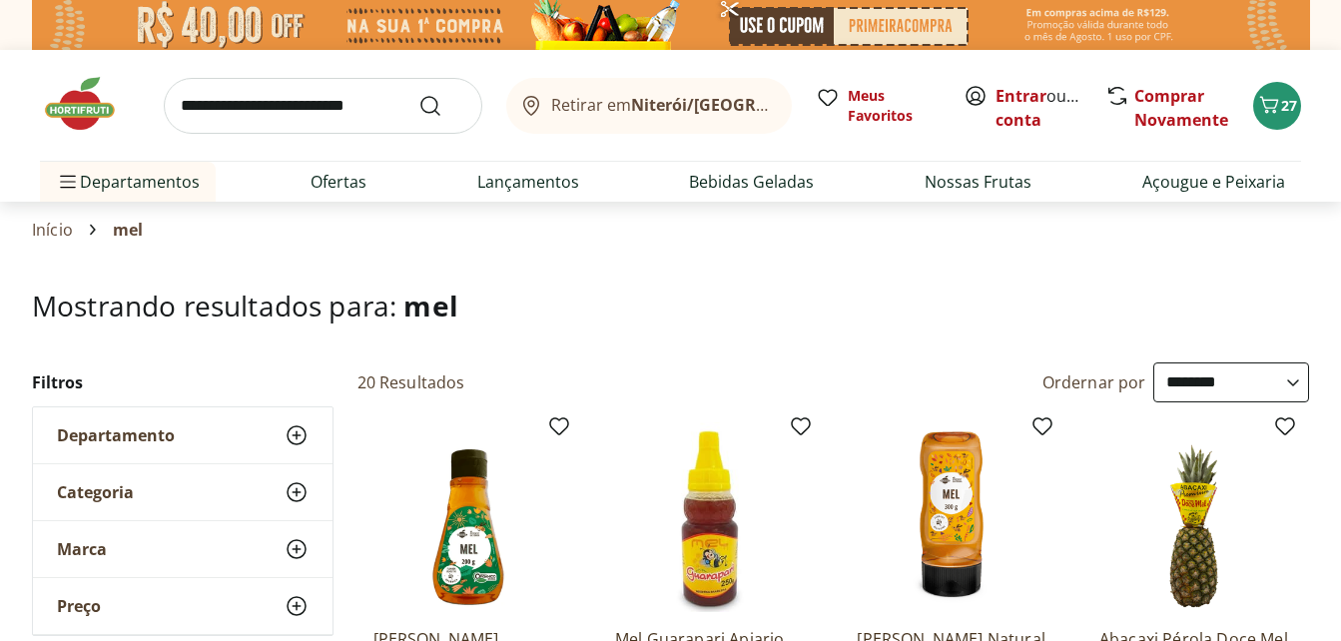
click at [223, 115] on input "search" at bounding box center [323, 106] width 318 height 56
type input "*********"
click at [418, 94] on button "Submit Search" at bounding box center [442, 106] width 48 height 24
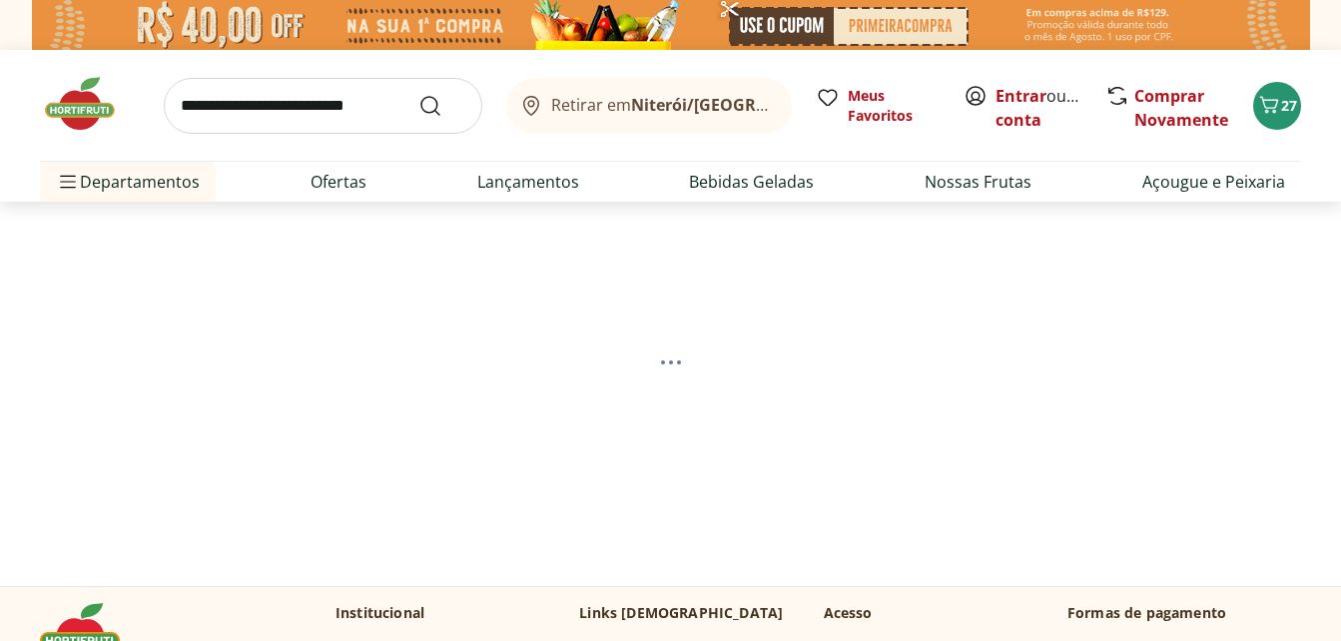
select select "**********"
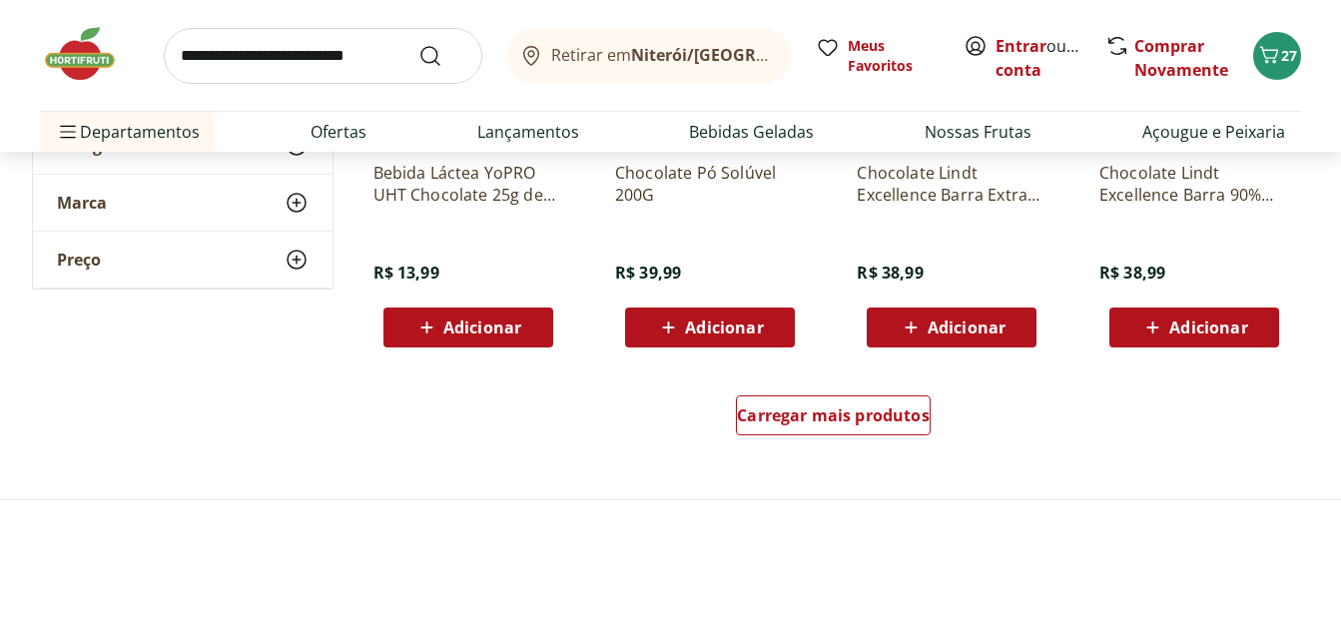
scroll to position [2695, 0]
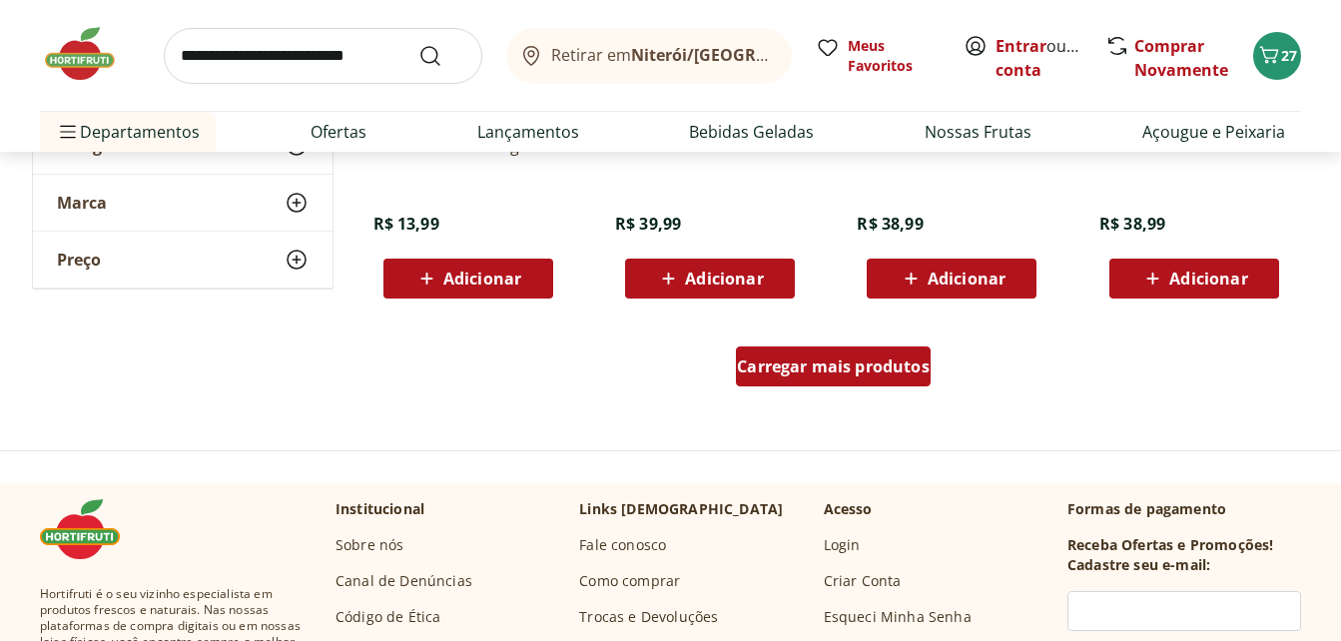
click at [823, 365] on span "Carregar mais produtos" at bounding box center [833, 366] width 193 height 16
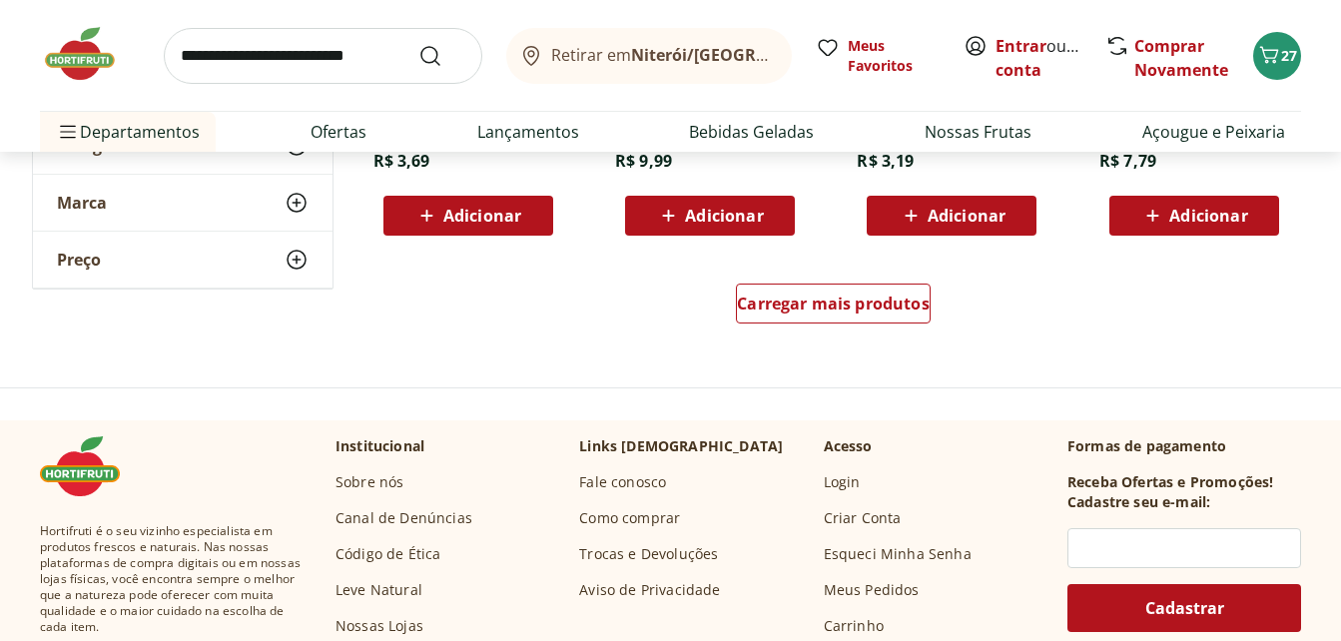
scroll to position [4093, 0]
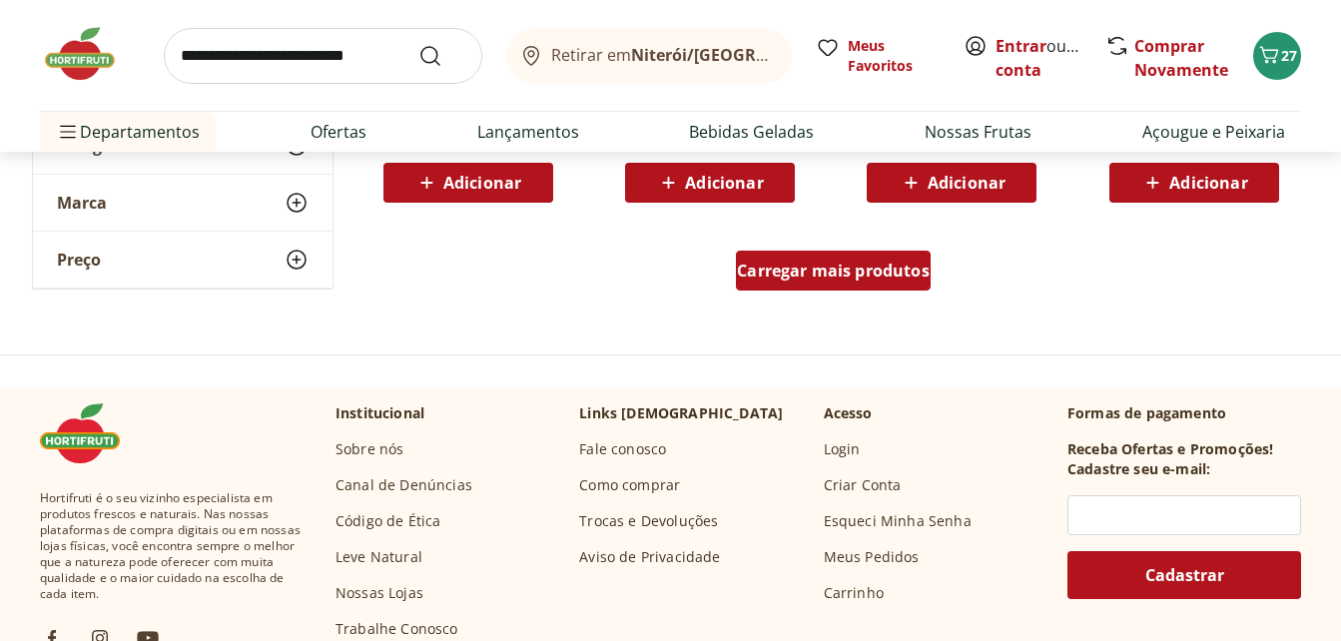
click at [829, 275] on span "Carregar mais produtos" at bounding box center [833, 271] width 193 height 16
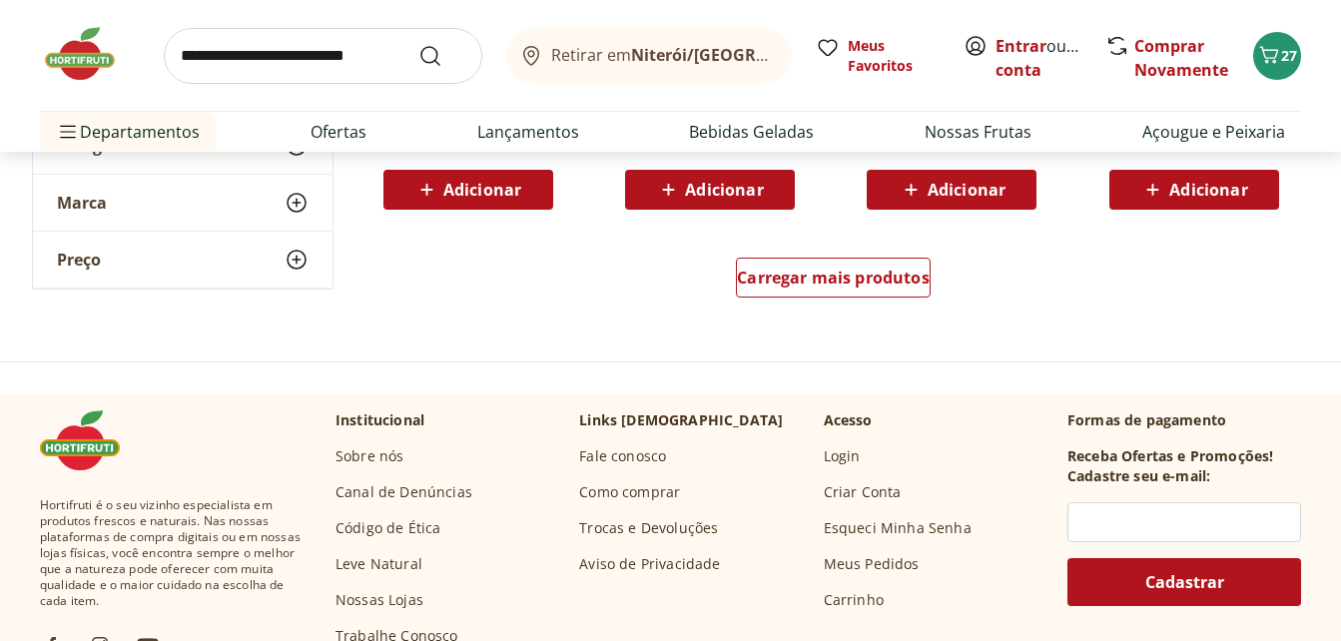
scroll to position [5391, 0]
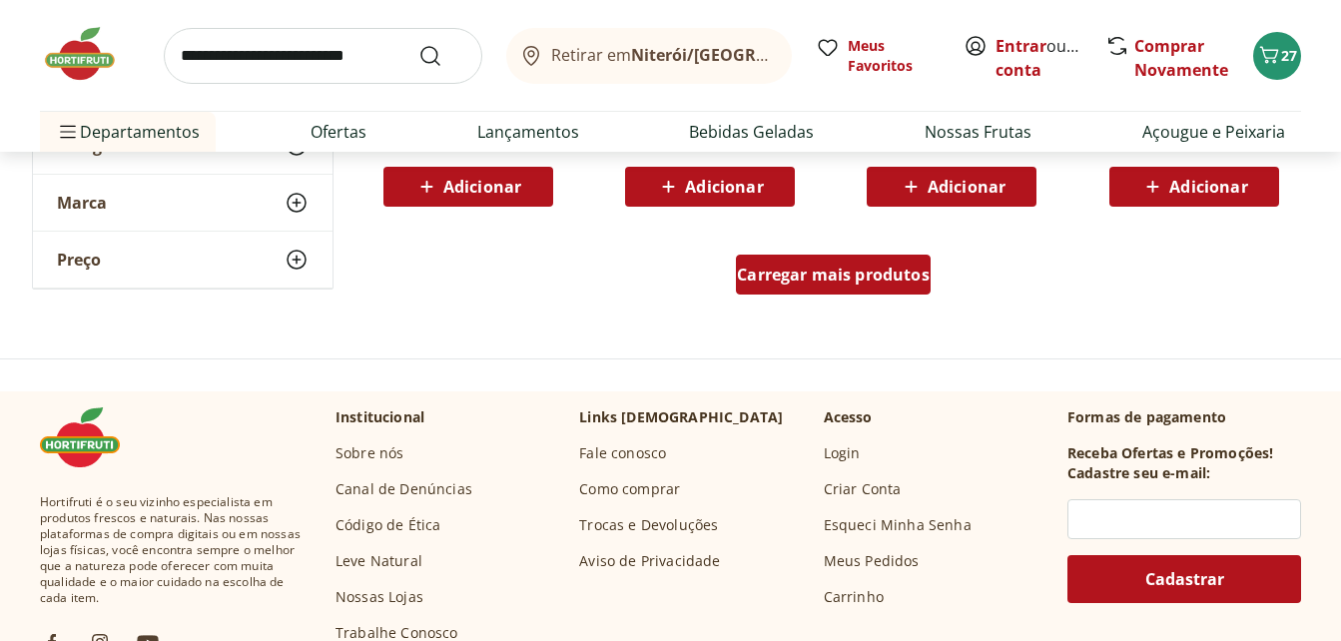
click at [769, 276] on span "Carregar mais produtos" at bounding box center [833, 275] width 193 height 16
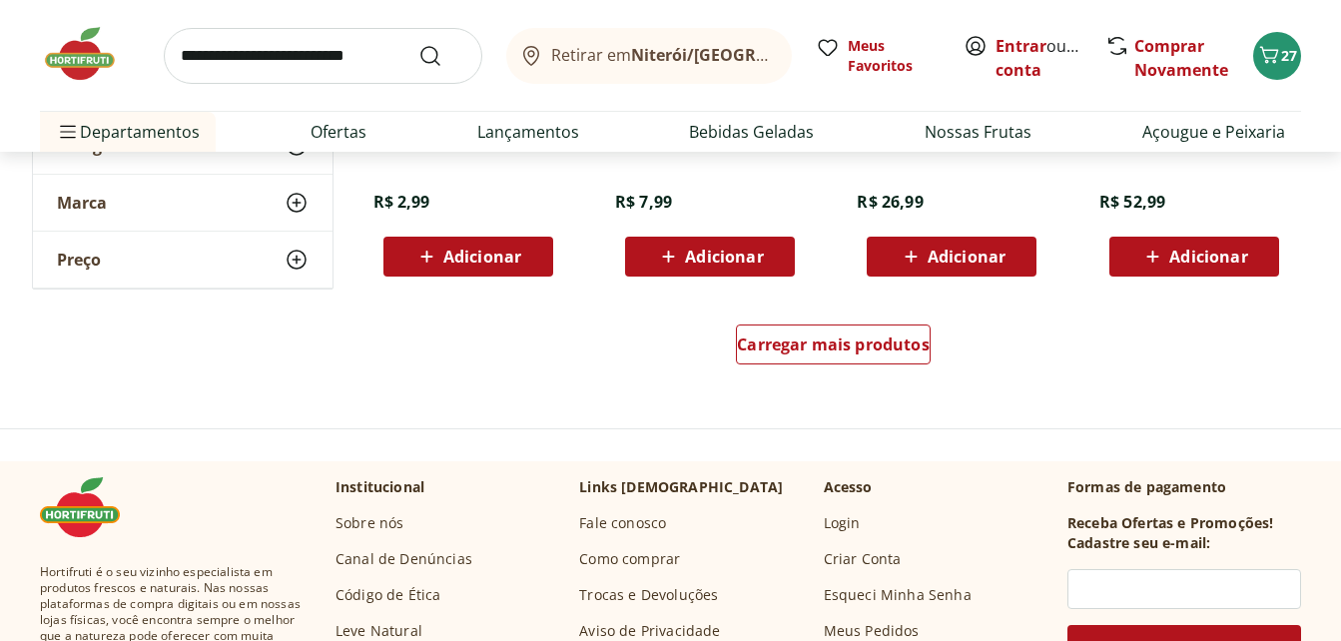
scroll to position [6389, 0]
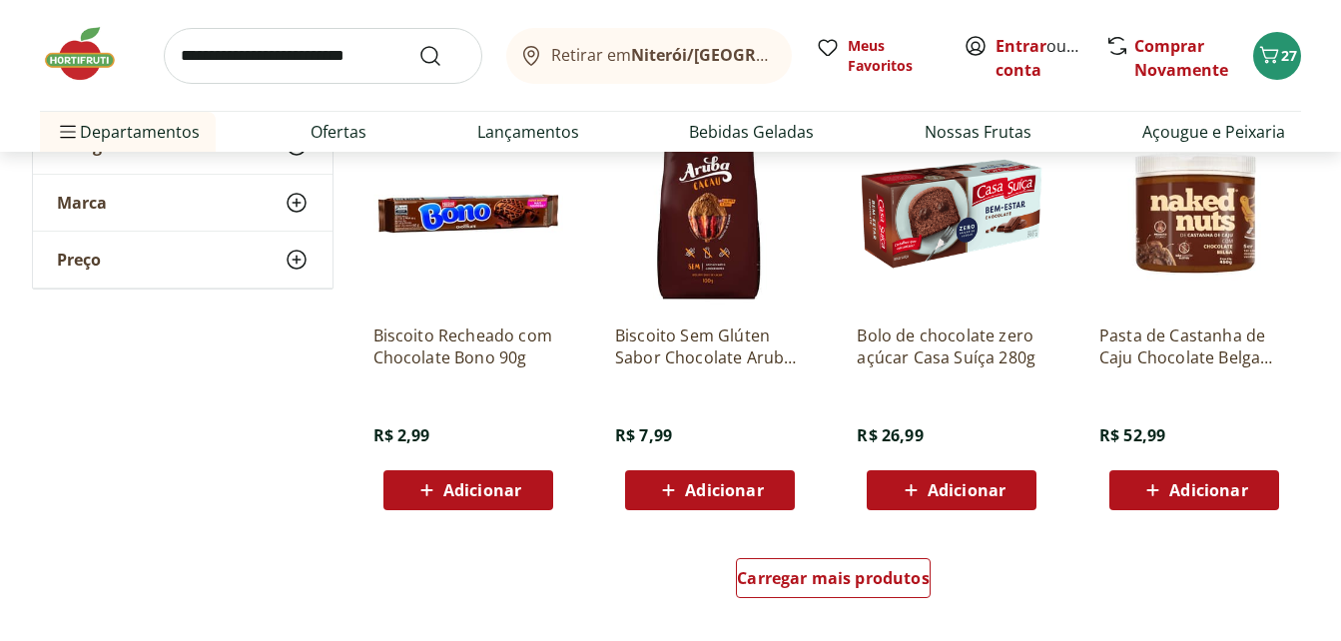
click at [243, 63] on input "search" at bounding box center [323, 56] width 318 height 56
type input "**********"
click at [418, 44] on button "Submit Search" at bounding box center [442, 56] width 48 height 24
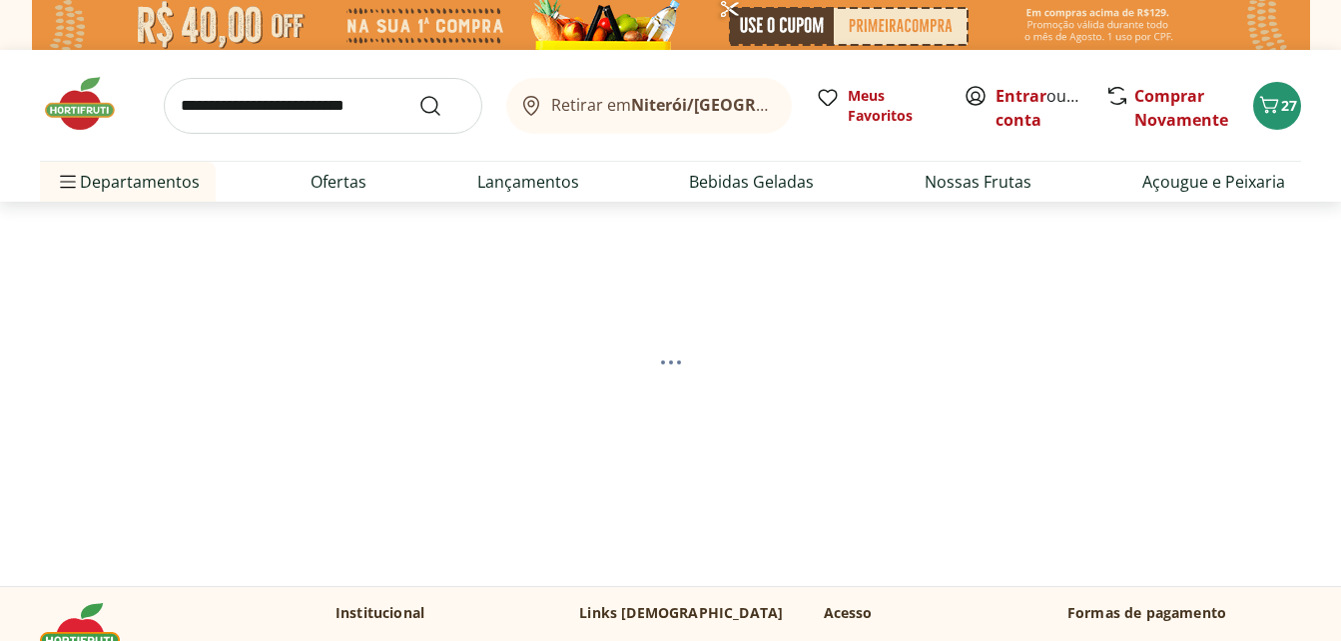
select select "**********"
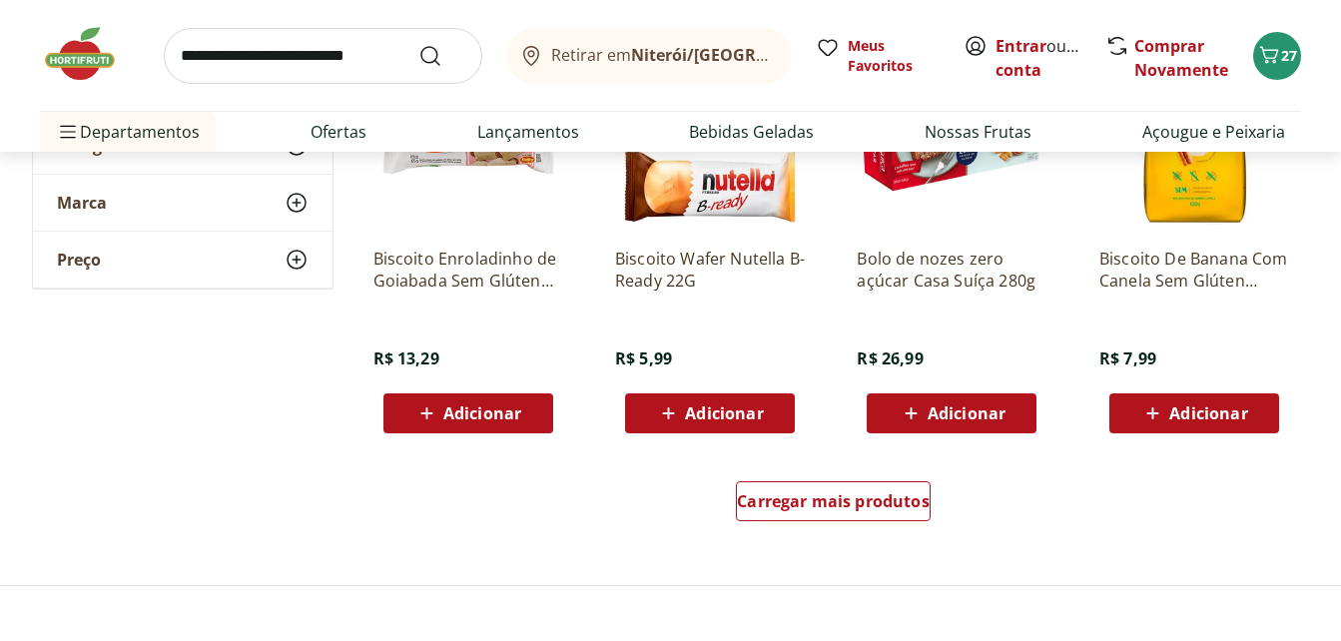
scroll to position [6489, 0]
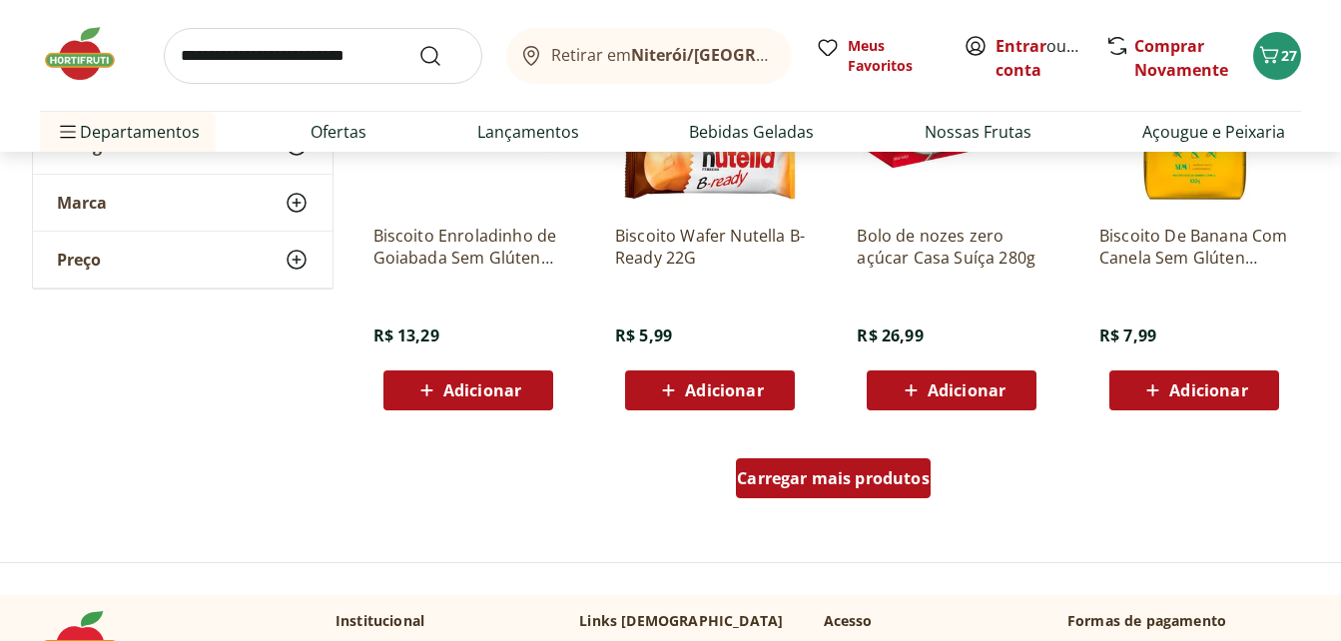
click at [879, 482] on span "Carregar mais produtos" at bounding box center [833, 478] width 193 height 16
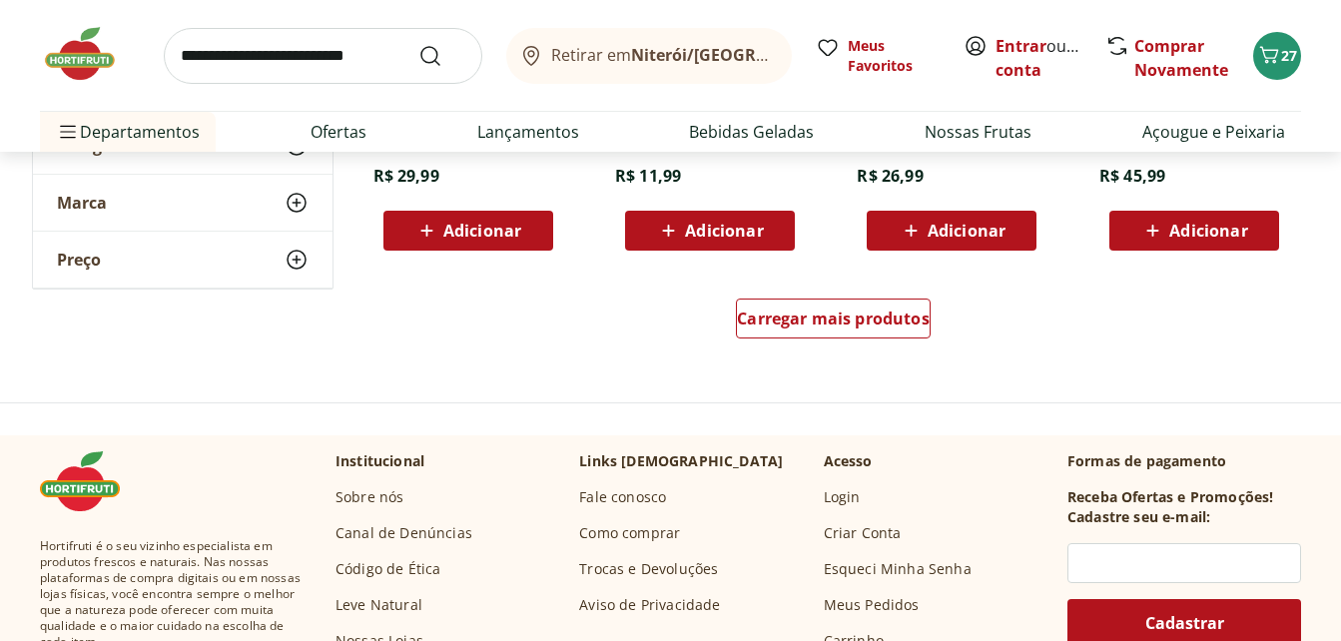
scroll to position [7986, 0]
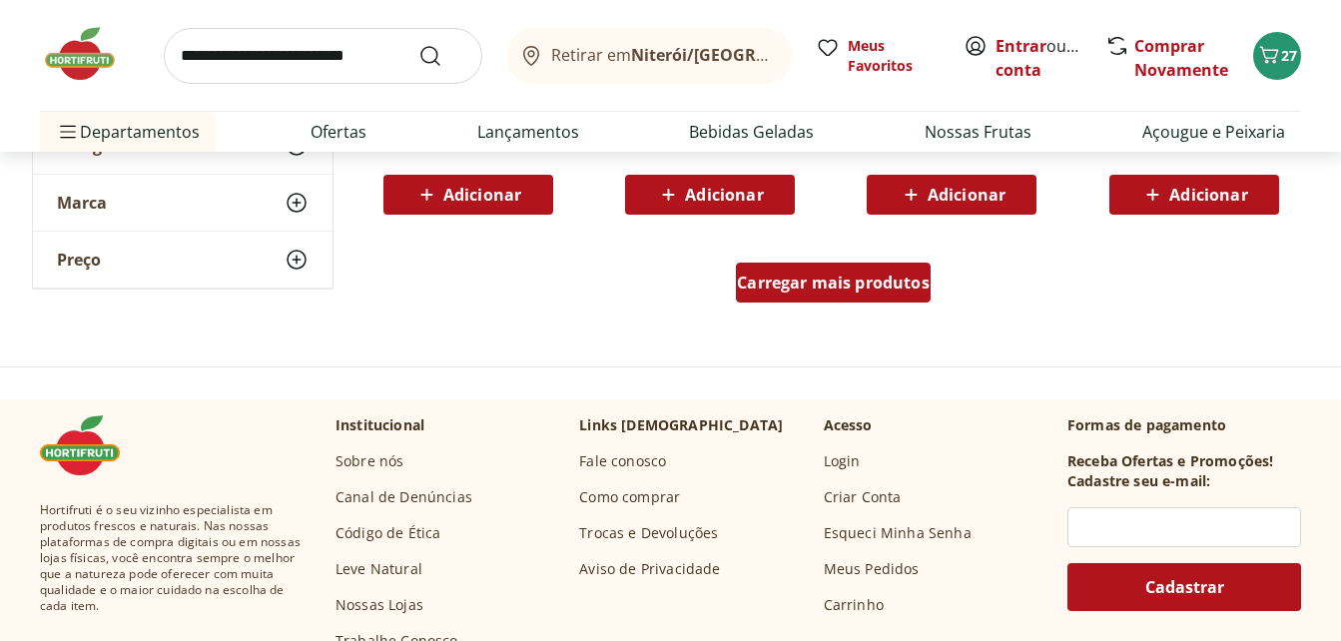
click at [829, 290] on span "Carregar mais produtos" at bounding box center [833, 283] width 193 height 16
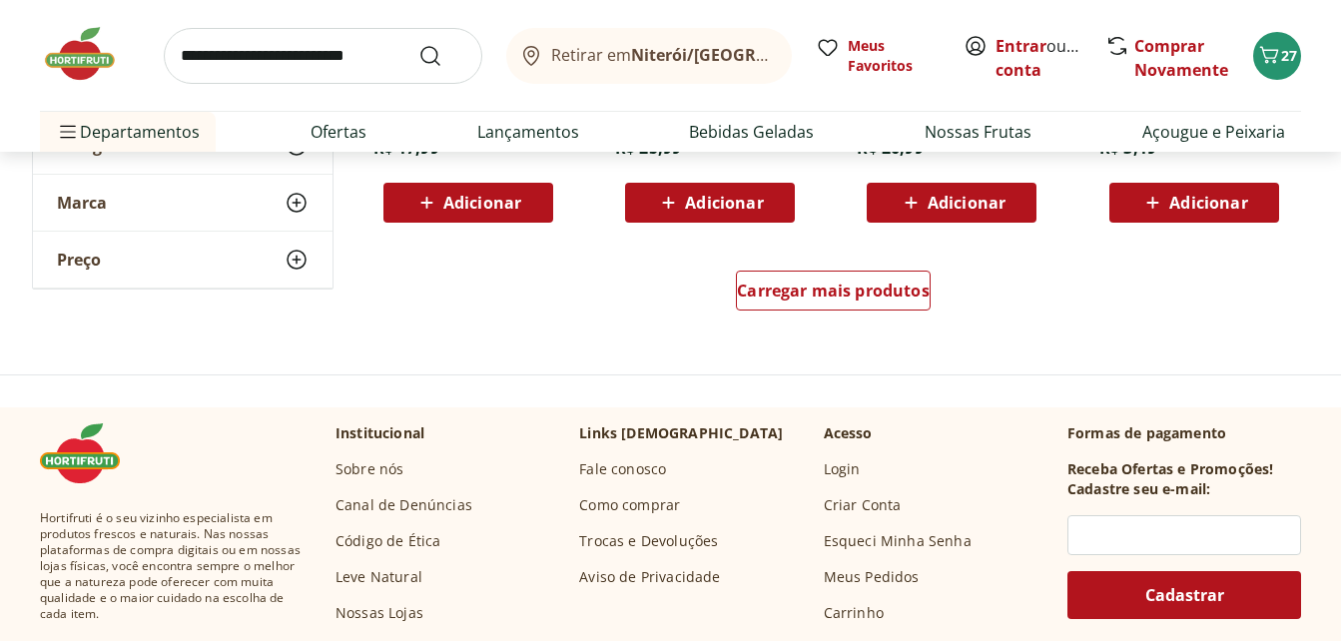
scroll to position [9284, 0]
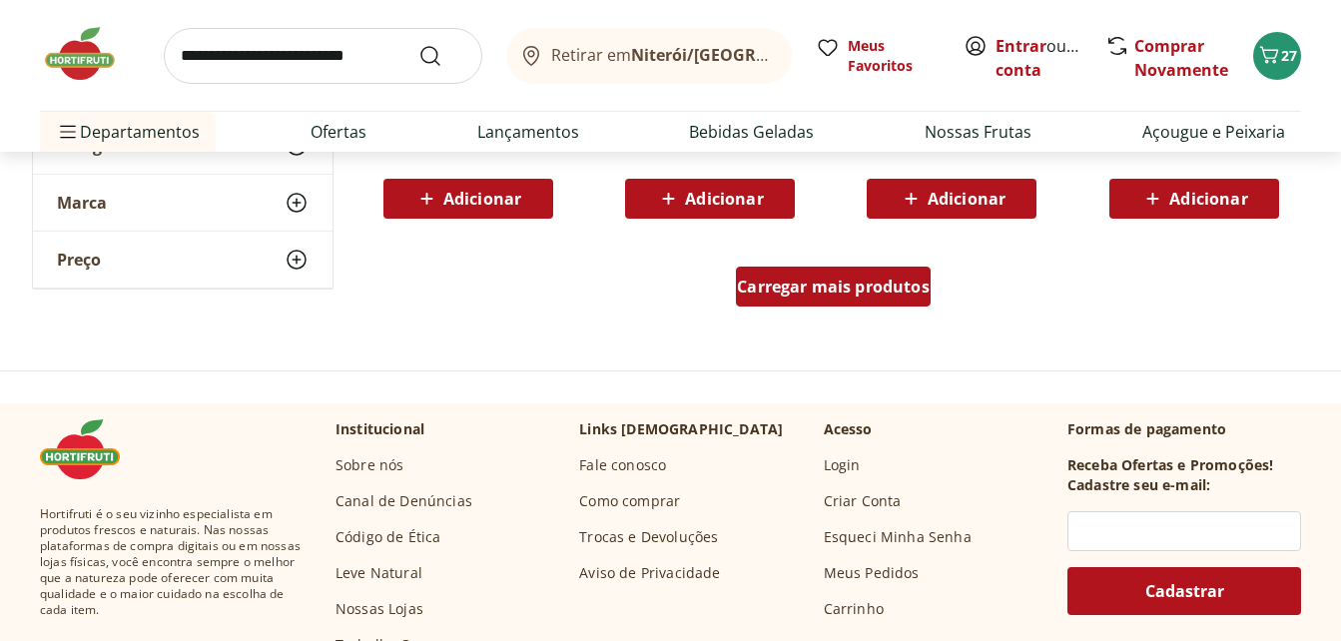
click at [863, 288] on span "Carregar mais produtos" at bounding box center [833, 287] width 193 height 16
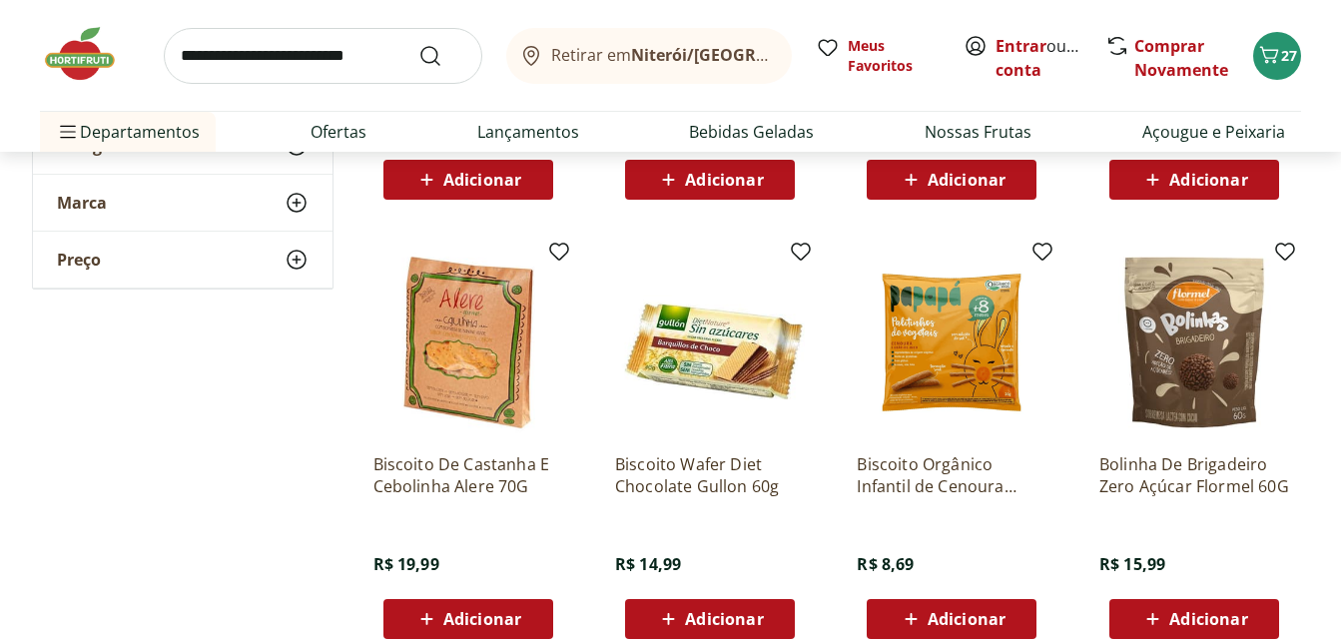
scroll to position [10182, 0]
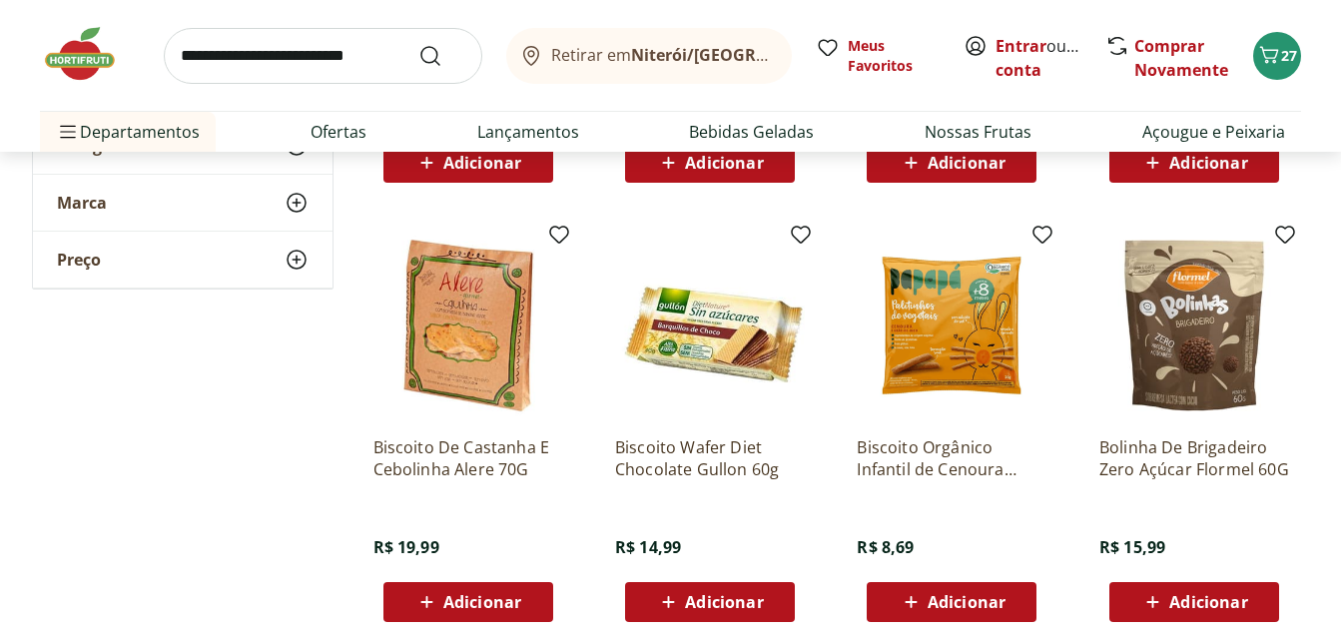
click at [705, 601] on span "Adicionar" at bounding box center [724, 602] width 78 height 16
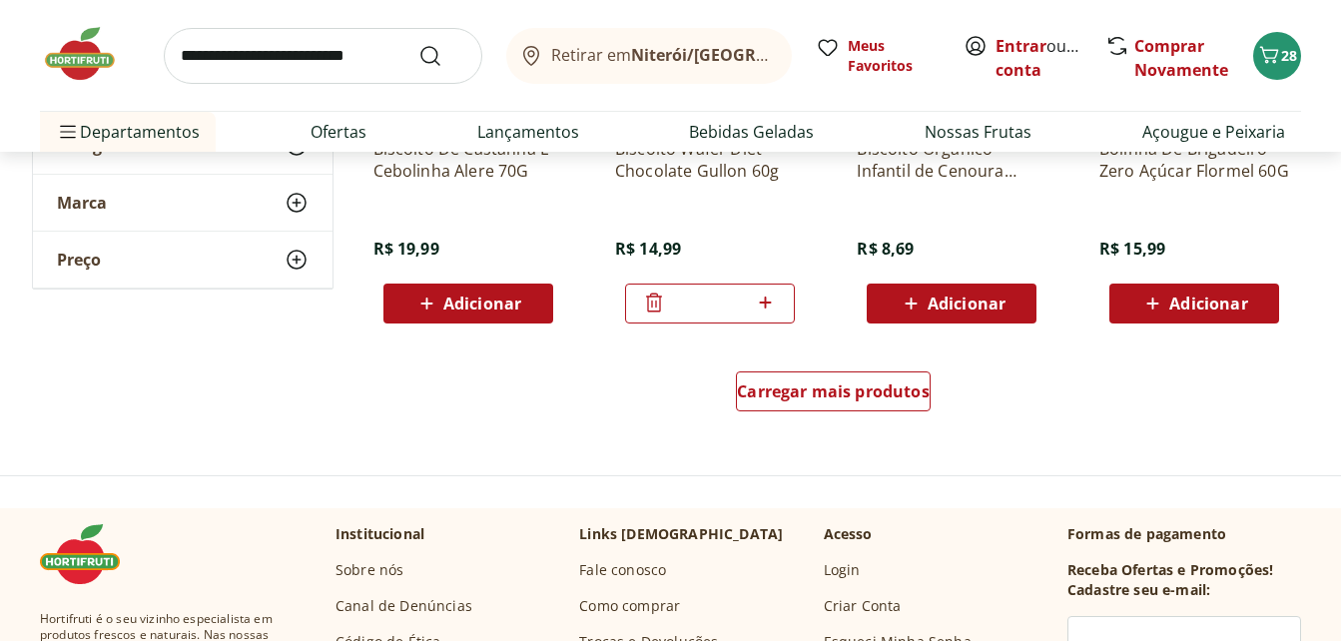
scroll to position [10482, 0]
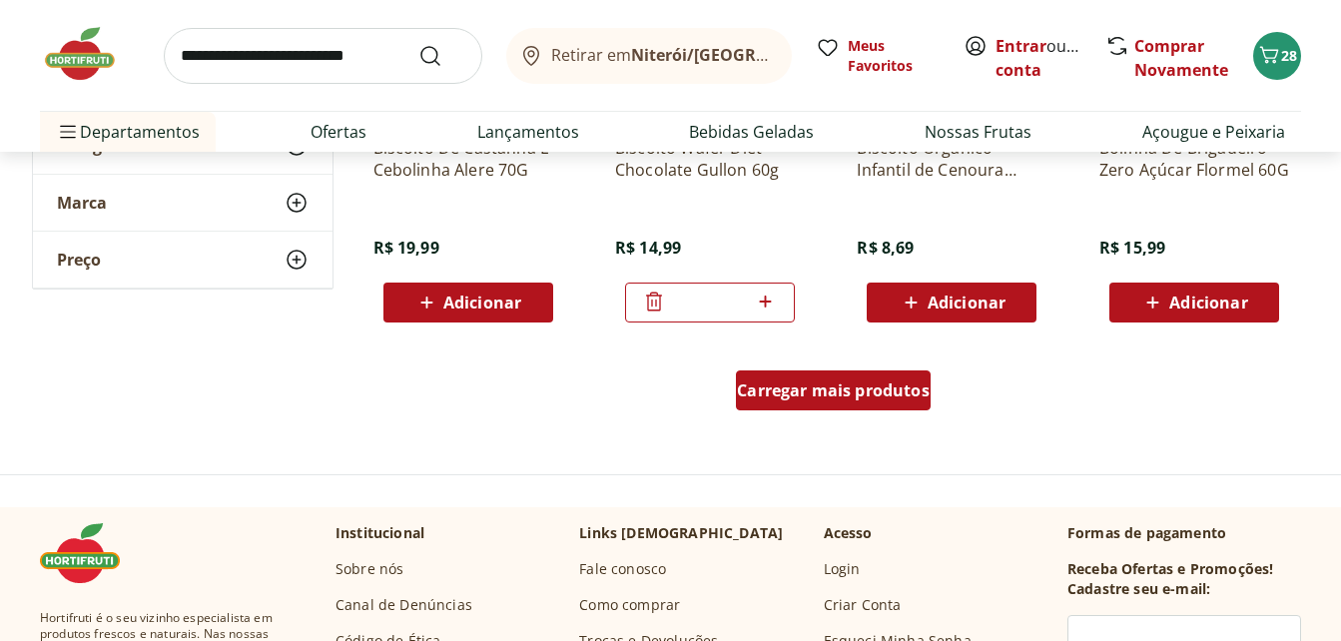
click at [819, 389] on span "Carregar mais produtos" at bounding box center [833, 390] width 193 height 16
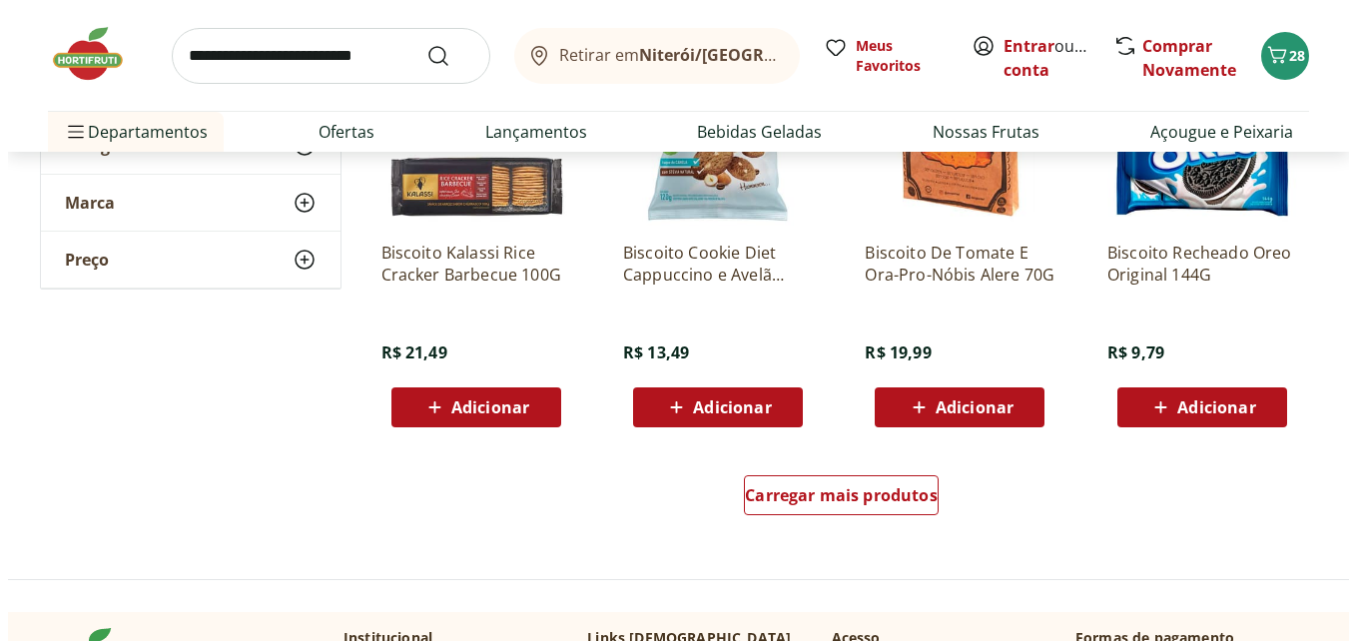
scroll to position [11680, 0]
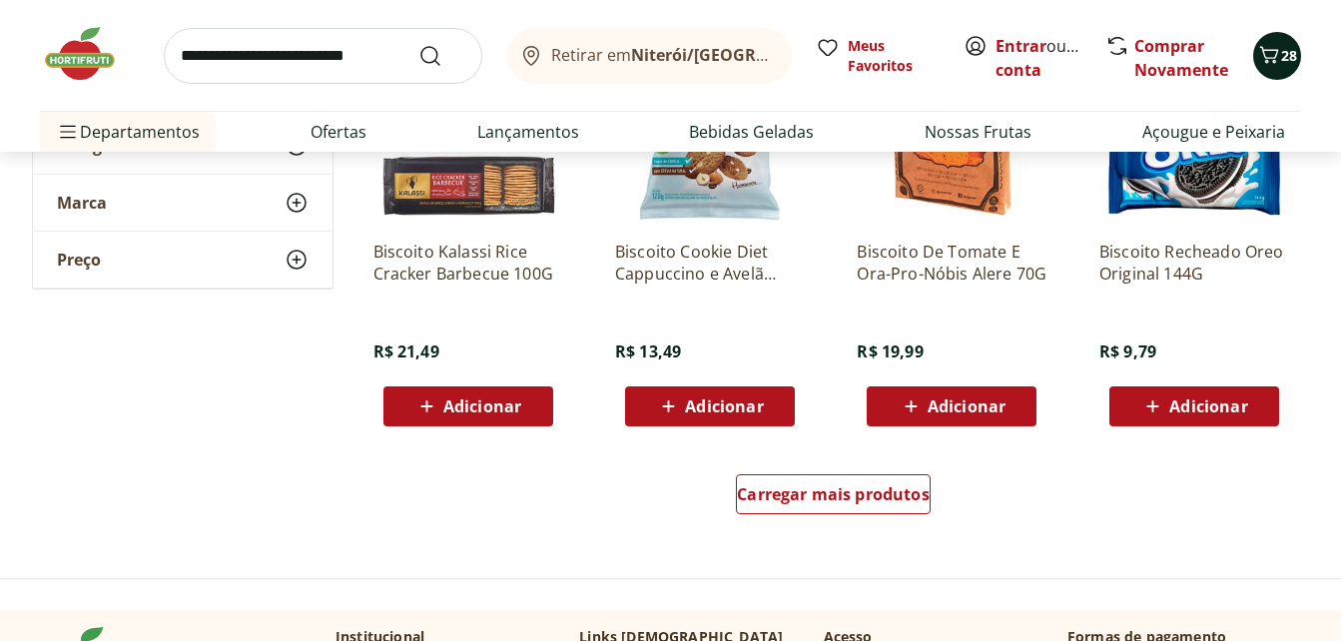
click at [1284, 64] on span "28" at bounding box center [1289, 55] width 16 height 19
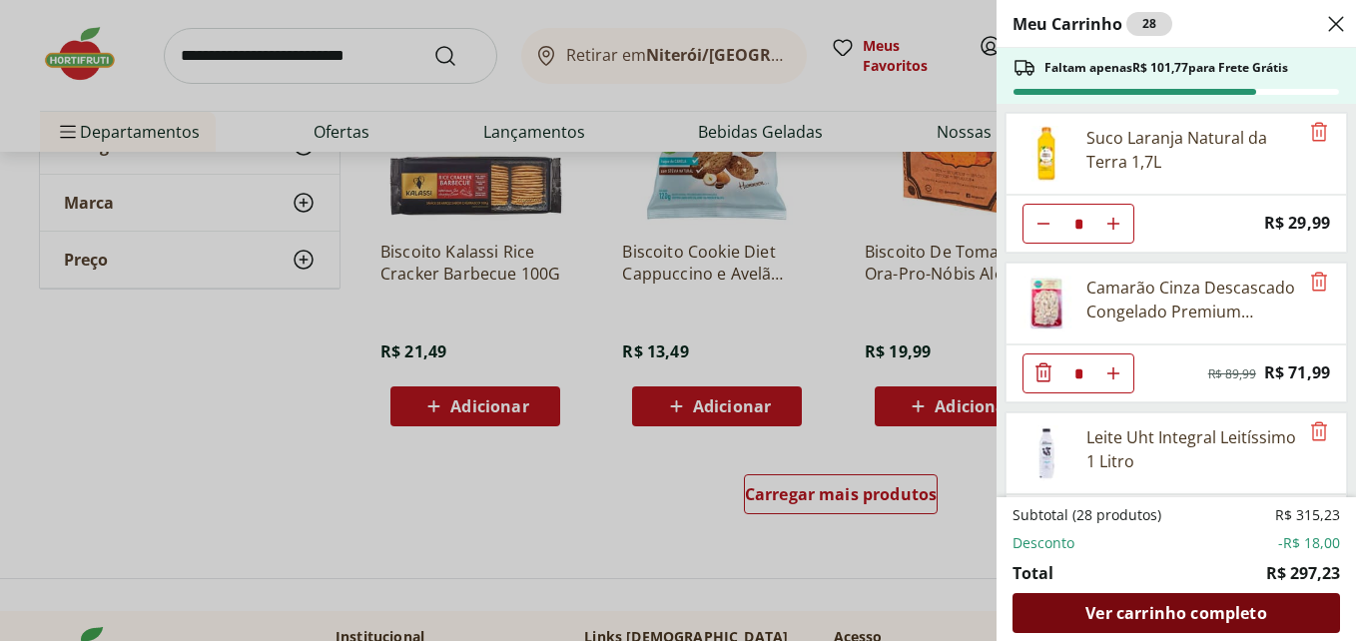
click at [1174, 612] on span "Ver carrinho completo" at bounding box center [1175, 613] width 181 height 16
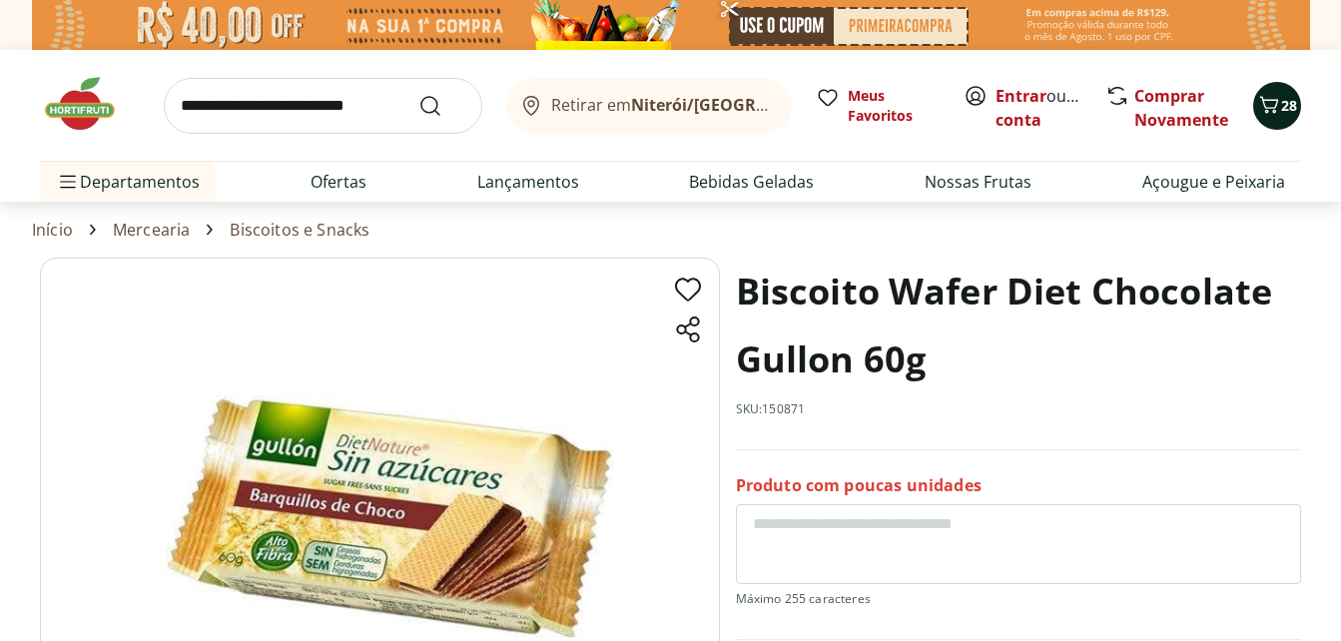
click at [1272, 113] on icon "Carrinho" at bounding box center [1269, 105] width 24 height 24
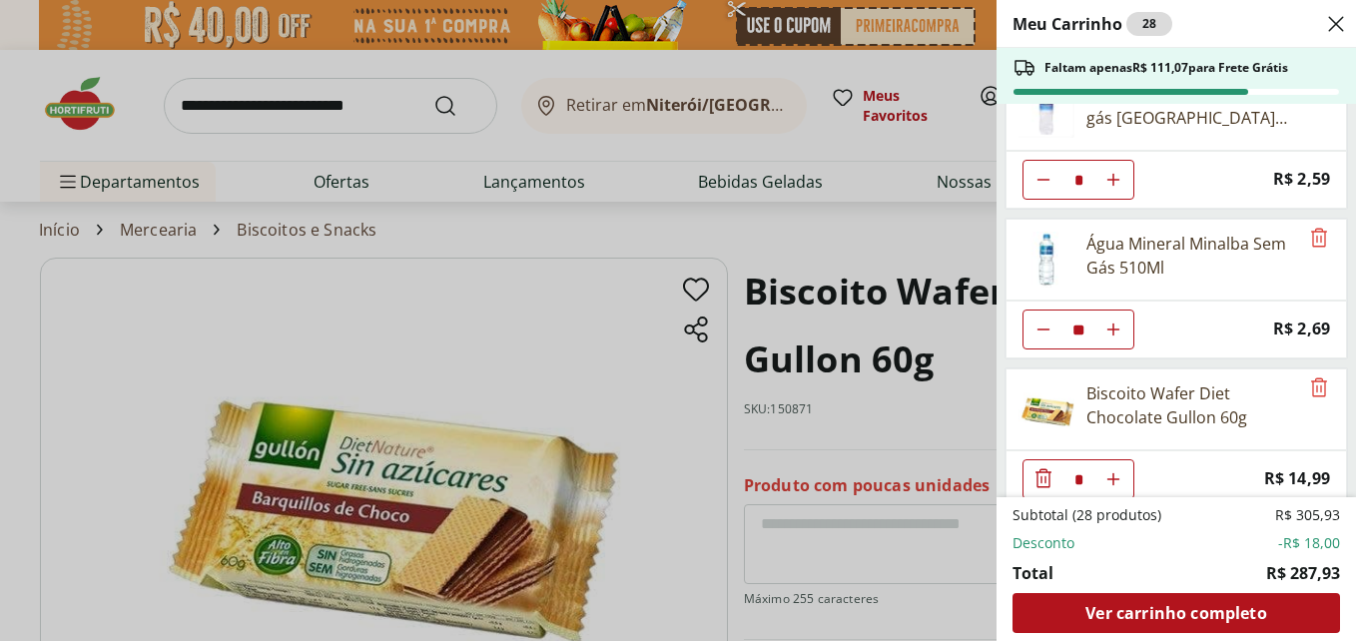
scroll to position [813, 0]
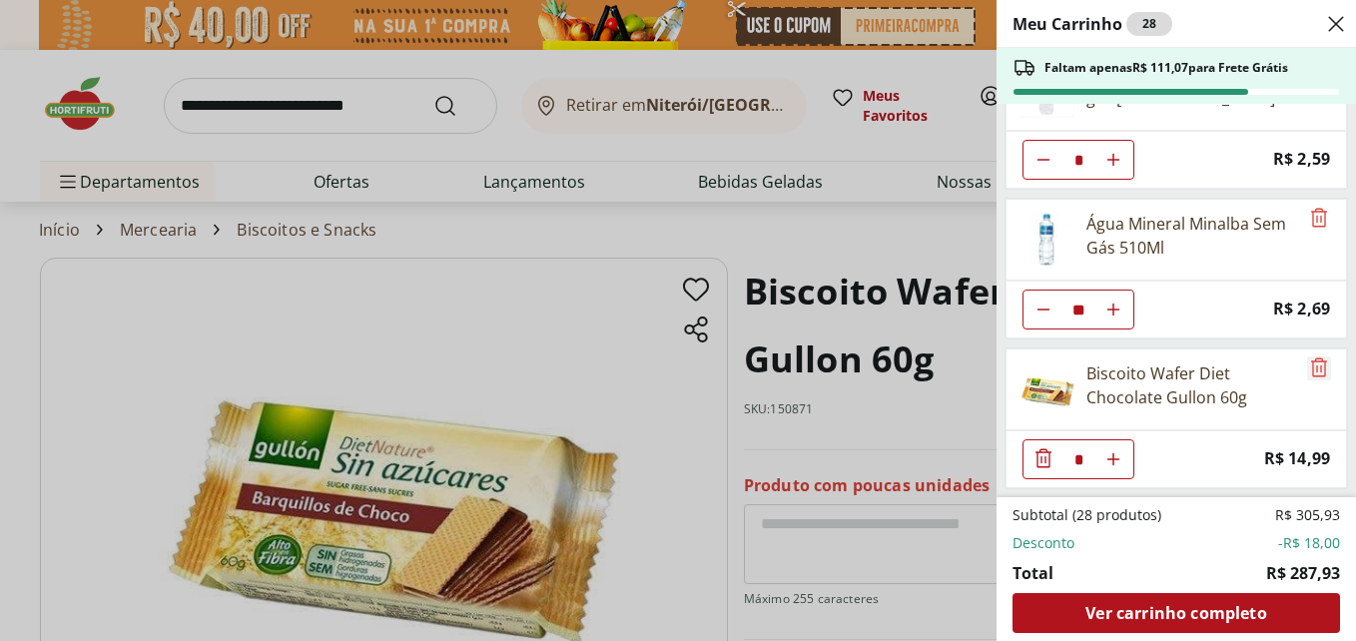
click at [1309, 363] on icon "Remove" at bounding box center [1319, 367] width 24 height 24
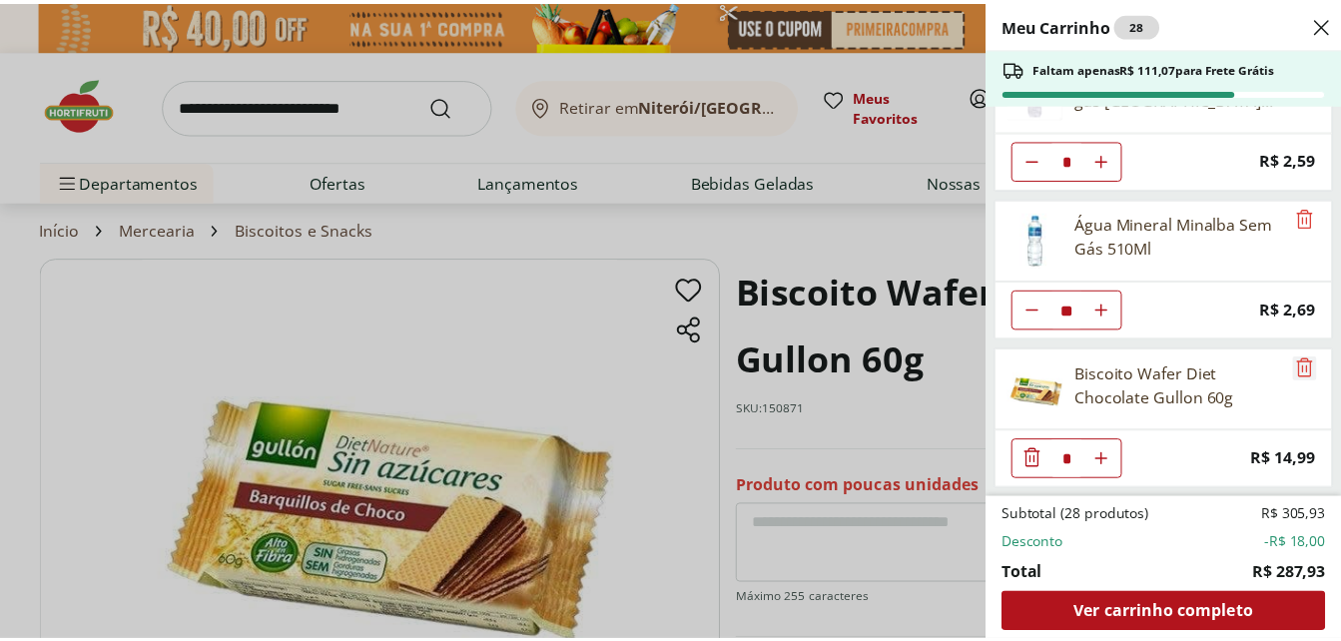
scroll to position [663, 0]
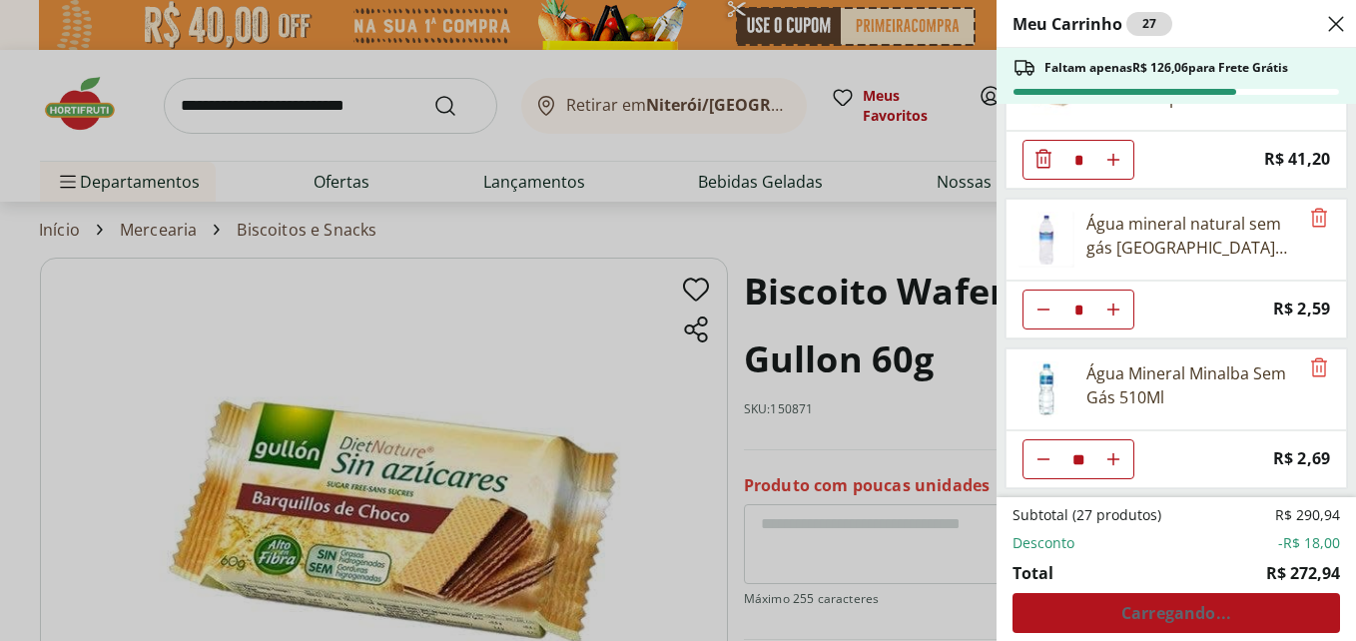
click at [1335, 28] on icon "Close" at bounding box center [1336, 24] width 24 height 24
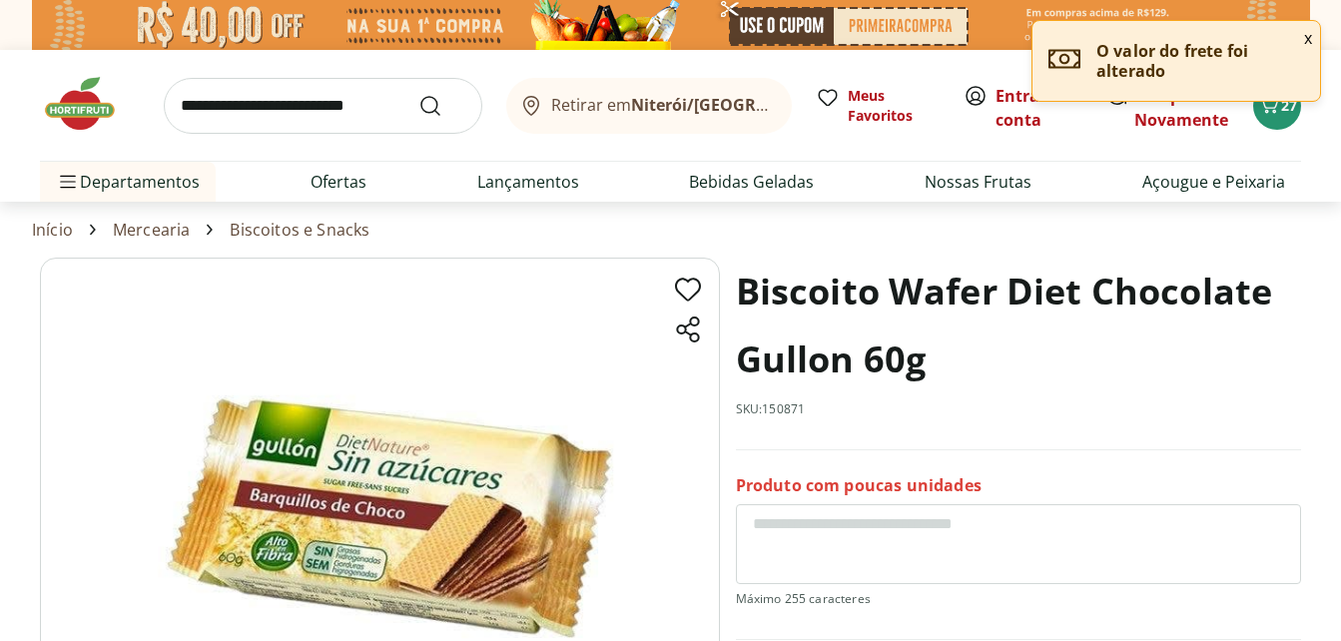
click at [360, 89] on input "search" at bounding box center [323, 106] width 318 height 56
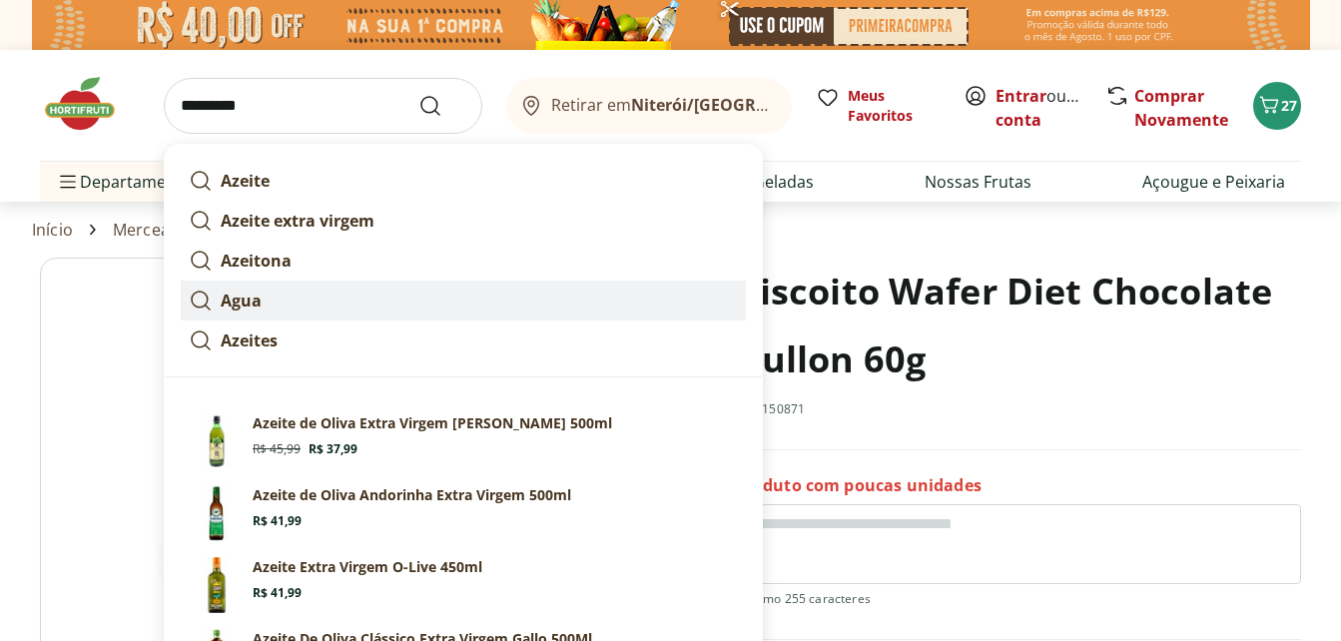
scroll to position [100, 0]
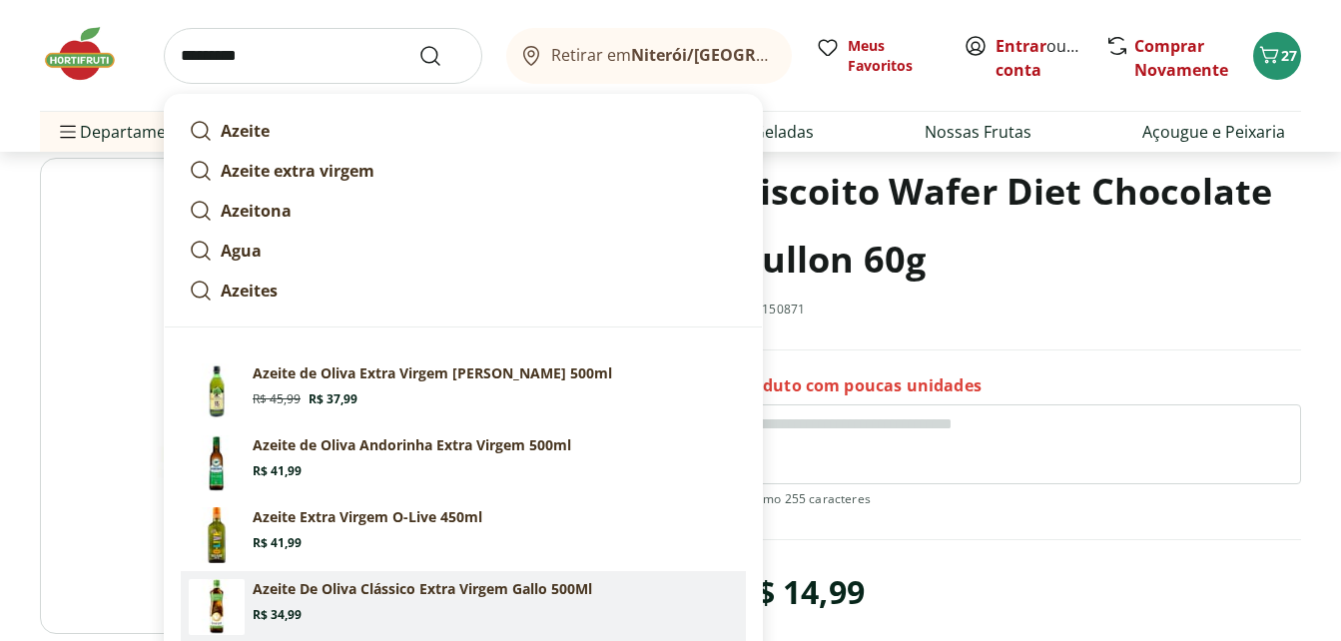
click at [327, 581] on p "Azeite De Oliva Clássico Extra Virgem Gallo 500Ml" at bounding box center [422, 589] width 339 height 20
type input "**********"
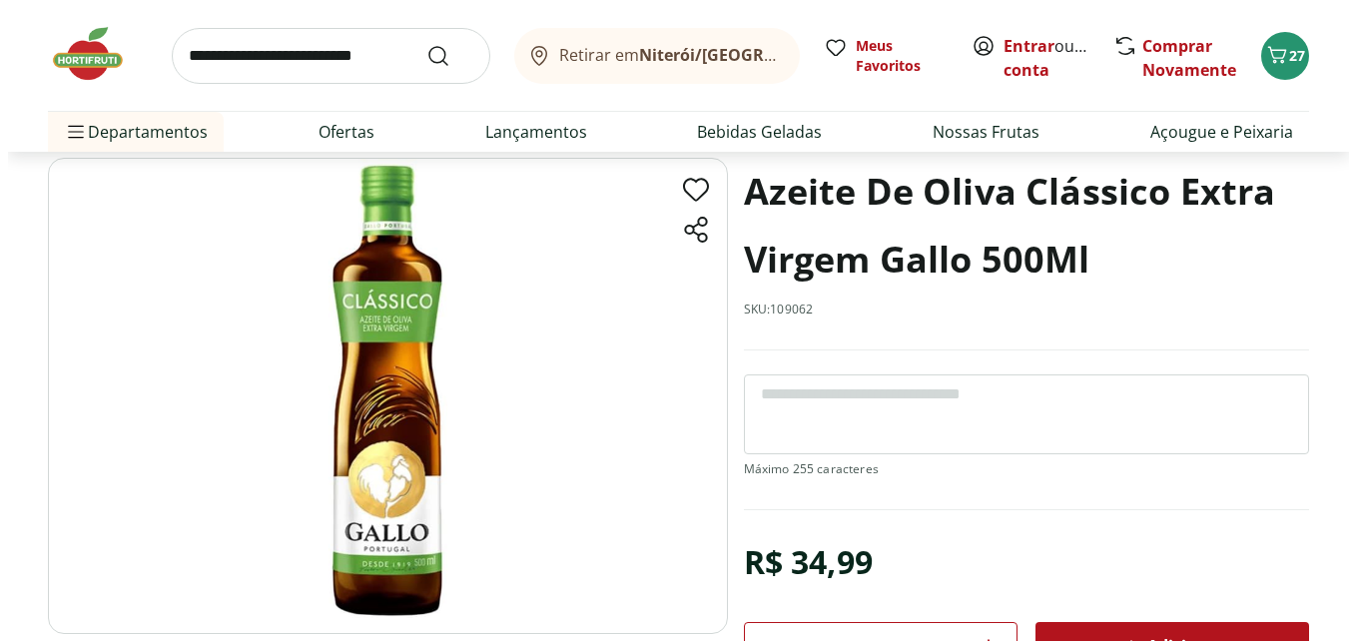
scroll to position [399, 0]
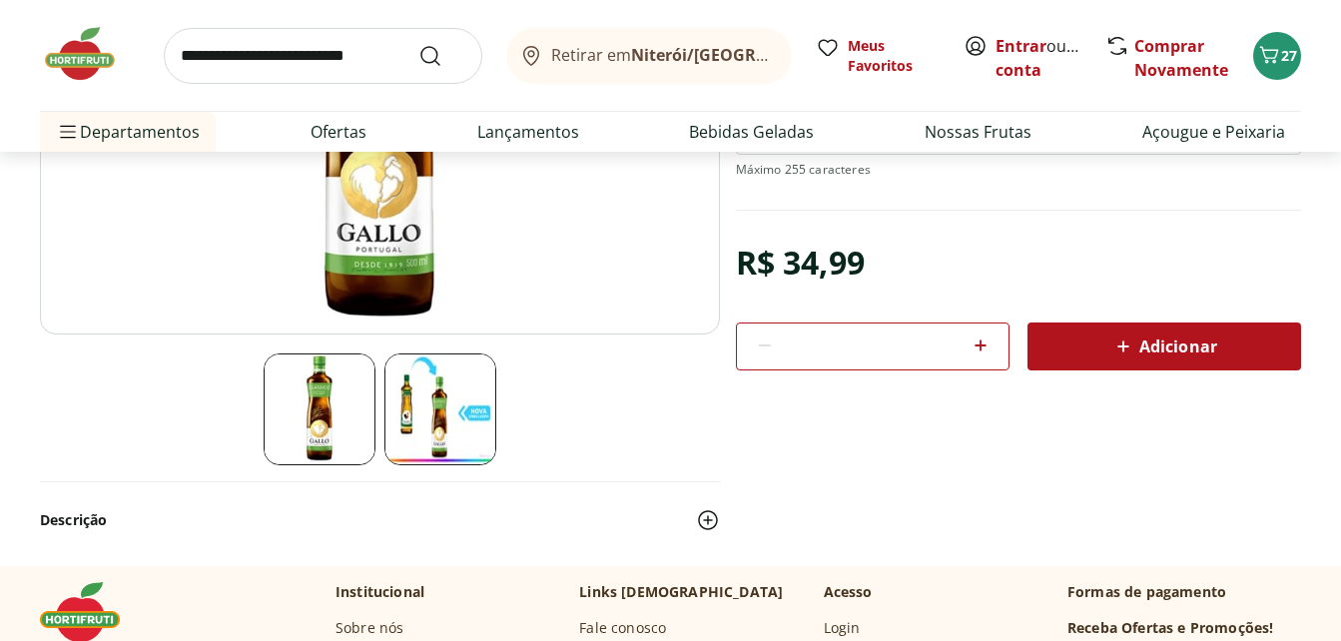
click at [1216, 346] on span "Adicionar" at bounding box center [1164, 346] width 106 height 24
click at [1280, 50] on icon "Carrinho" at bounding box center [1269, 55] width 24 height 24
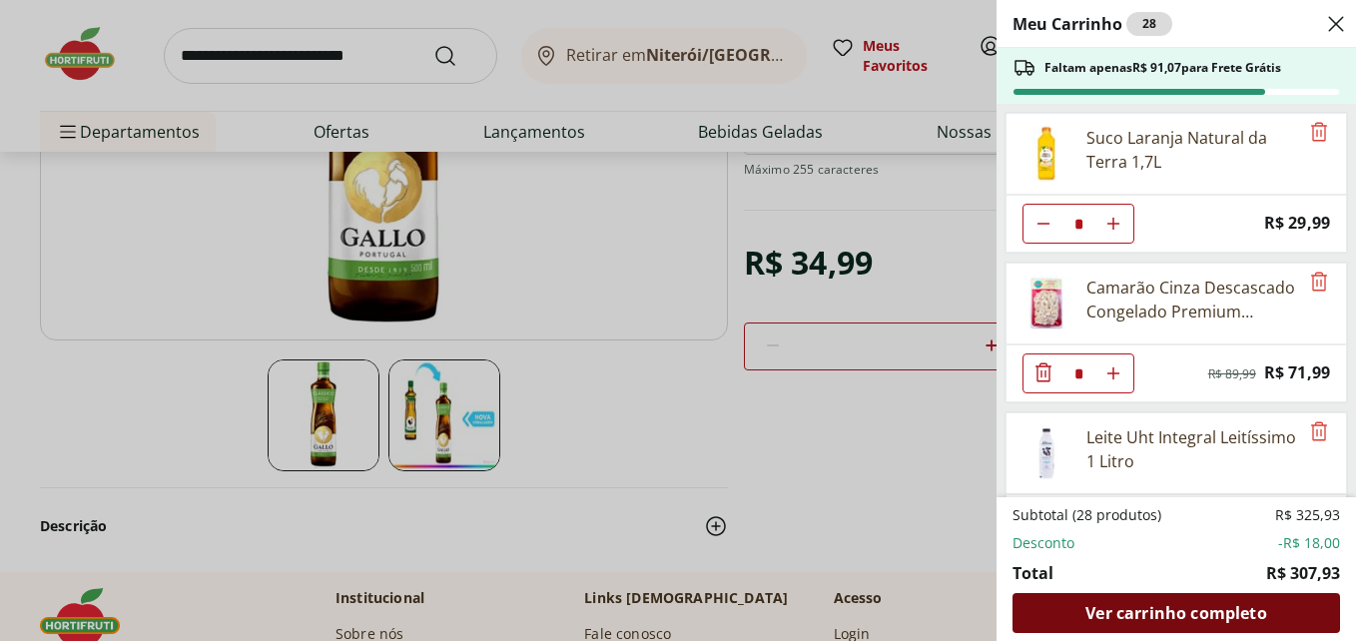
click at [1186, 605] on span "Ver carrinho completo" at bounding box center [1175, 613] width 181 height 16
